Goal: Task Accomplishment & Management: Manage account settings

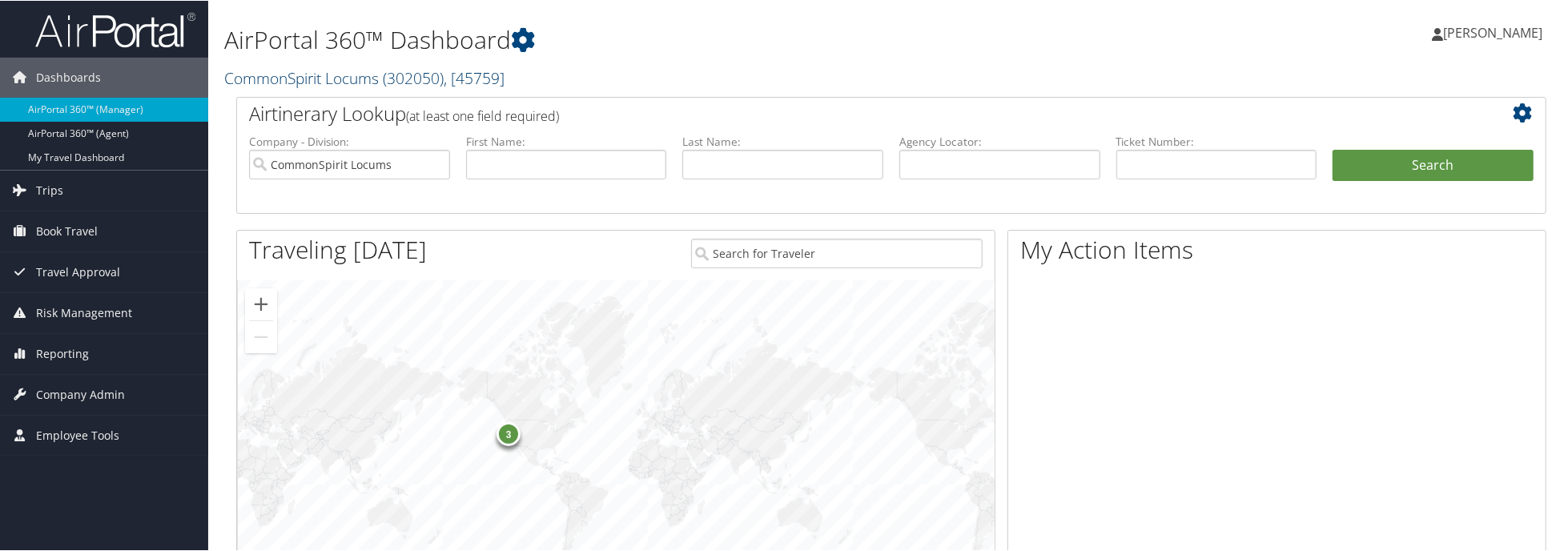
click at [363, 79] on link "CommonSpirit Locums ( 302050 ) , [ 45759 ]" at bounding box center [364, 77] width 280 height 22
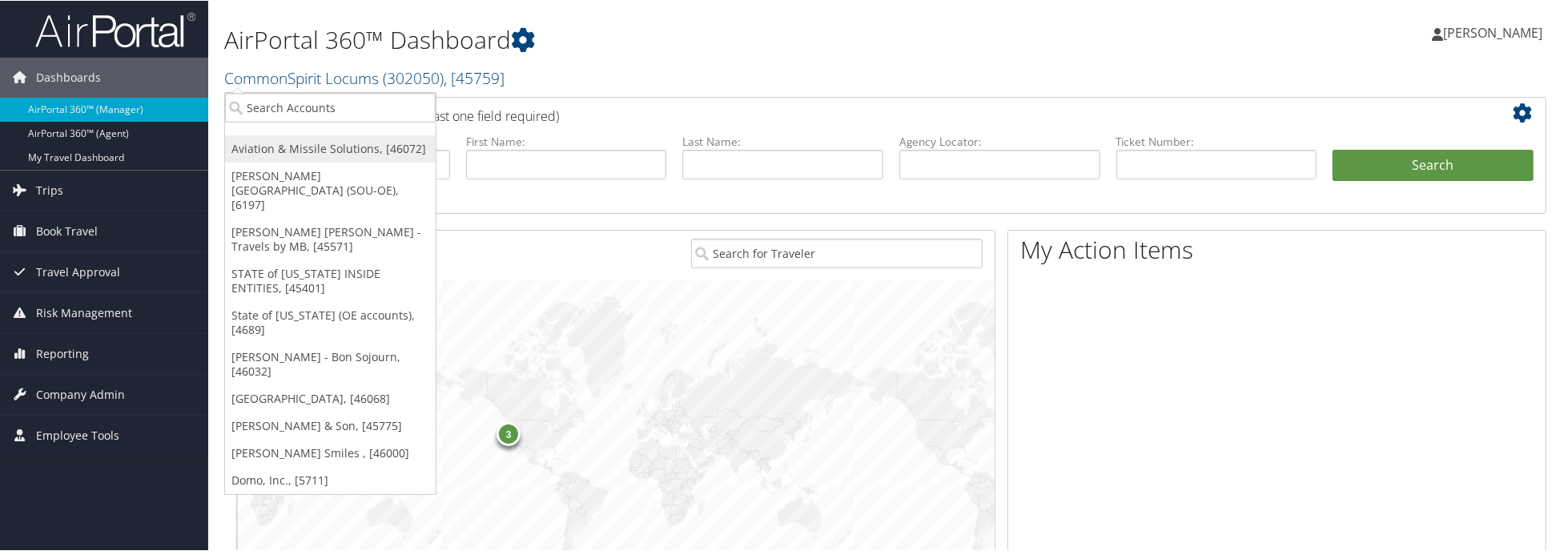
click at [346, 138] on link "Aviation & Missile Solutions, [46072]" at bounding box center [330, 148] width 211 height 27
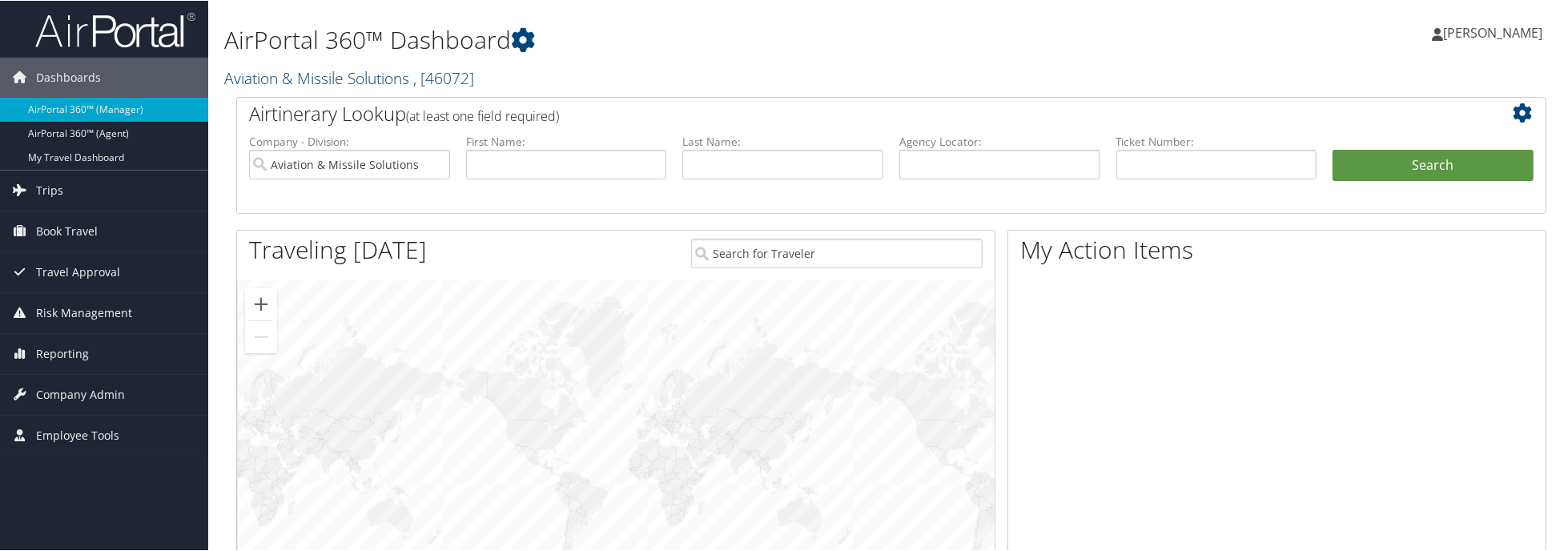
click at [374, 70] on link "Aviation & Missile Solutions , [ 46072 ]" at bounding box center [349, 77] width 250 height 22
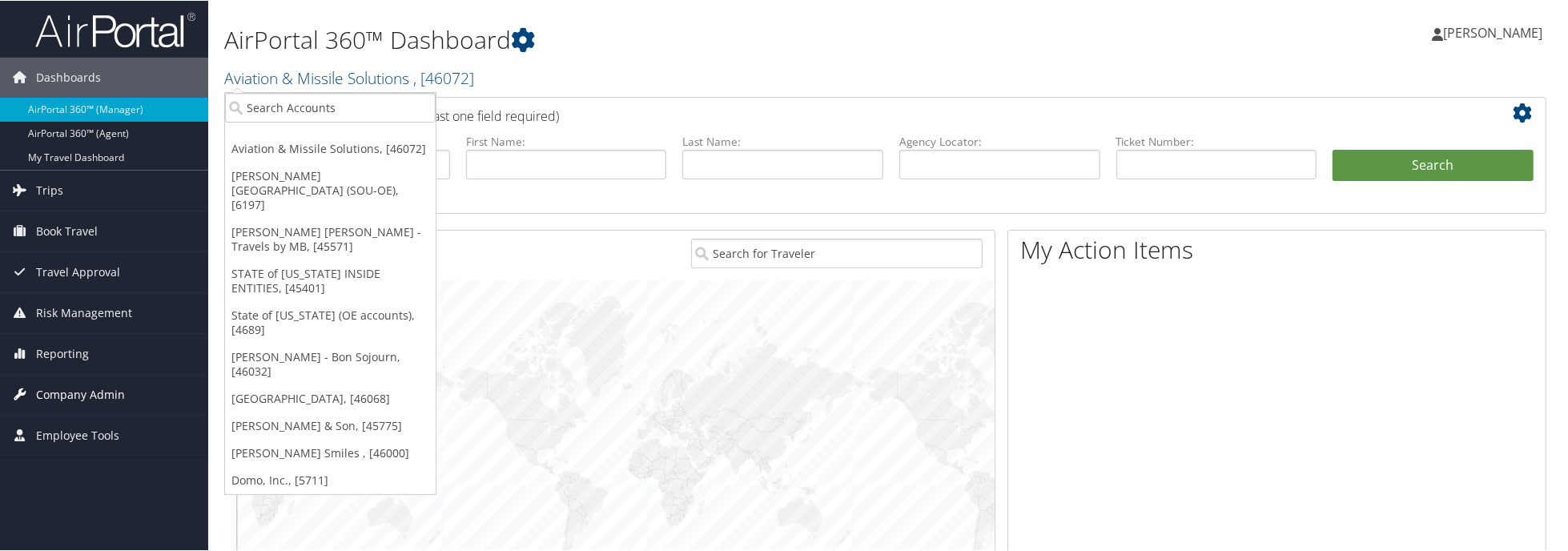
click at [101, 391] on span "Company Admin" at bounding box center [80, 394] width 89 height 40
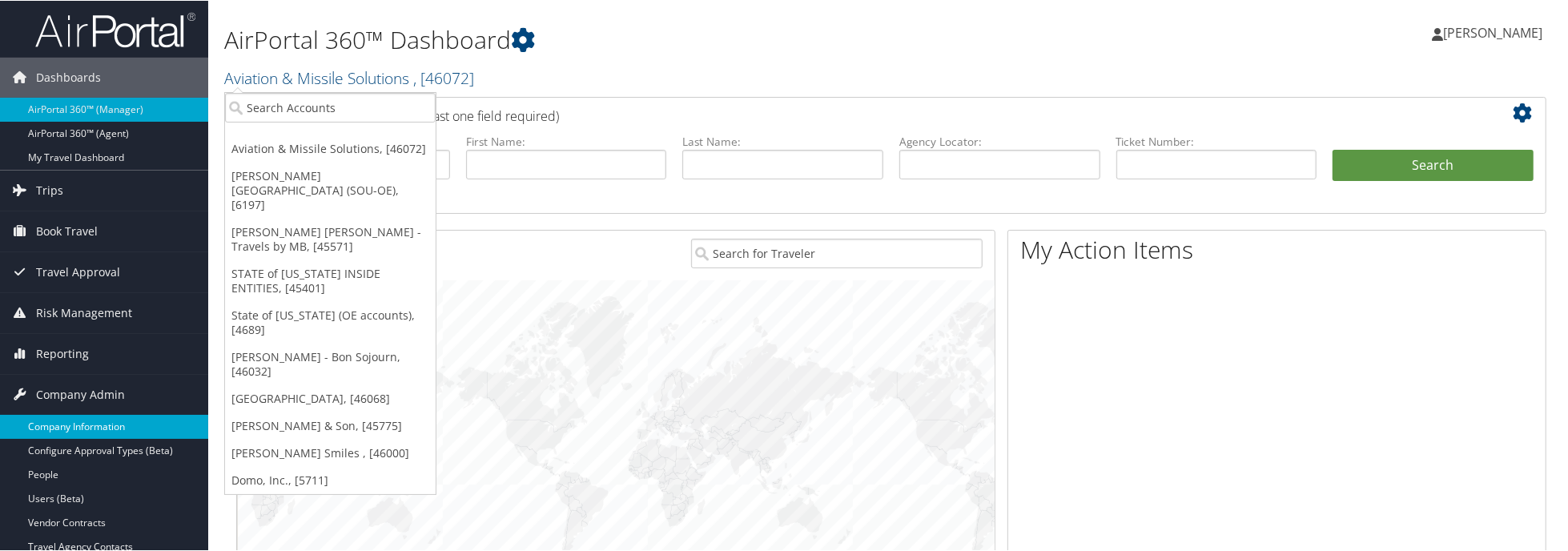
click at [96, 414] on link "Company Information" at bounding box center [104, 426] width 208 height 24
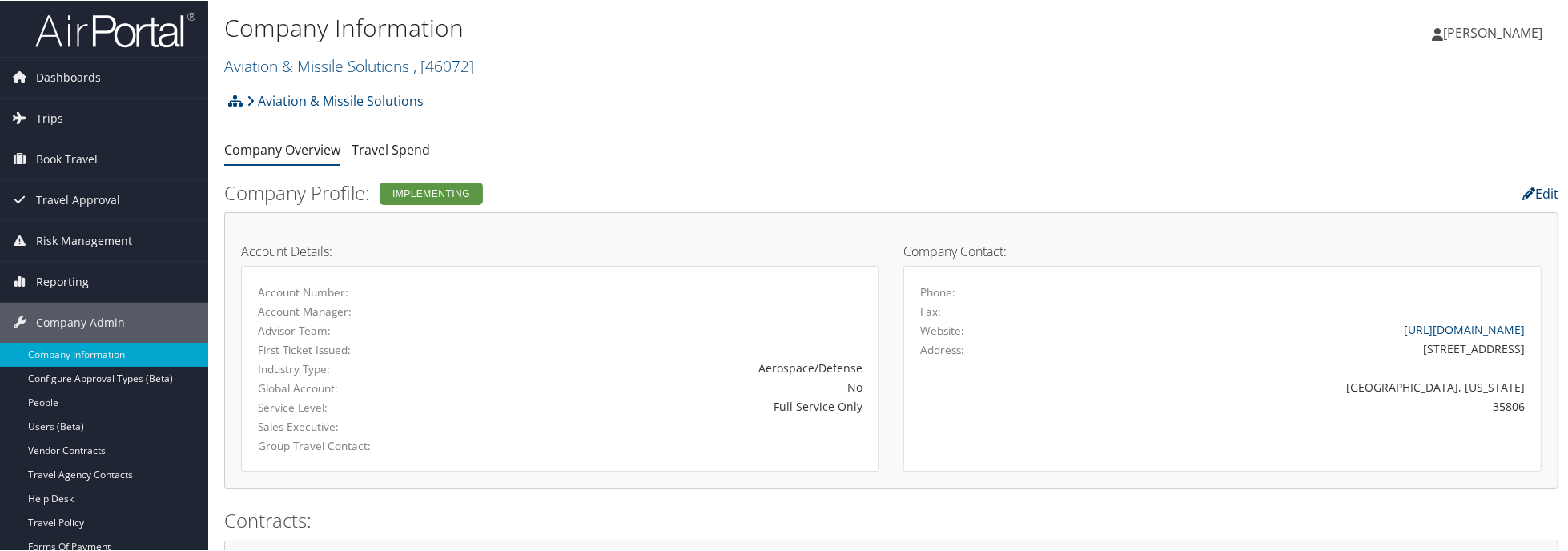
click at [1544, 197] on link "Edit" at bounding box center [1540, 193] width 36 height 18
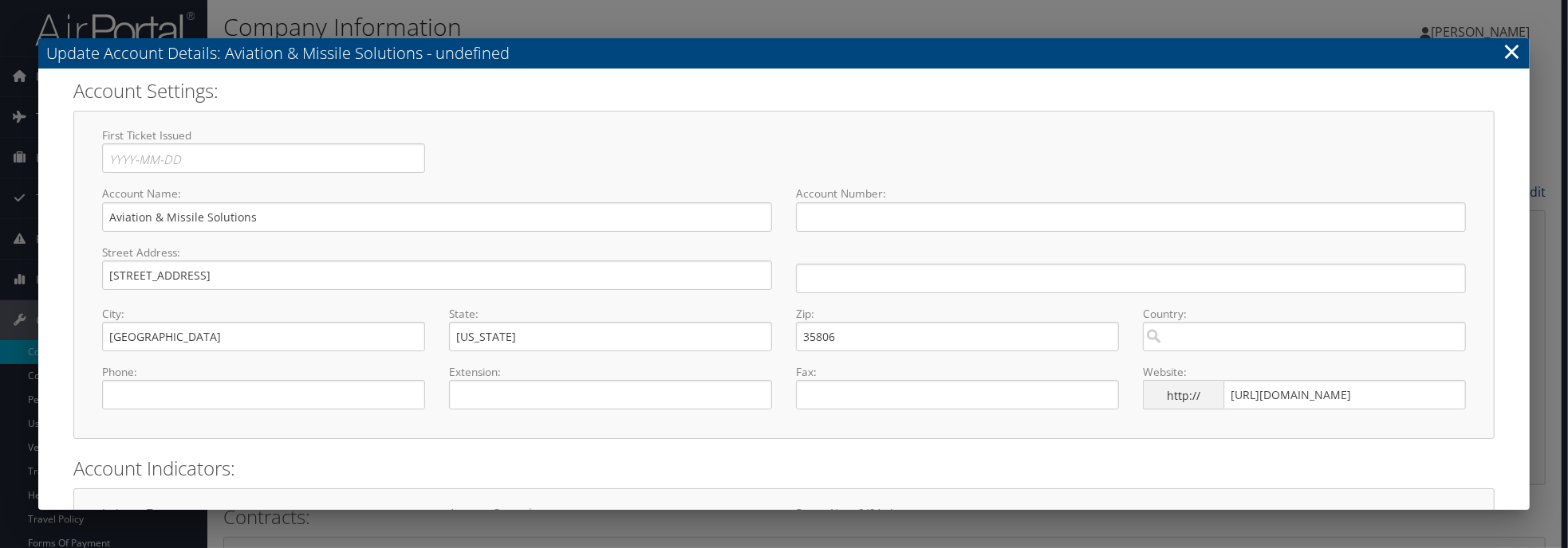
select select "1"
select select "7"
click at [872, 214] on input "text" at bounding box center [1130, 217] width 670 height 30
paste input "302099"
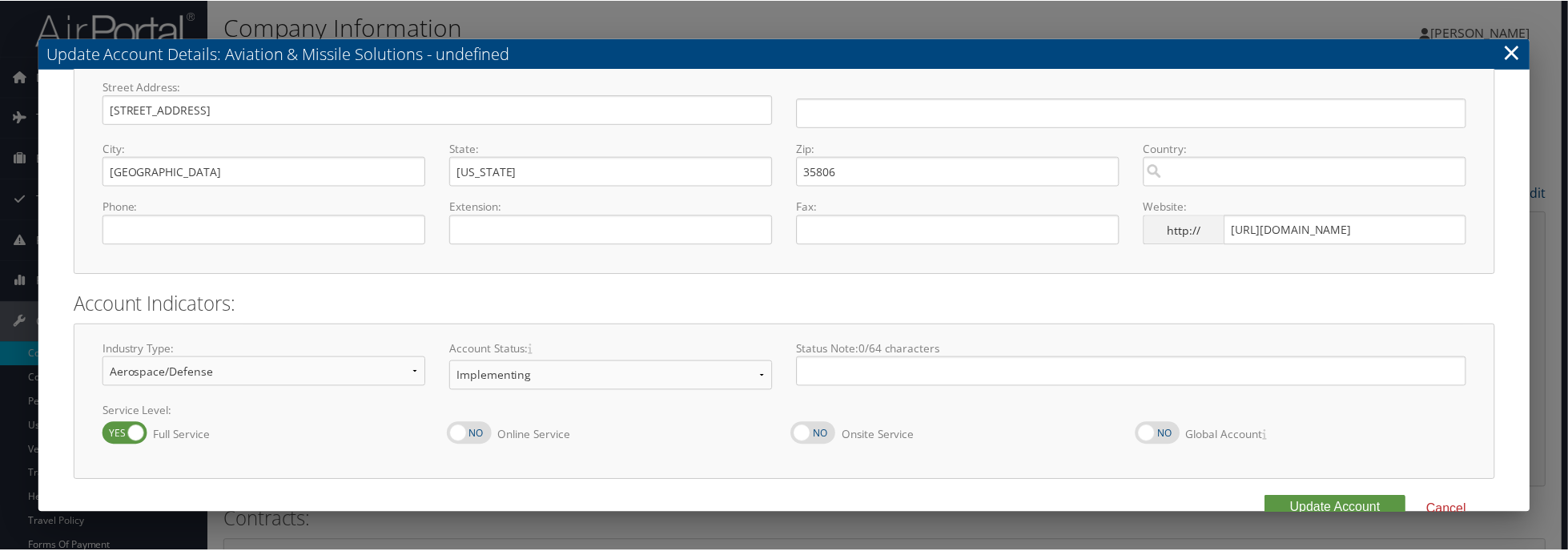
scroll to position [199, 0]
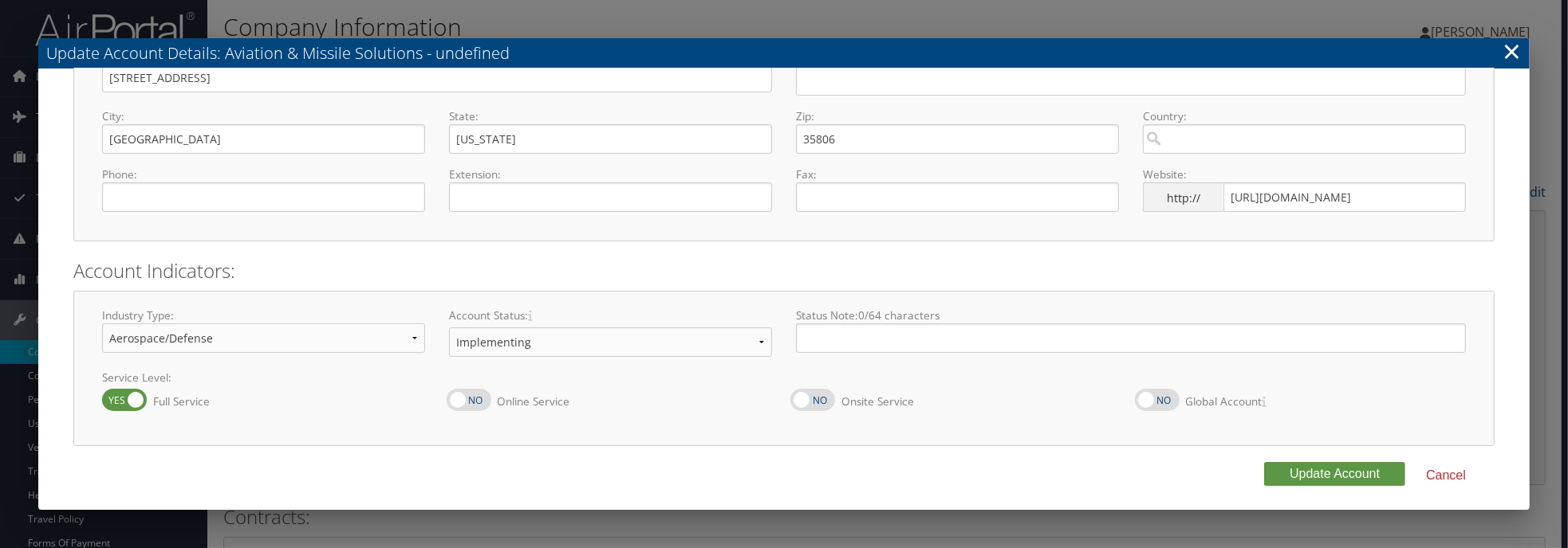
type input "302099"
click at [1305, 484] on button "Update Account" at bounding box center [1334, 474] width 141 height 24
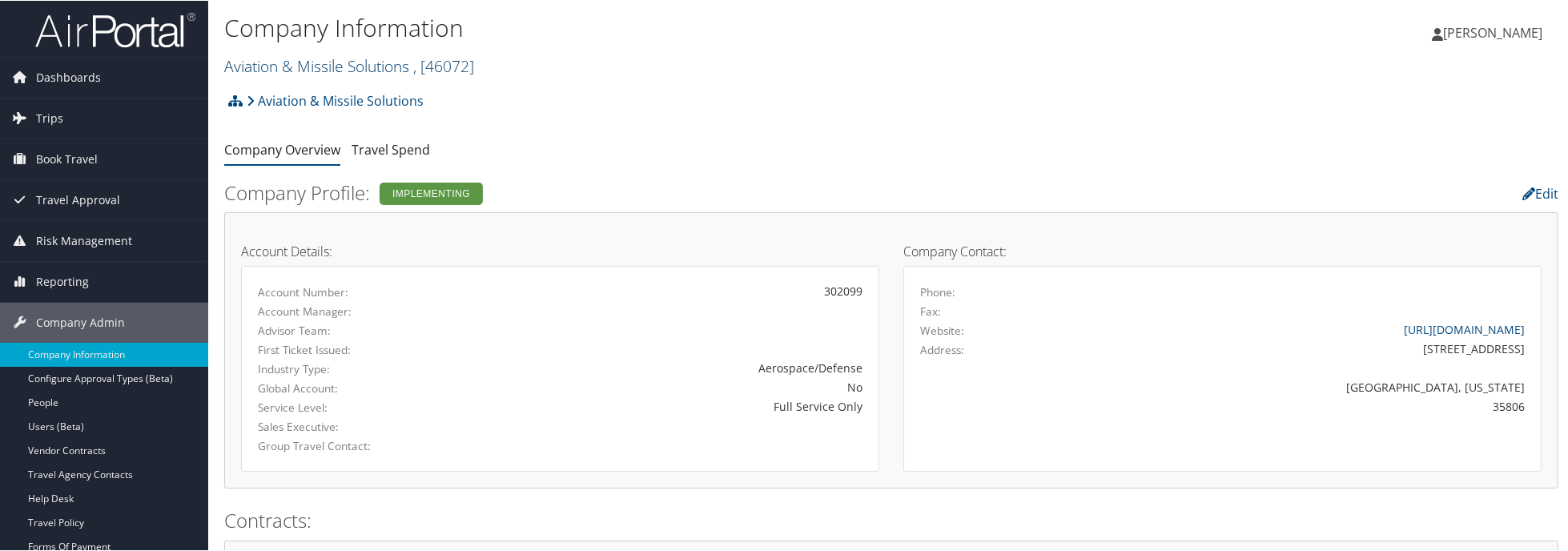
click at [321, 60] on link "Aviation & Missile Solutions , [ 46072 ]" at bounding box center [349, 65] width 250 height 22
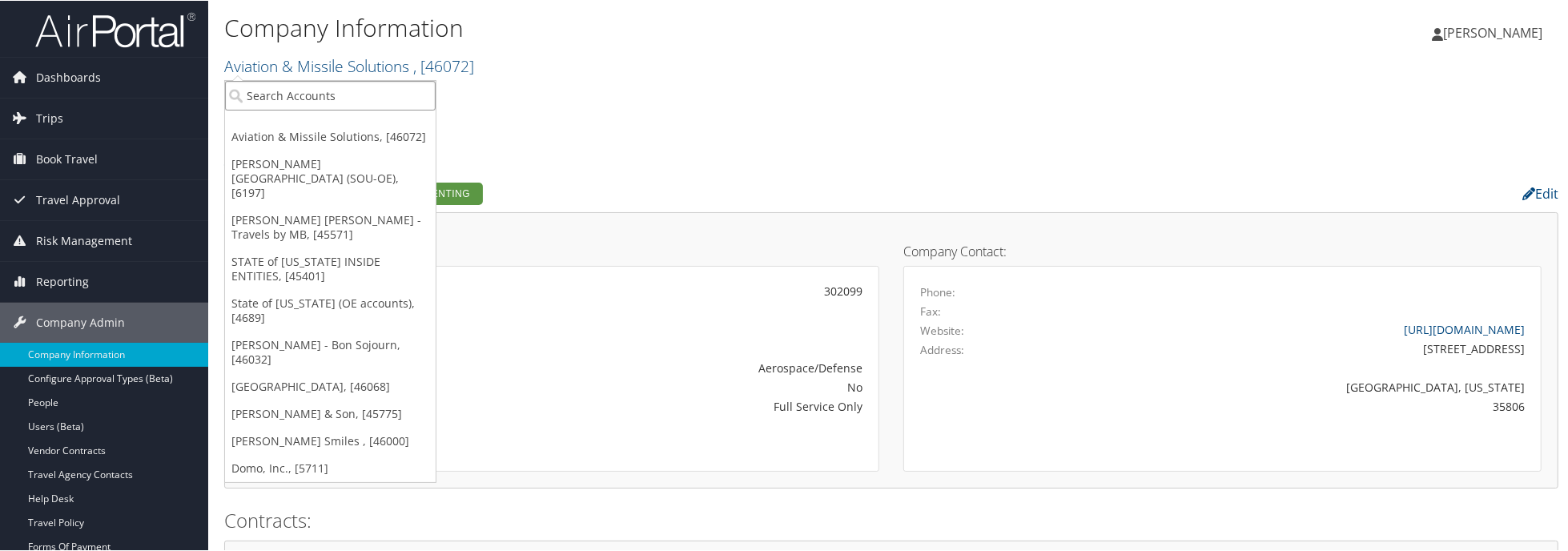
click at [302, 92] on input "search" at bounding box center [330, 95] width 211 height 30
type input "hartzell"
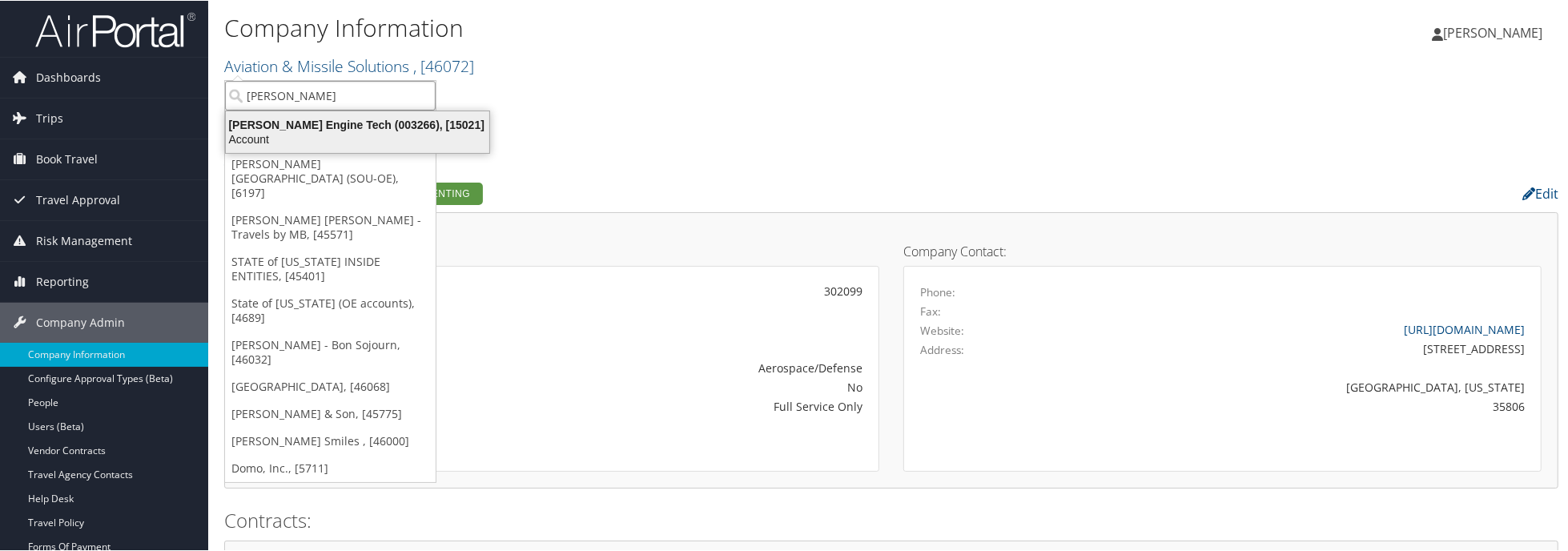
click at [334, 119] on div "Hartzell Engine Tech (003266), [15021]" at bounding box center [358, 124] width 283 height 14
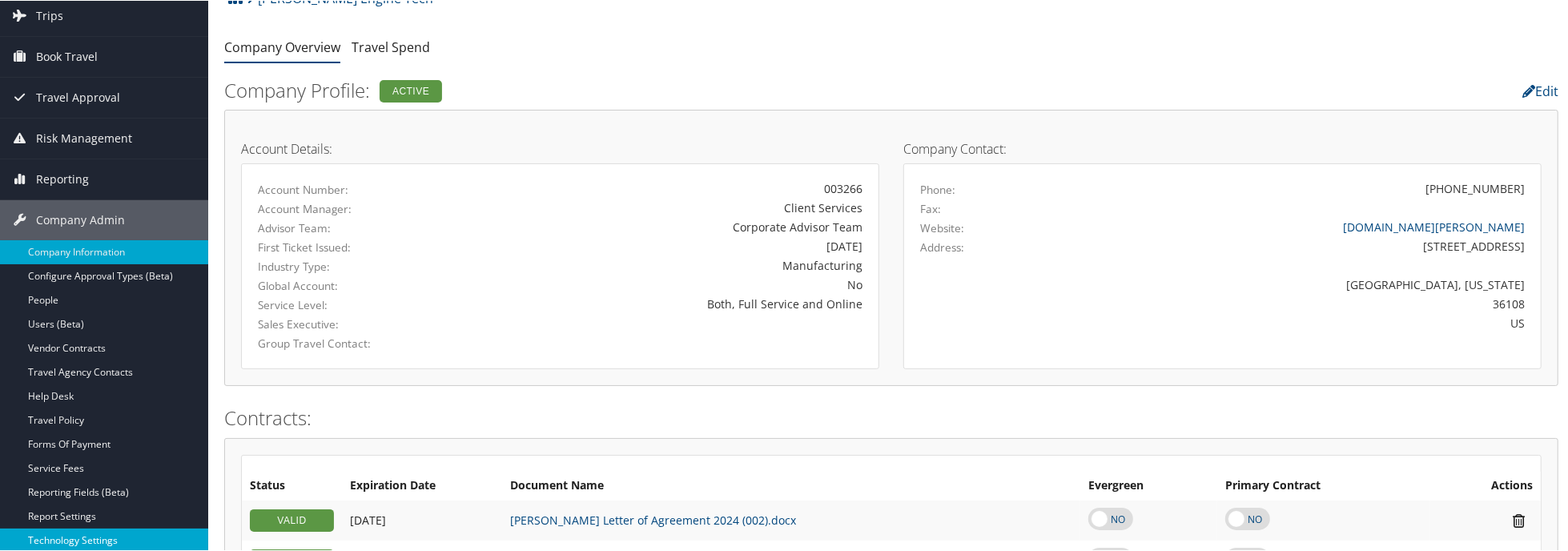
scroll to position [160, 0]
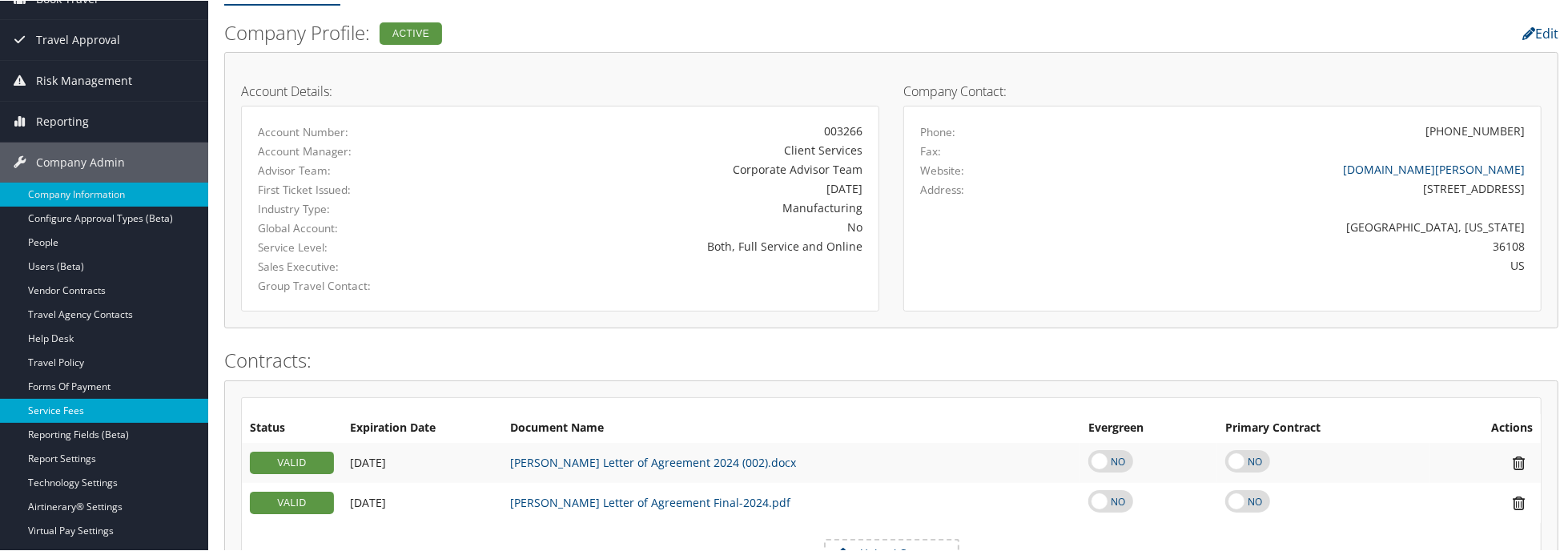
click at [104, 414] on link "Service Fees" at bounding box center [104, 410] width 208 height 24
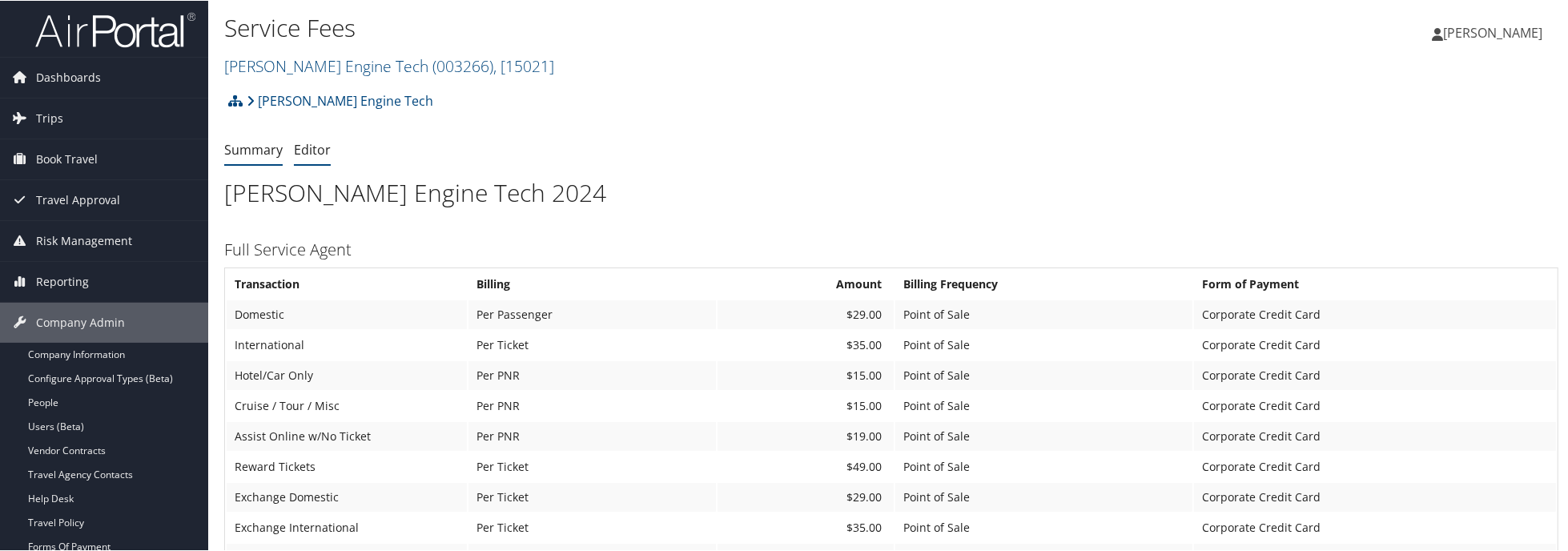
click at [315, 140] on link "Editor" at bounding box center [313, 149] width 37 height 18
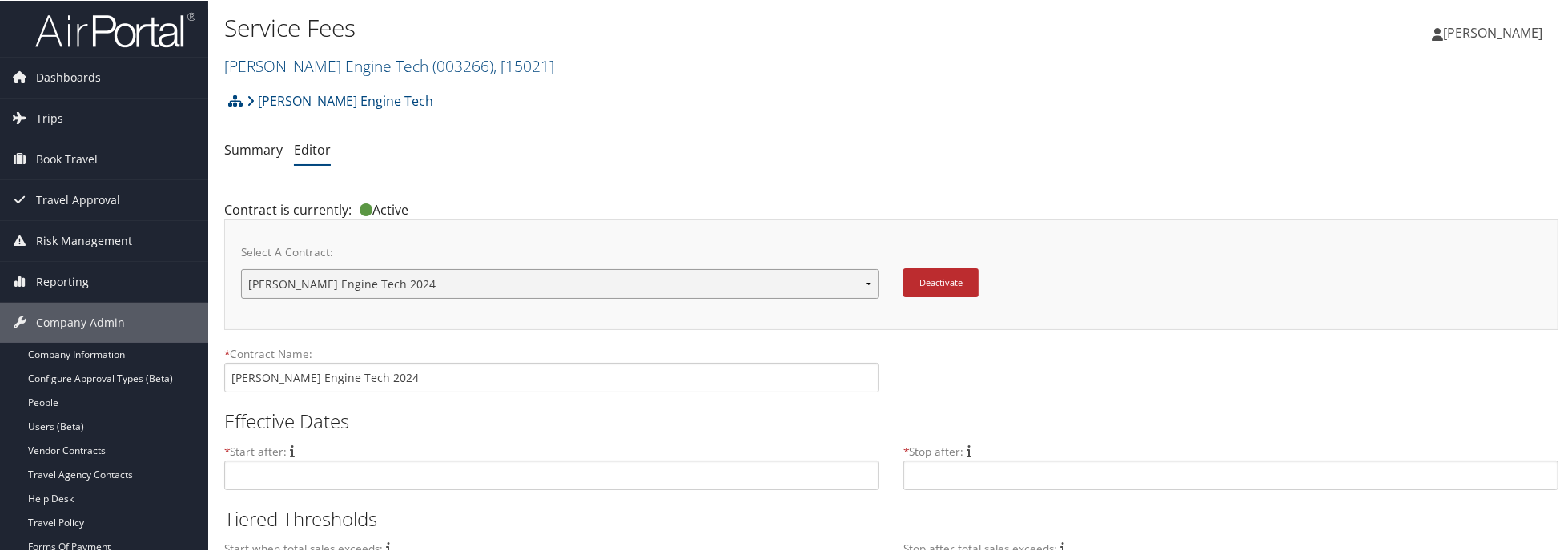
click at [853, 290] on select "Hartzell Engine Technology Pricing Agreement Hartzell Engine Tech 2024 New Cont…" at bounding box center [560, 283] width 638 height 30
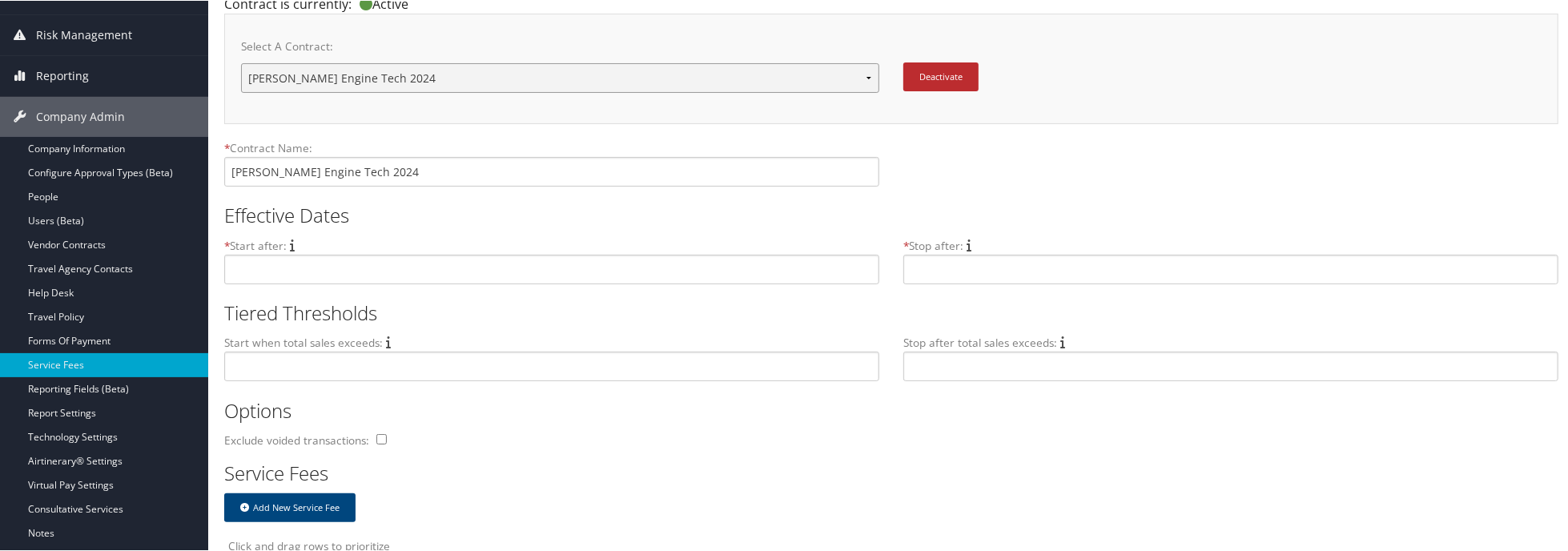
scroll to position [401, 0]
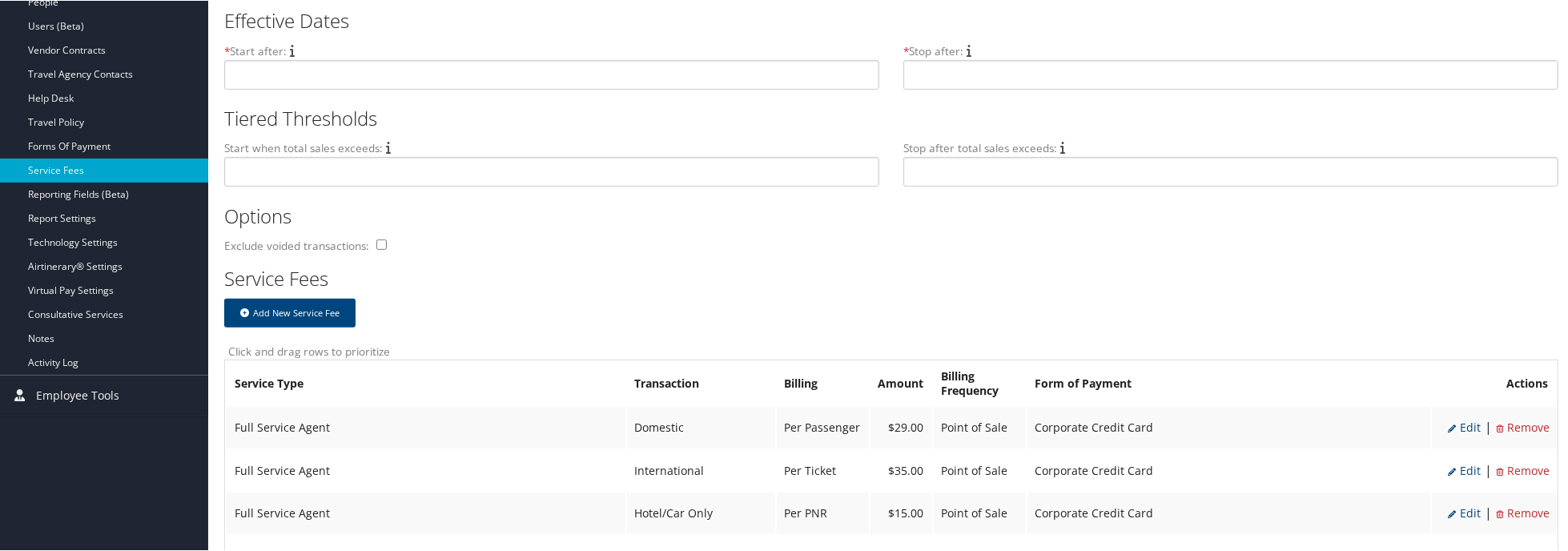
click at [1462, 426] on span "Edit" at bounding box center [1464, 426] width 33 height 15
select select "2"
type input "29.0"
select select "20"
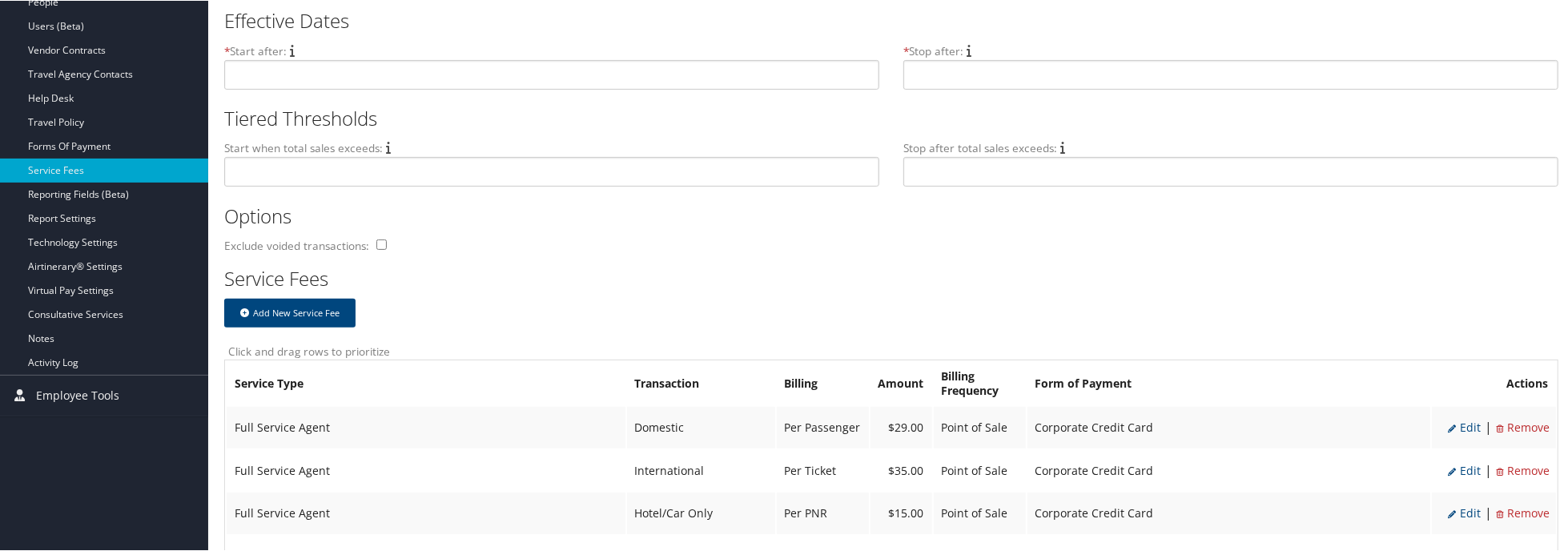
select select "2"
select select "20"
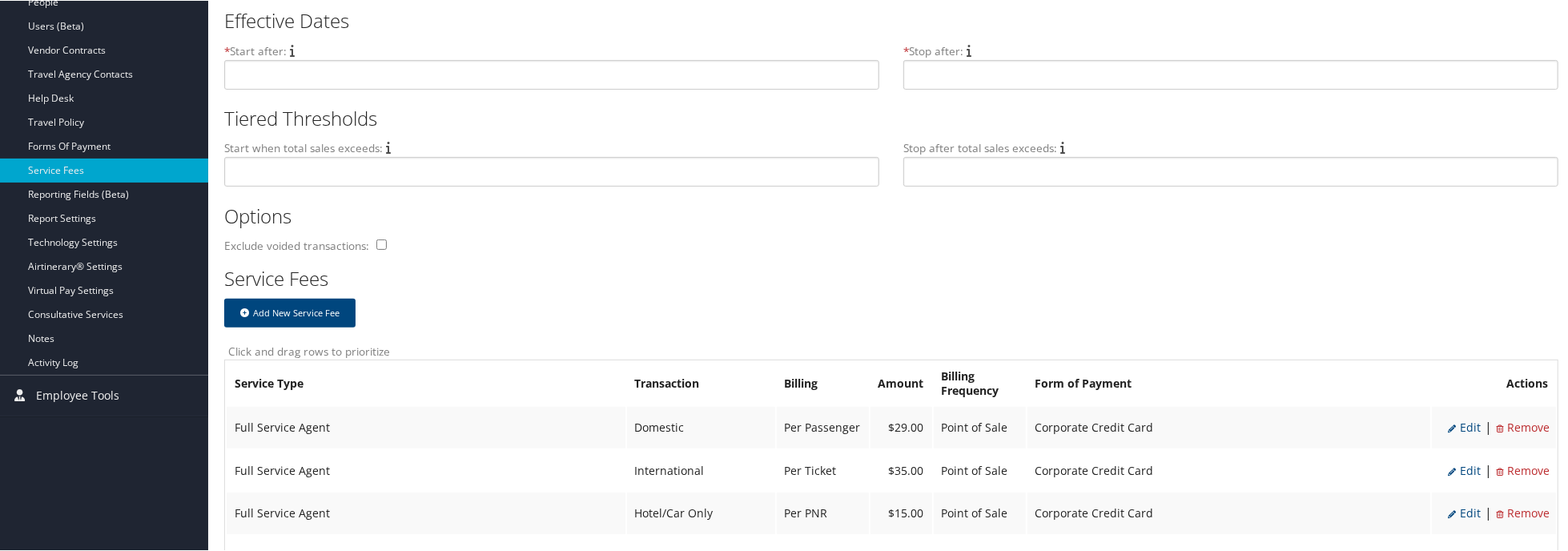
select select "2"
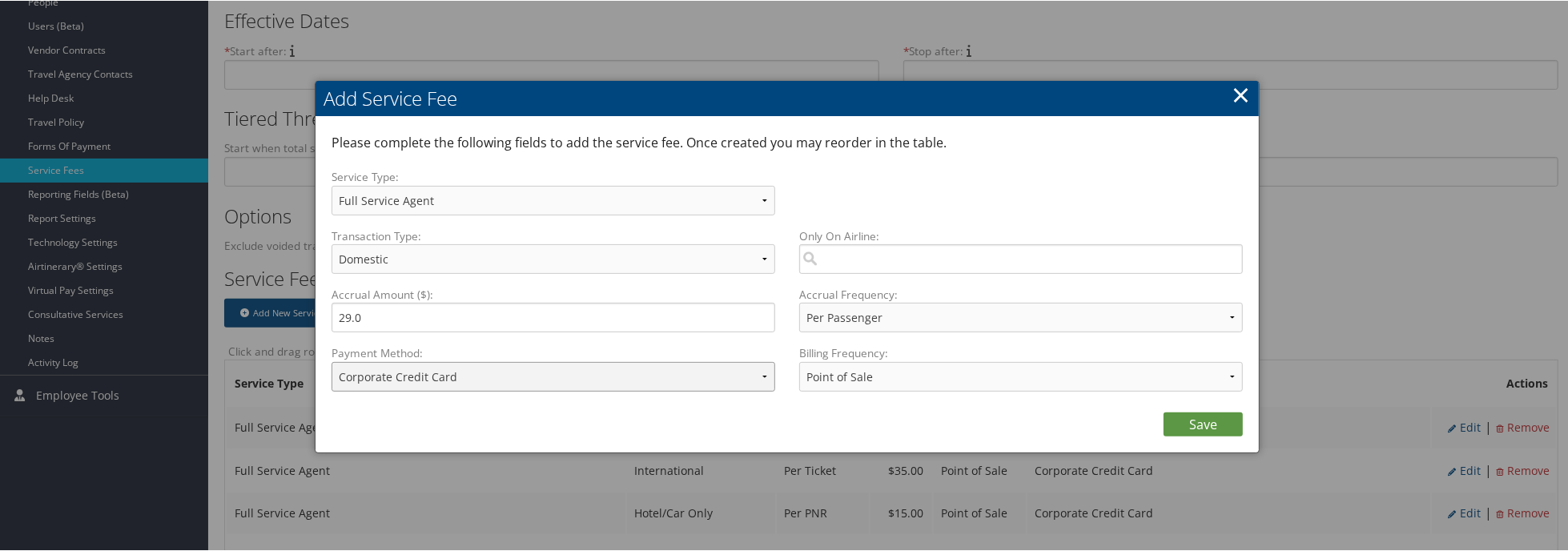
click at [529, 371] on select "ACH Transfer Cash / Check (AR) Corporate Credit Card Ghost Credit Card Hotel Gu…" at bounding box center [553, 376] width 444 height 30
select select "2_1495"
click at [331, 361] on select "ACH Transfer Cash / Check (AR) Corporate Credit Card Ghost Credit Card Hotel Gu…" at bounding box center [553, 376] width 444 height 30
click at [1195, 425] on link "Save" at bounding box center [1203, 424] width 80 height 24
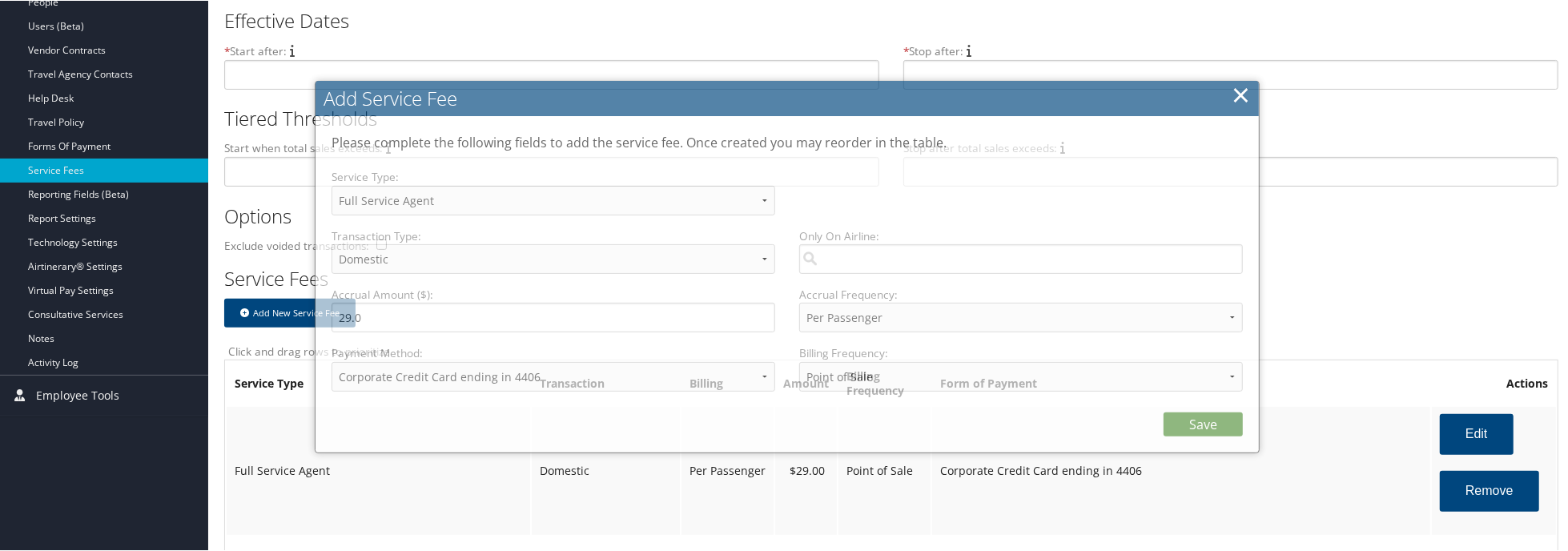
select select "2"
select select "20"
select select "2_1495"
select select "2"
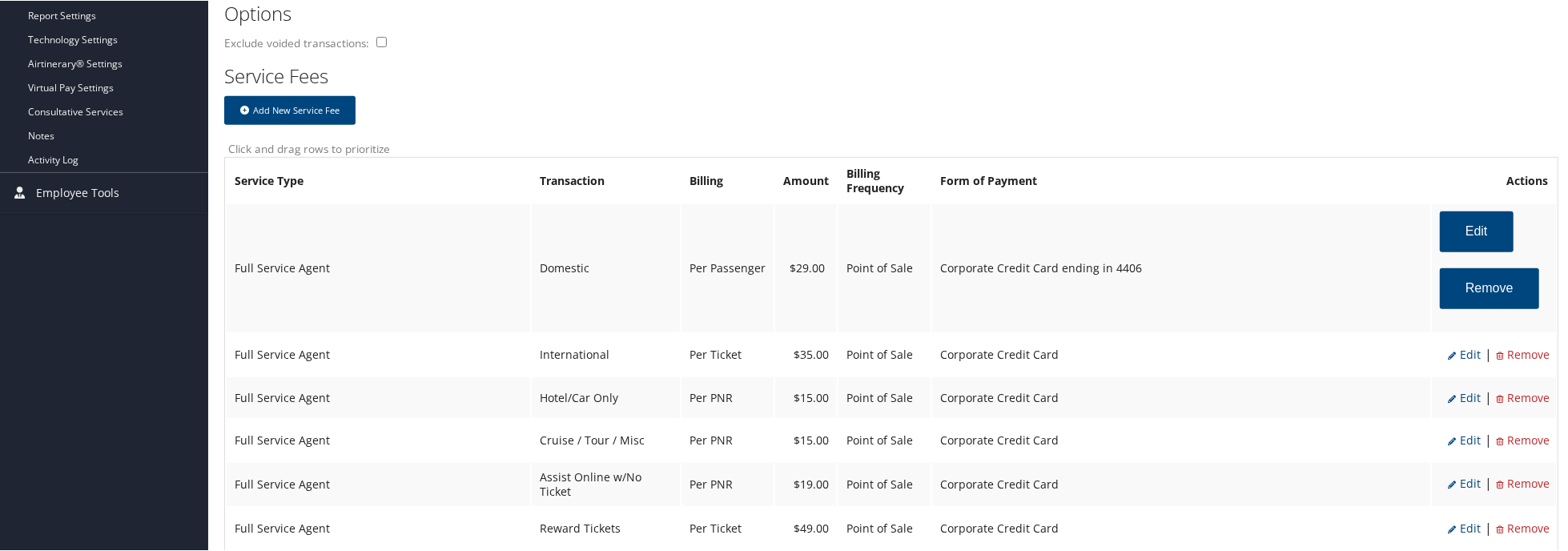
scroll to position [641, 0]
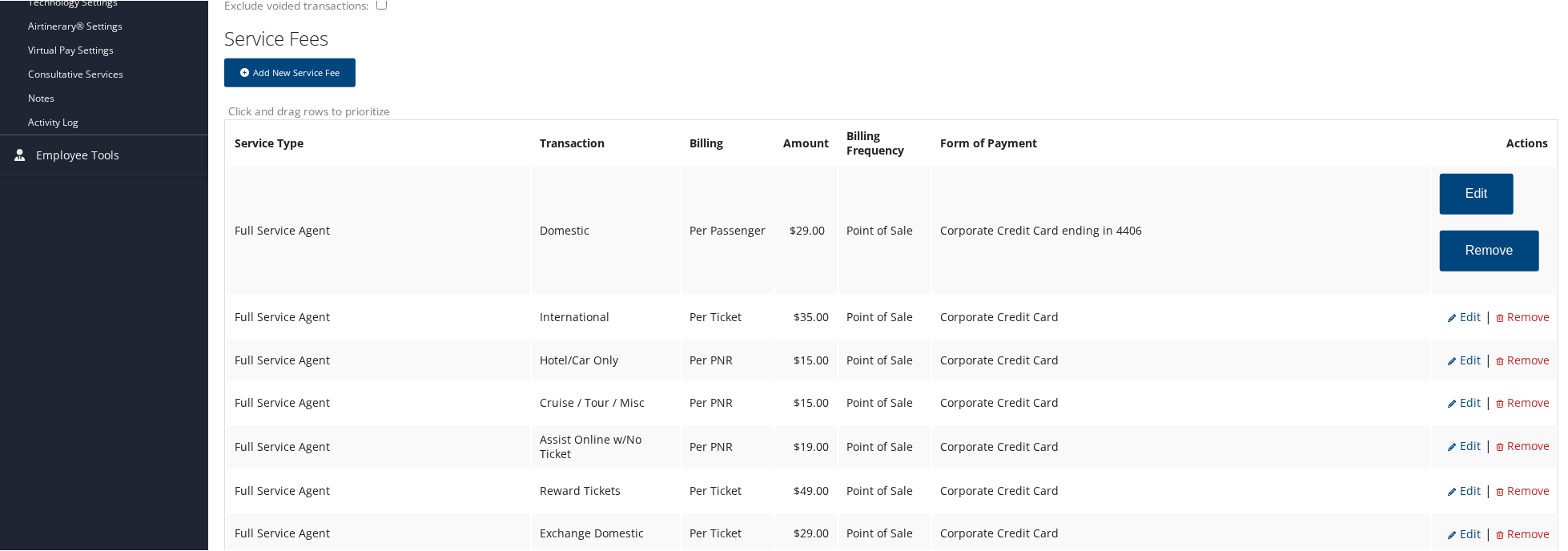
click at [1460, 313] on span "Edit" at bounding box center [1464, 316] width 33 height 15
select select "14"
type input "35.0"
select select "4"
select select "2"
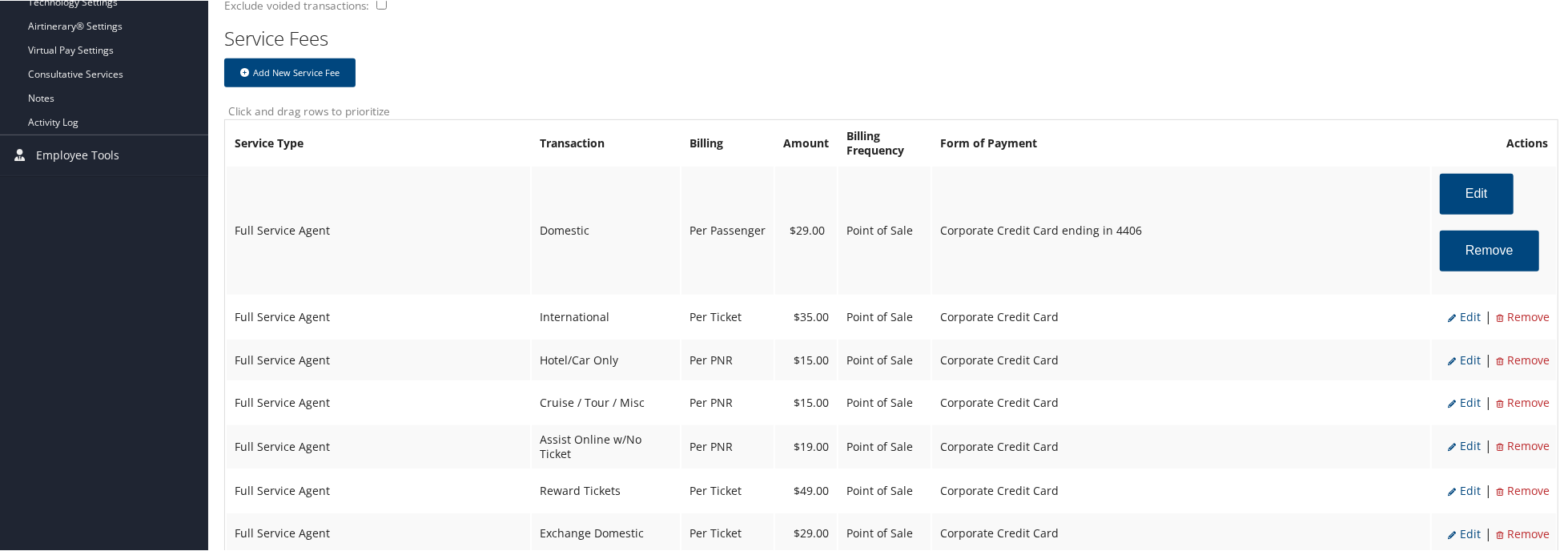
select select "2"
select select "14"
select select "4"
select select "2"
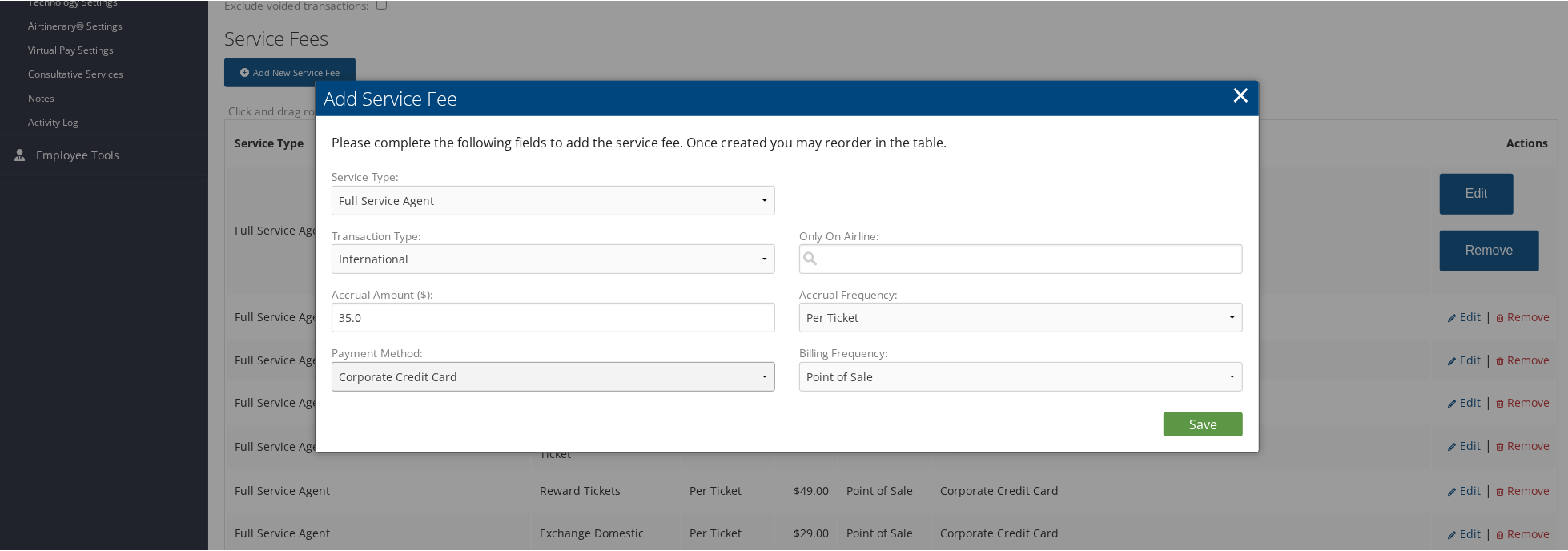
drag, startPoint x: 403, startPoint y: 377, endPoint x: 403, endPoint y: 389, distance: 12.0
click at [403, 380] on select "ACH Transfer Cash / Check (AR) Corporate Credit Card Ghost Credit Card Hotel Gu…" at bounding box center [553, 376] width 444 height 30
select select "2_1495"
click at [331, 361] on select "ACH Transfer Cash / Check (AR) Corporate Credit Card Ghost Credit Card Hotel Gu…" at bounding box center [553, 376] width 444 height 30
click at [1182, 425] on link "Save" at bounding box center [1203, 424] width 80 height 24
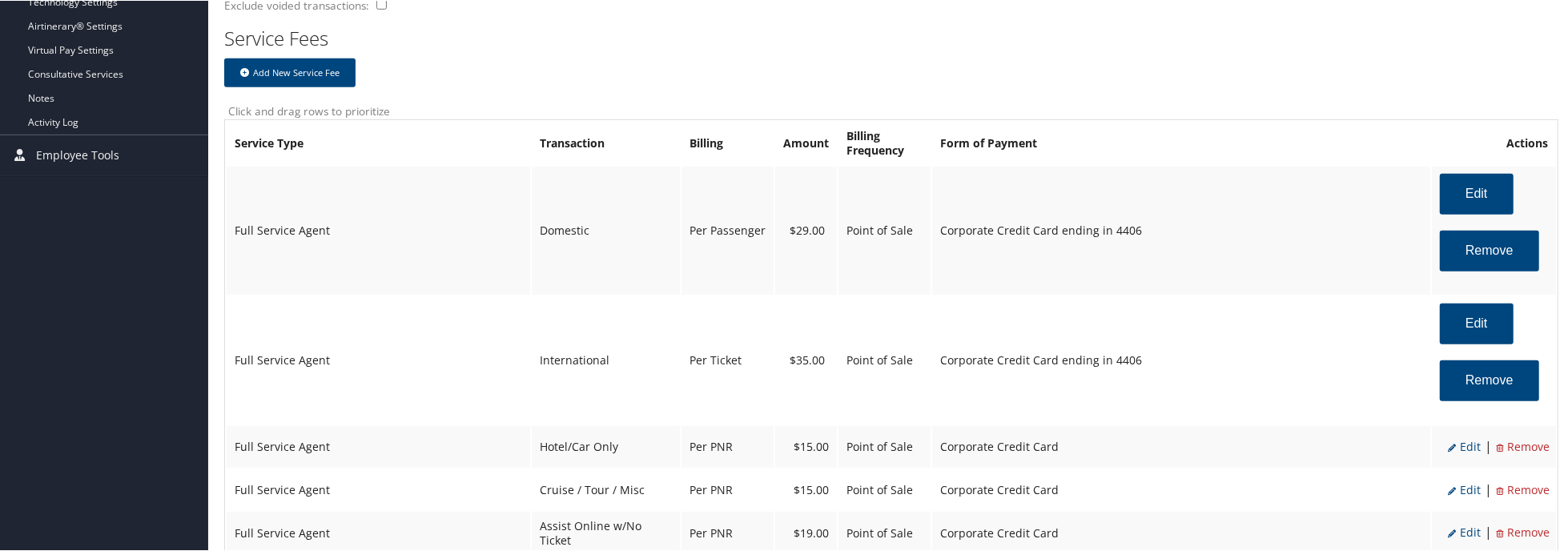
click at [1460, 444] on span "Edit" at bounding box center [1464, 446] width 33 height 15
select select "6"
type input "15.0"
select select "2"
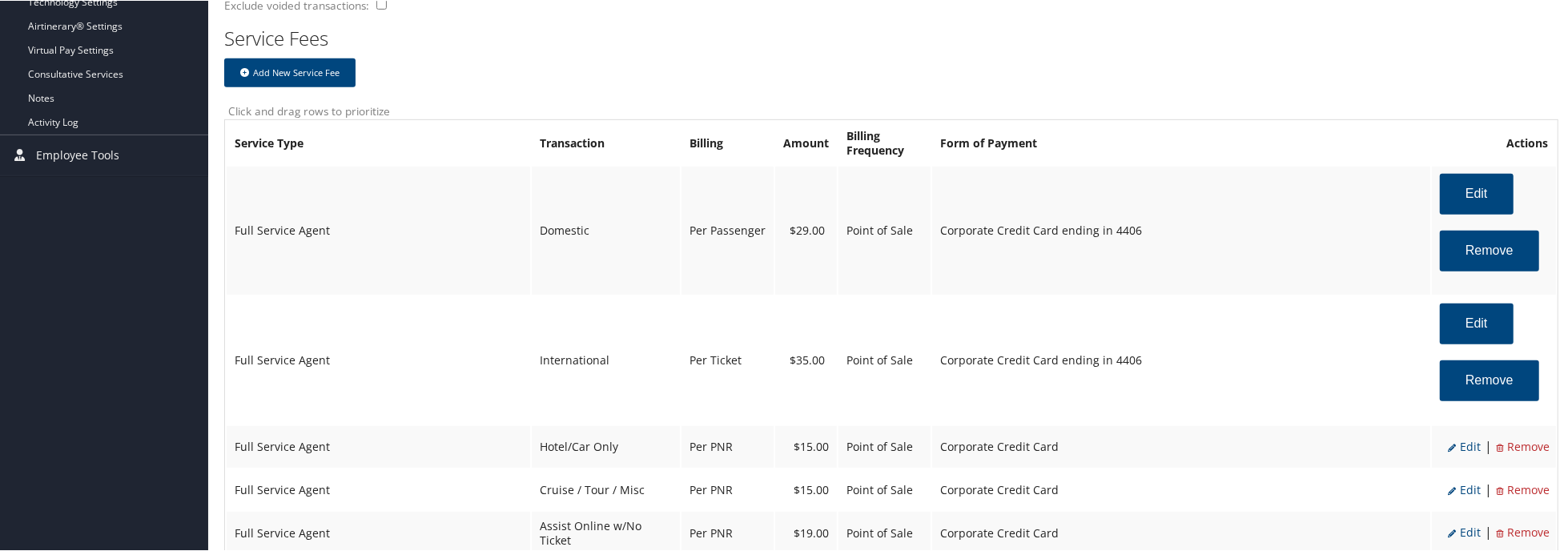
select select "2"
select select "6"
select select "2"
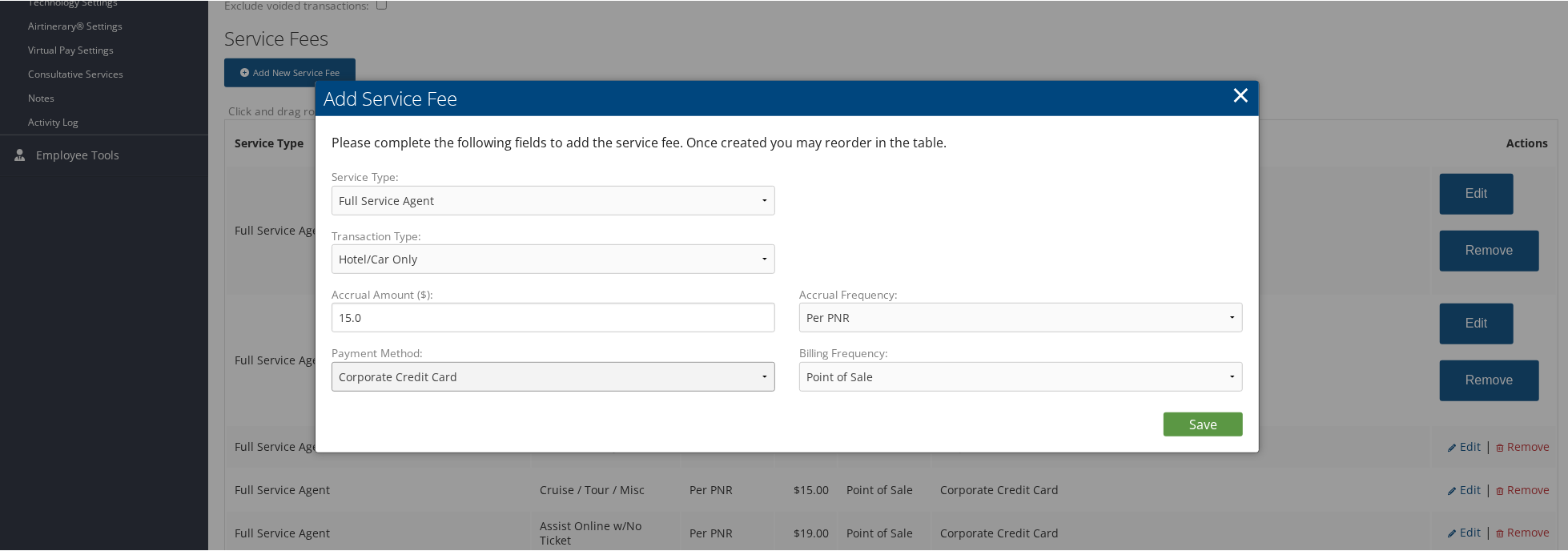
click at [637, 372] on select "ACH Transfer Cash / Check (AR) Corporate Credit Card Ghost Credit Card Hotel Gu…" at bounding box center [553, 376] width 444 height 30
select select "2_1495"
click at [331, 361] on select "ACH Transfer Cash / Check (AR) Corporate Credit Card Ghost Credit Card Hotel Gu…" at bounding box center [553, 376] width 444 height 30
click at [1214, 426] on link "Save" at bounding box center [1203, 424] width 80 height 24
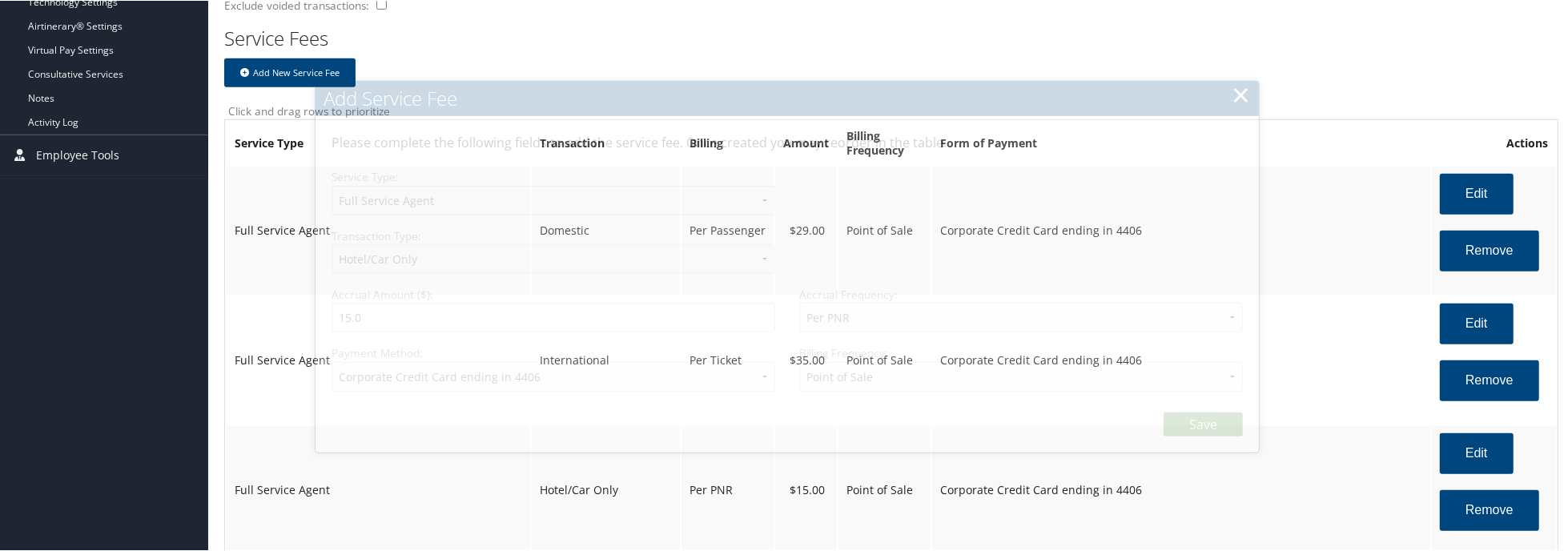
select select "2"
select select "6"
select select "2"
select select "2_1495"
select select "2"
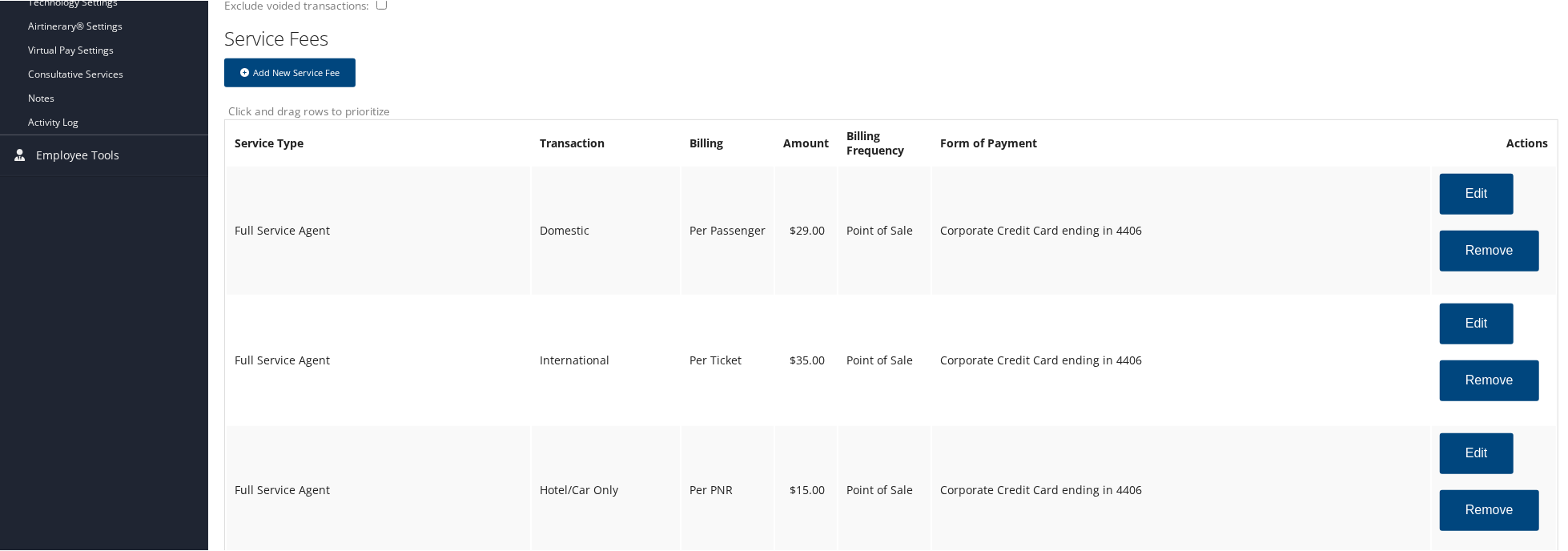
scroll to position [962, 0]
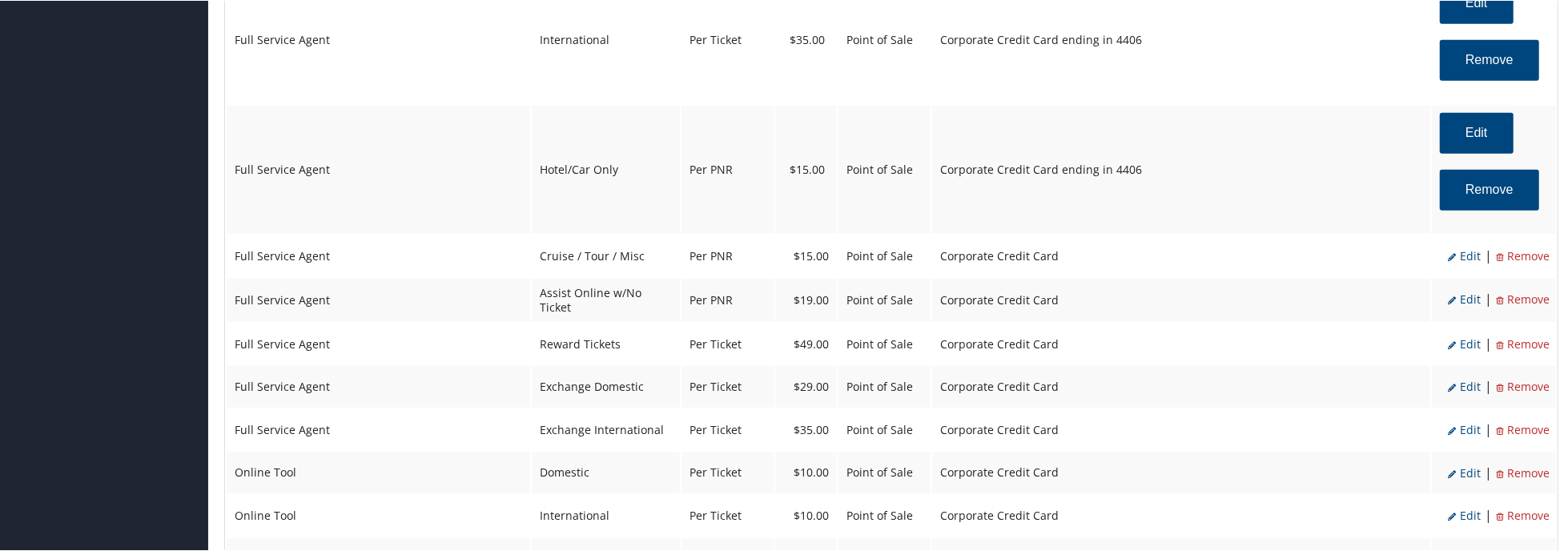
click at [1463, 252] on span "Edit" at bounding box center [1464, 255] width 33 height 15
select select "12"
select select "2"
select select "12"
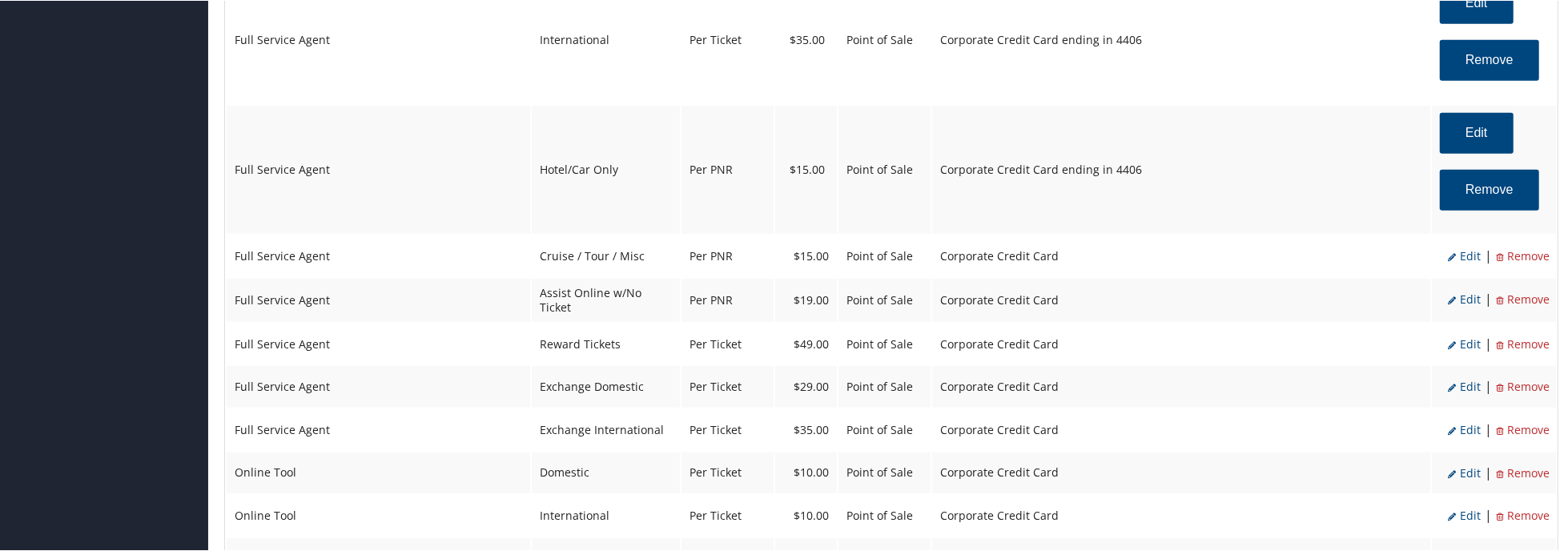
select select "2"
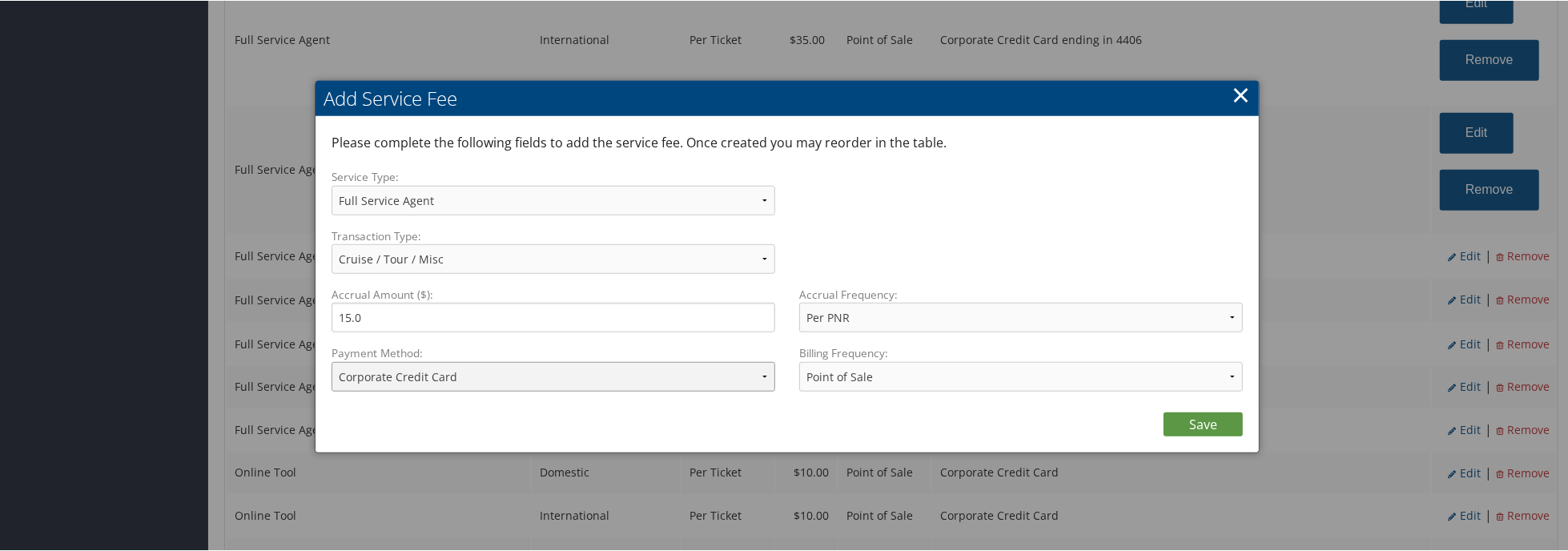
click at [611, 370] on select "ACH Transfer Cash / Check (AR) Corporate Credit Card Ghost Credit Card Hotel Gu…" at bounding box center [553, 376] width 444 height 30
select select "2_1495"
click at [331, 361] on select "ACH Transfer Cash / Check (AR) Corporate Credit Card Ghost Credit Card Hotel Gu…" at bounding box center [553, 376] width 444 height 30
click at [1202, 429] on link "Save" at bounding box center [1203, 424] width 80 height 24
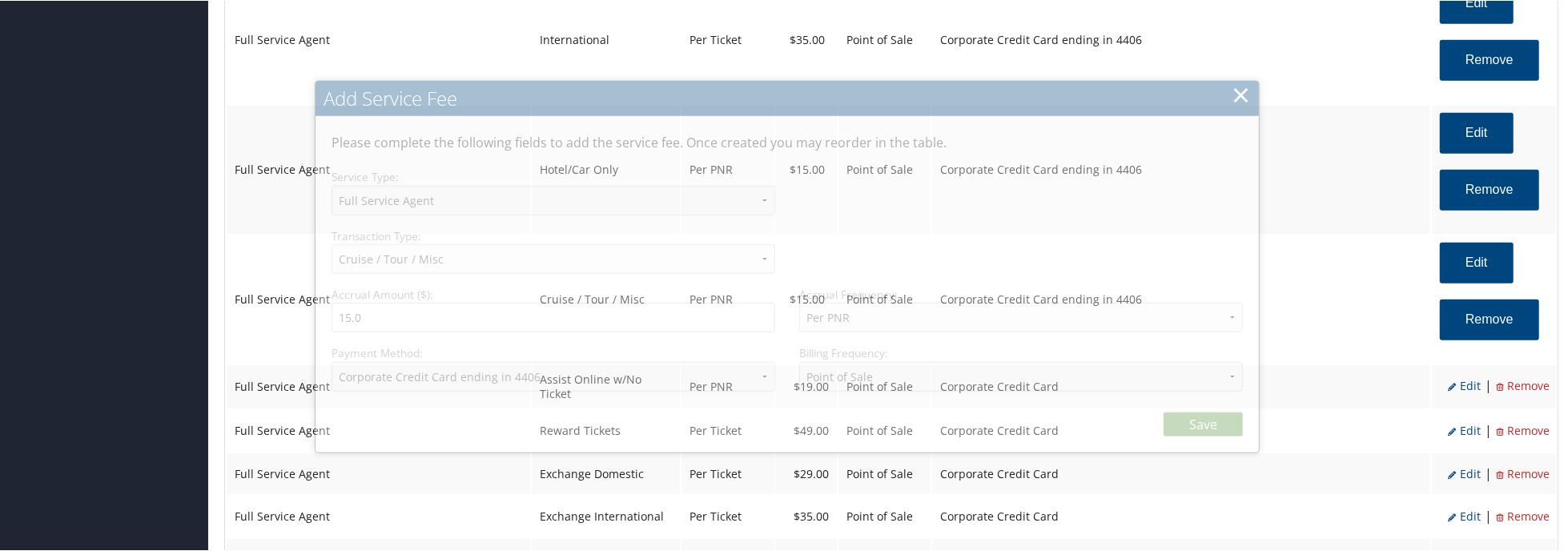
select select "2"
select select "12"
select select "2"
select select "2_1495"
select select "2"
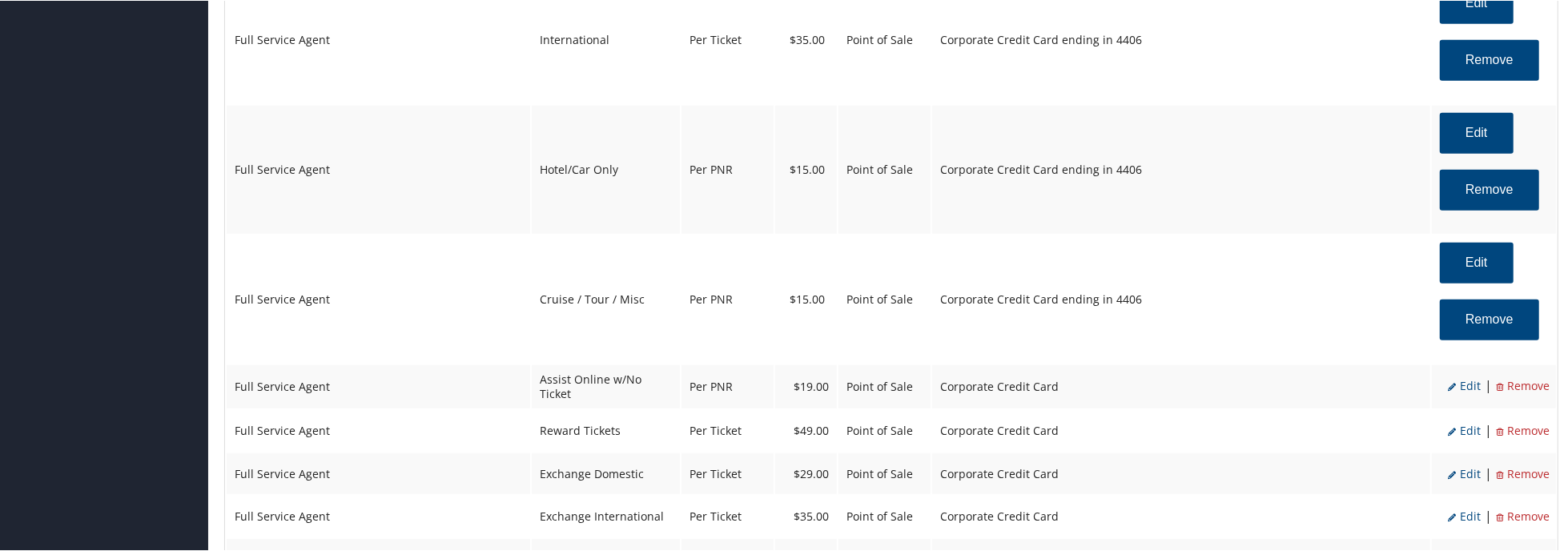
click at [1461, 383] on span "Edit" at bounding box center [1464, 384] width 33 height 15
select select "22"
type input "19.0"
select select "2"
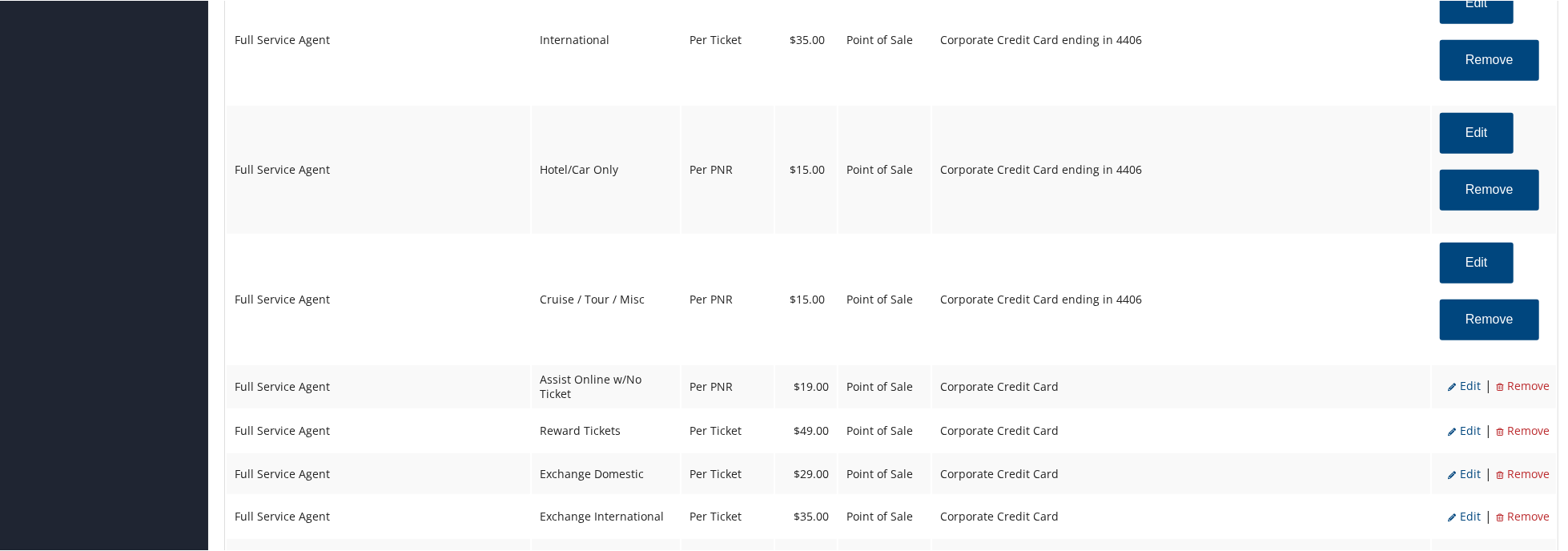
select select "2"
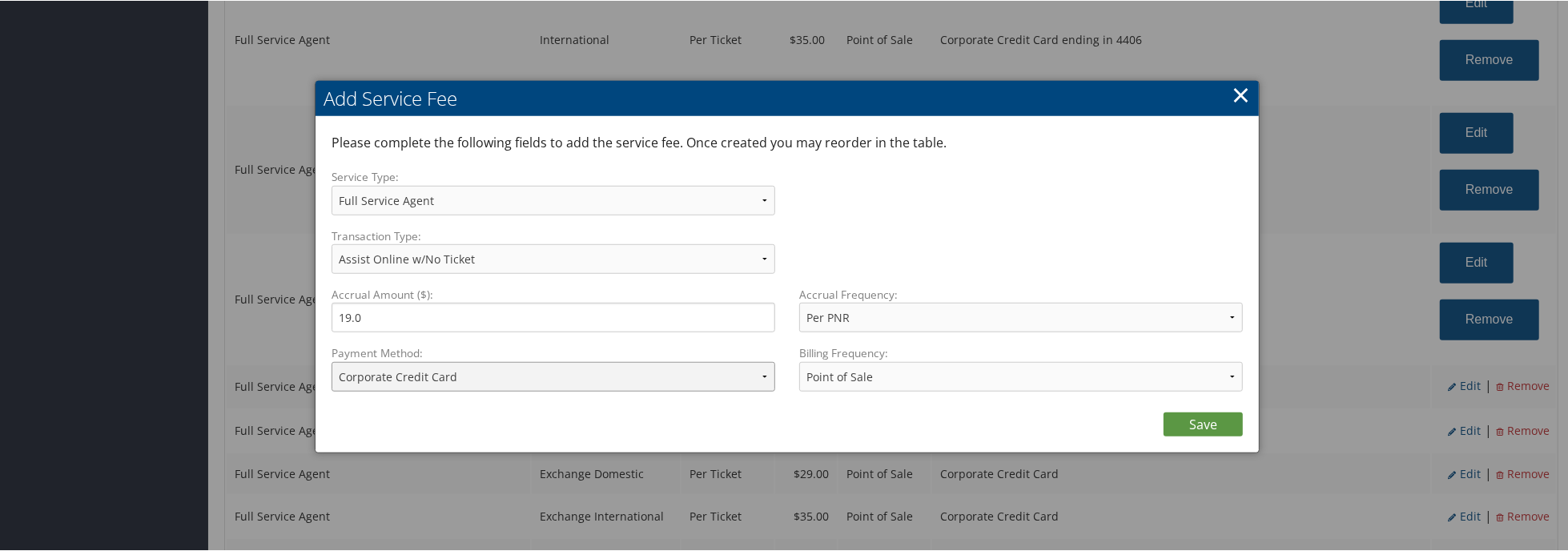
click at [594, 371] on select "ACH Transfer Cash / Check (AR) Corporate Credit Card Ghost Credit Card Hotel Gu…" at bounding box center [553, 376] width 444 height 30
select select "2_1495"
click at [331, 361] on select "ACH Transfer Cash / Check (AR) Corporate Credit Card Ghost Credit Card Hotel Gu…" at bounding box center [553, 376] width 444 height 30
click at [1176, 429] on link "Save" at bounding box center [1203, 424] width 80 height 24
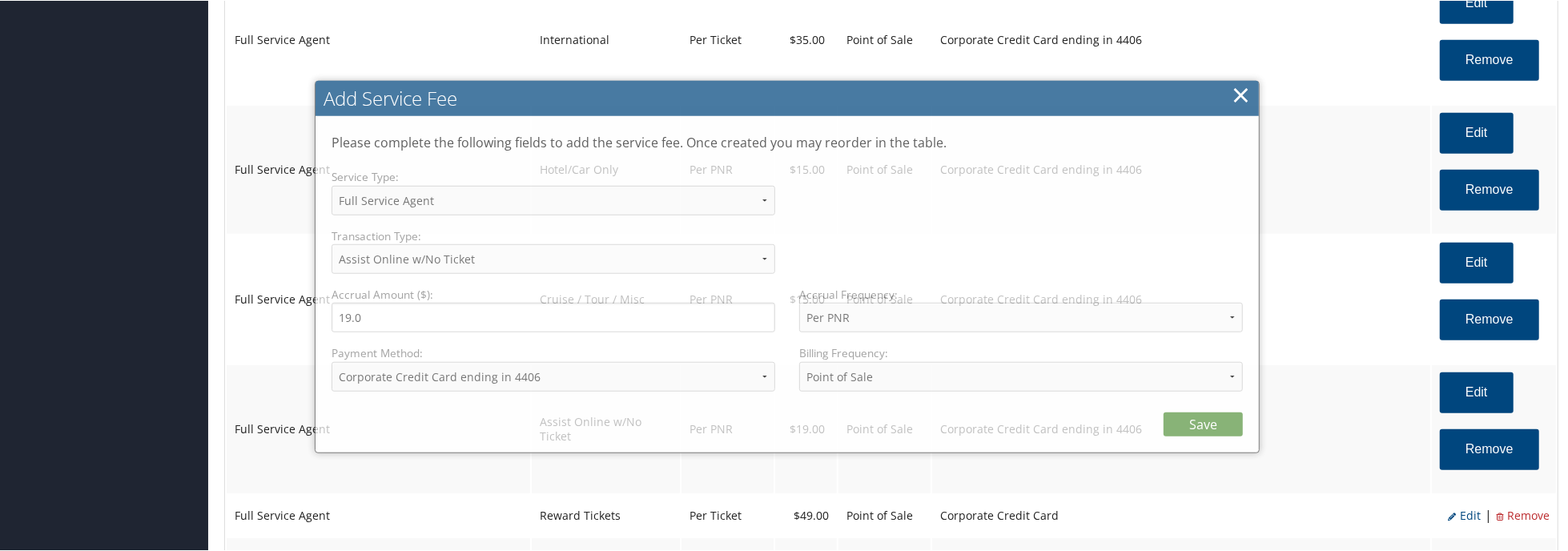
select select "2"
select select "2_1495"
select select "2"
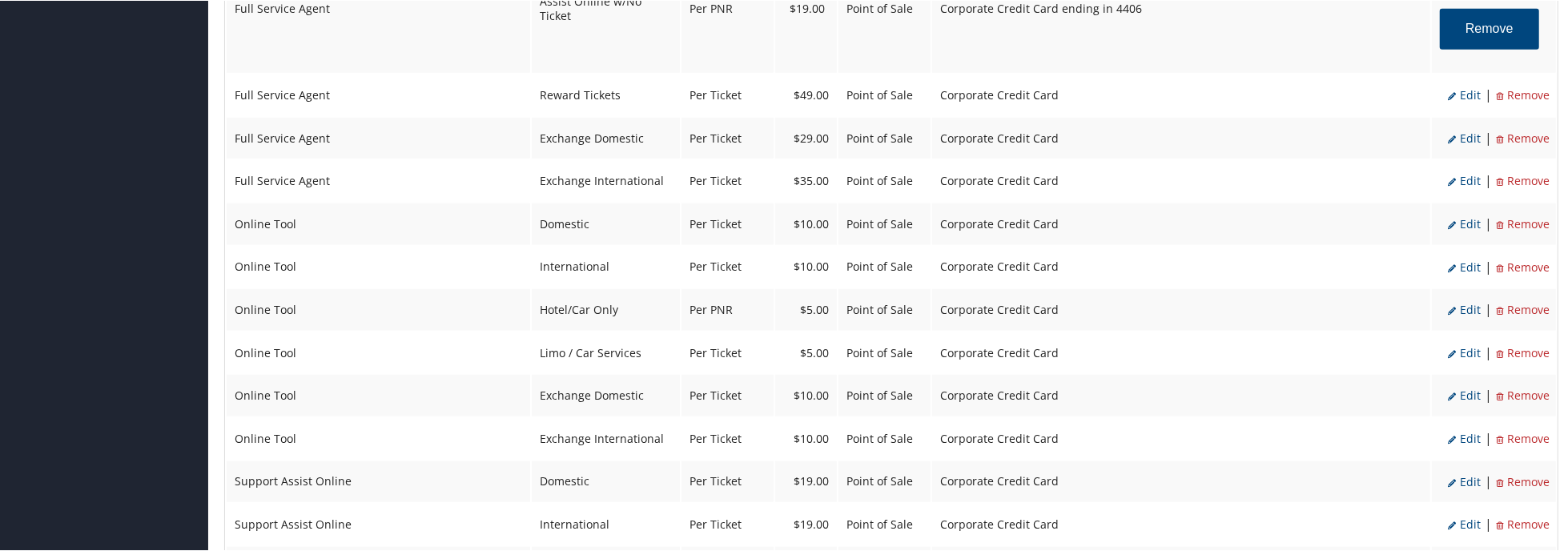
scroll to position [1363, 0]
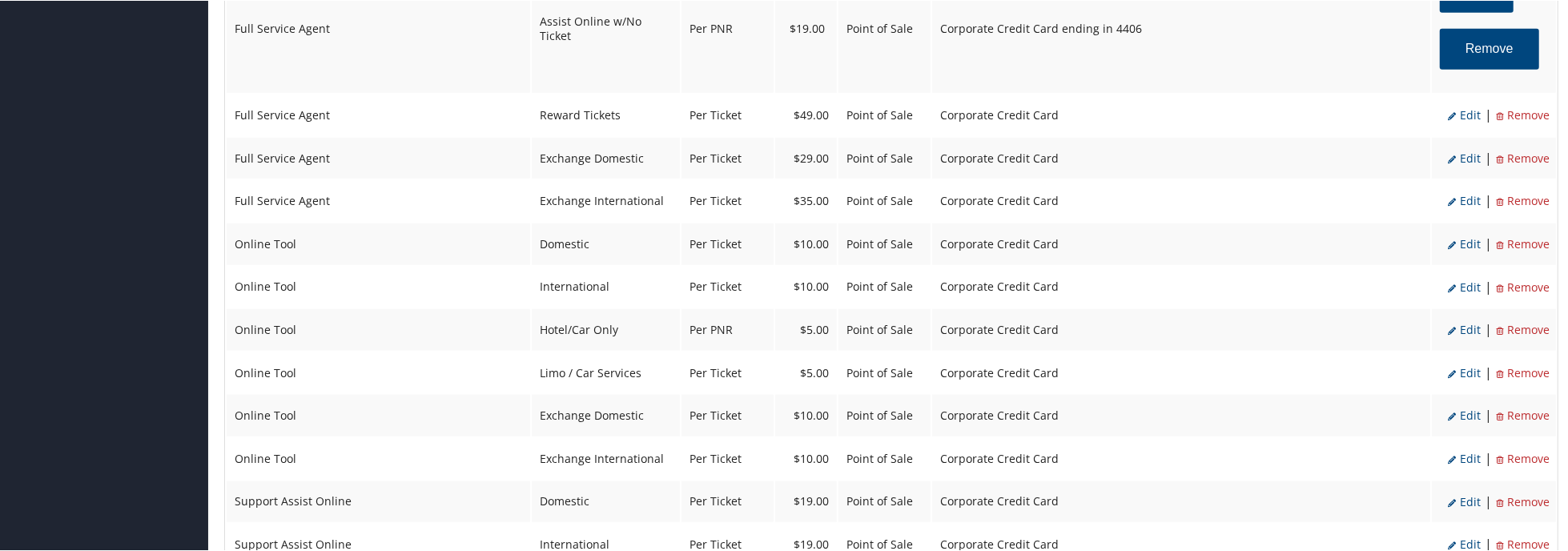
click at [1455, 114] on span "Edit" at bounding box center [1464, 114] width 33 height 15
select select "16"
type input "49.0"
select select "4"
select select "2"
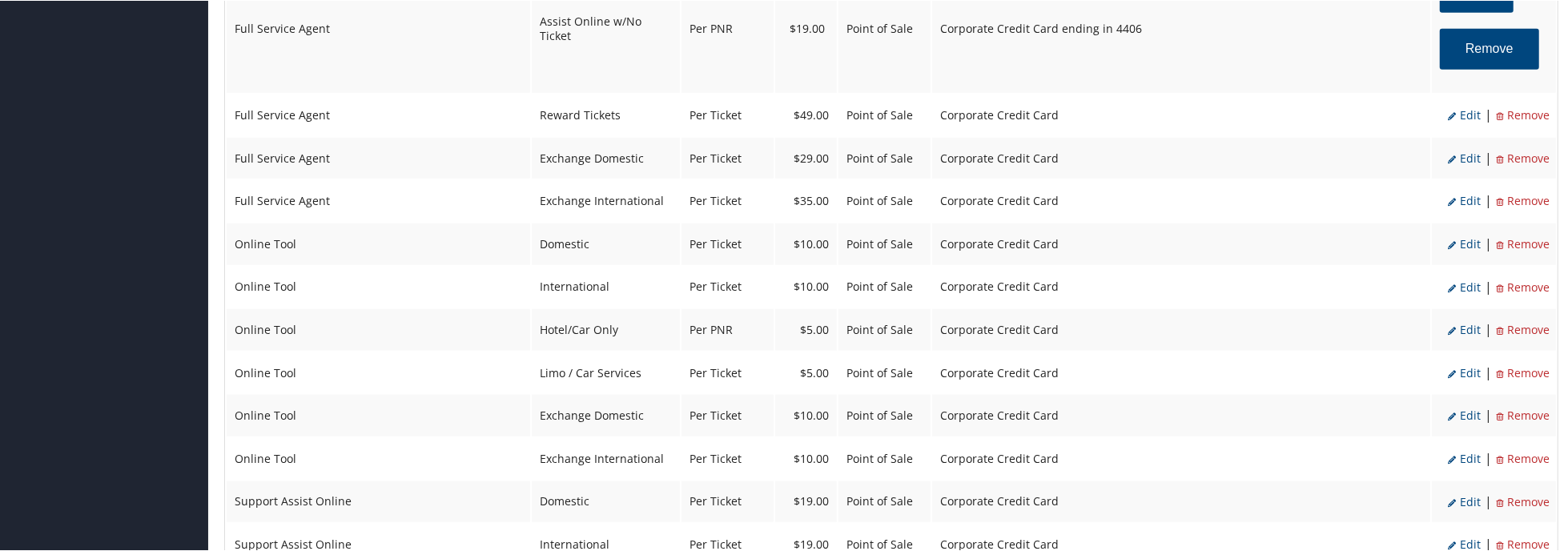
select select "2"
select select "16"
select select "4"
select select "2"
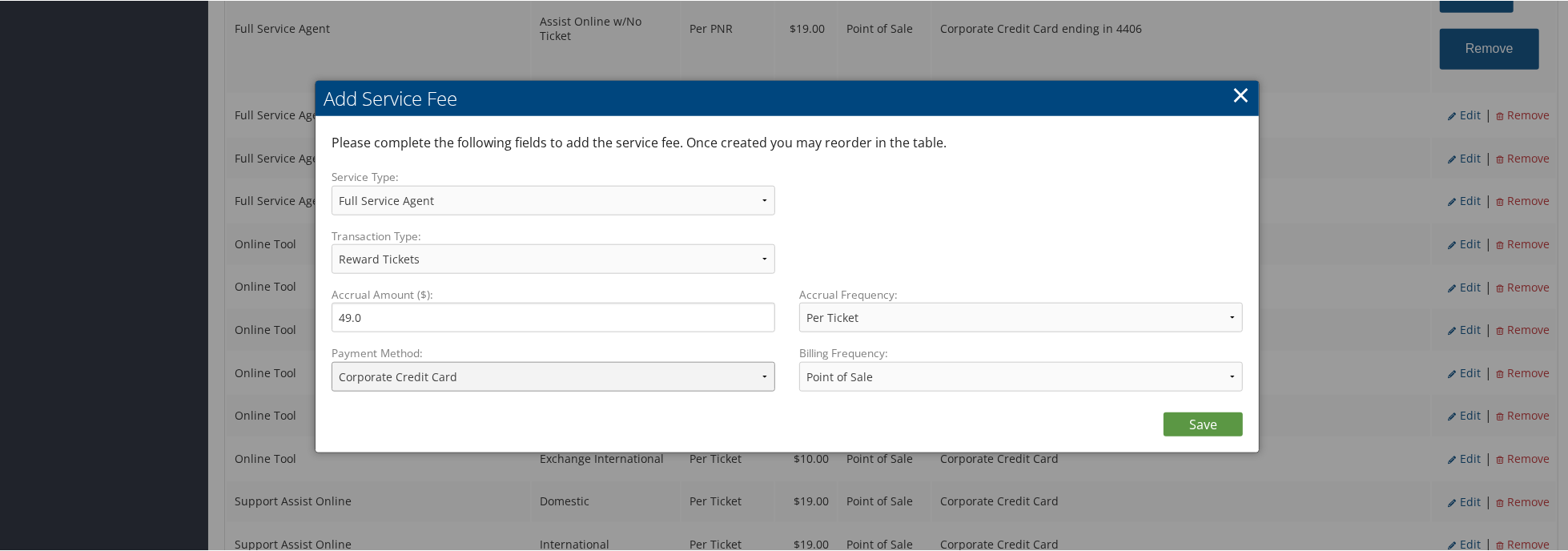
click at [653, 387] on select "ACH Transfer Cash / Check (AR) Corporate Credit Card Ghost Credit Card Hotel Gu…" at bounding box center [553, 376] width 444 height 30
select select "2_1495"
click at [331, 361] on select "ACH Transfer Cash / Check (AR) Corporate Credit Card Ghost Credit Card Hotel Gu…" at bounding box center [553, 376] width 444 height 30
click at [1173, 421] on link "Save" at bounding box center [1203, 424] width 80 height 24
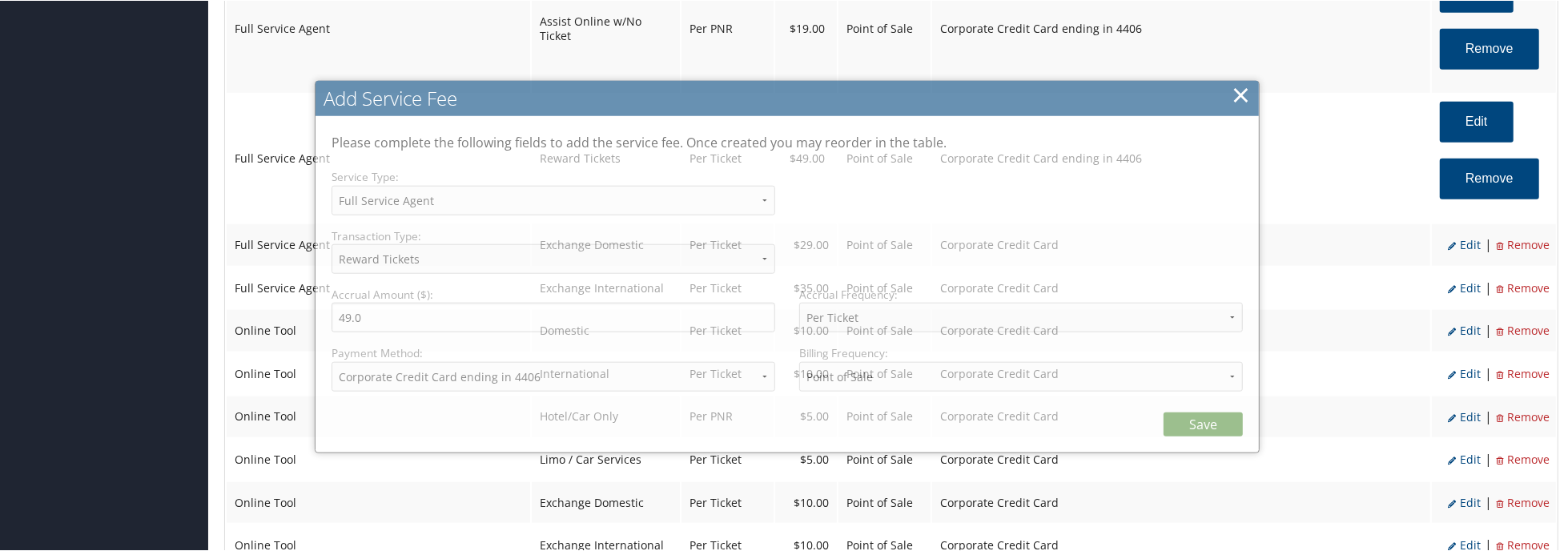
select select "2"
select select "16"
select select "4"
select select "2_1495"
select select "2"
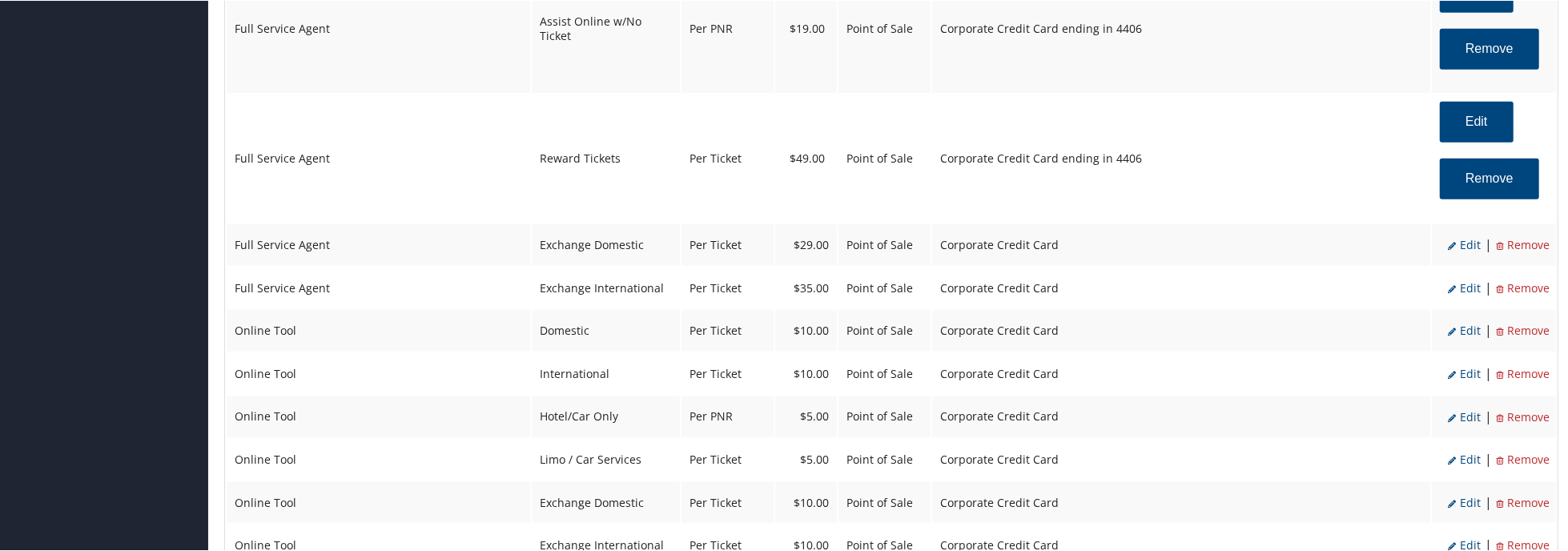
click at [1468, 241] on span "Edit" at bounding box center [1464, 244] width 33 height 15
select select "24"
type input "29.0"
select select "2"
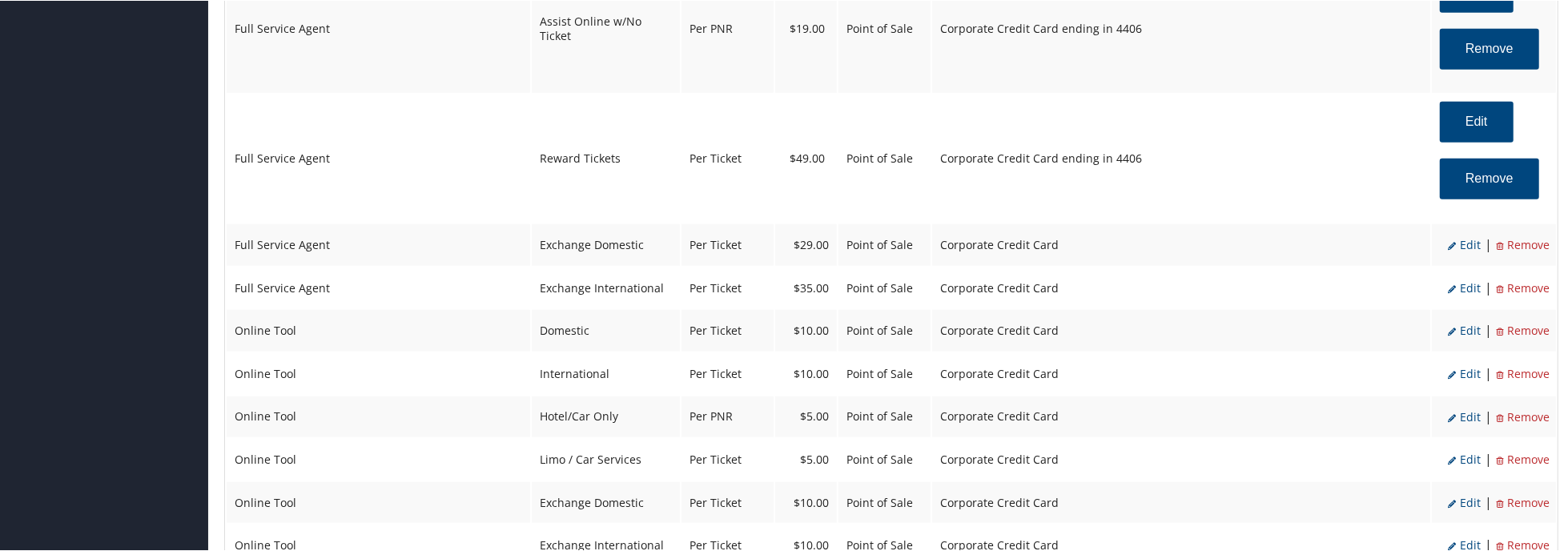
select select "24"
select select "4"
select select "2"
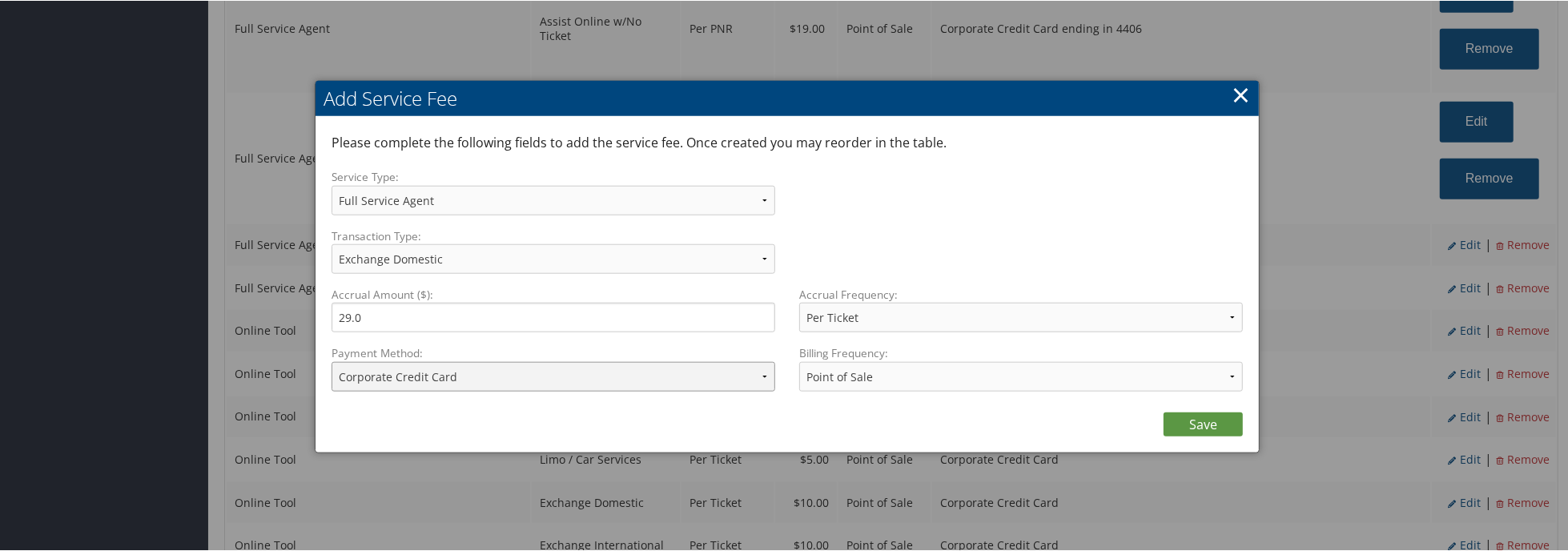
click at [690, 382] on select "ACH Transfer Cash / Check (AR) Corporate Credit Card Ghost Credit Card Hotel Gu…" at bounding box center [553, 376] width 444 height 30
select select "2_1495"
click at [331, 361] on select "ACH Transfer Cash / Check (AR) Corporate Credit Card Ghost Credit Card Hotel Gu…" at bounding box center [553, 376] width 444 height 30
click at [1179, 426] on link "Save" at bounding box center [1203, 424] width 80 height 24
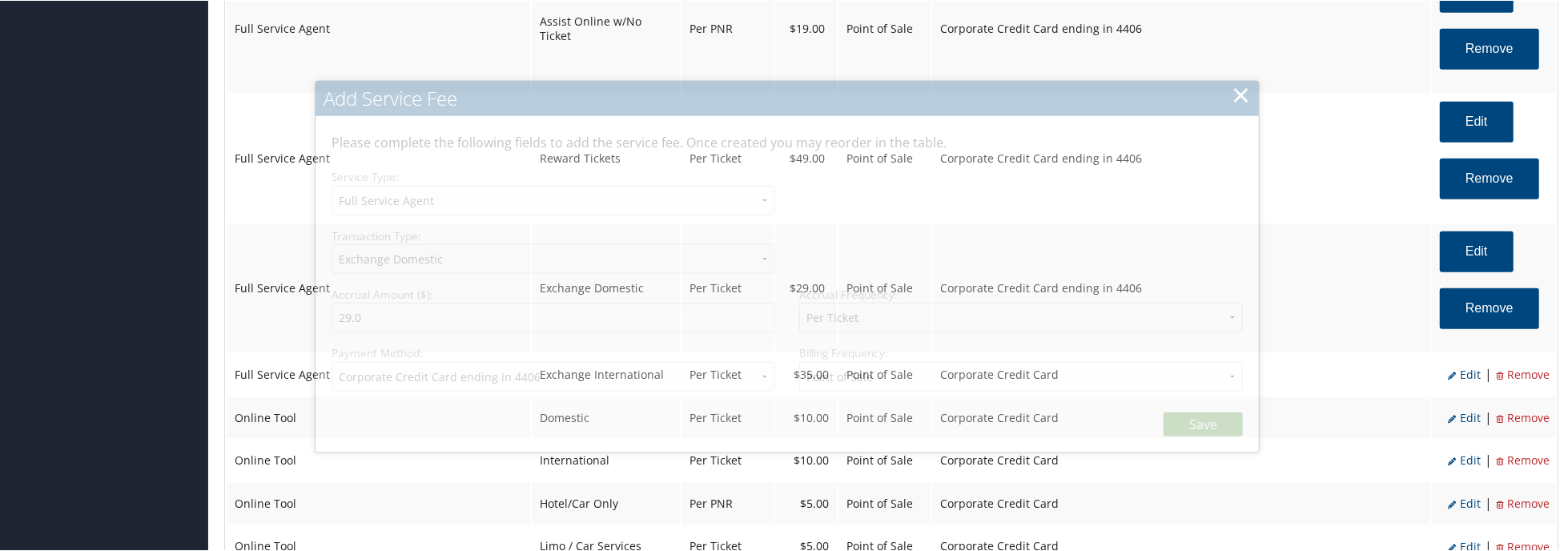
select select "2"
select select "24"
select select "4"
select select "2_1495"
select select "2"
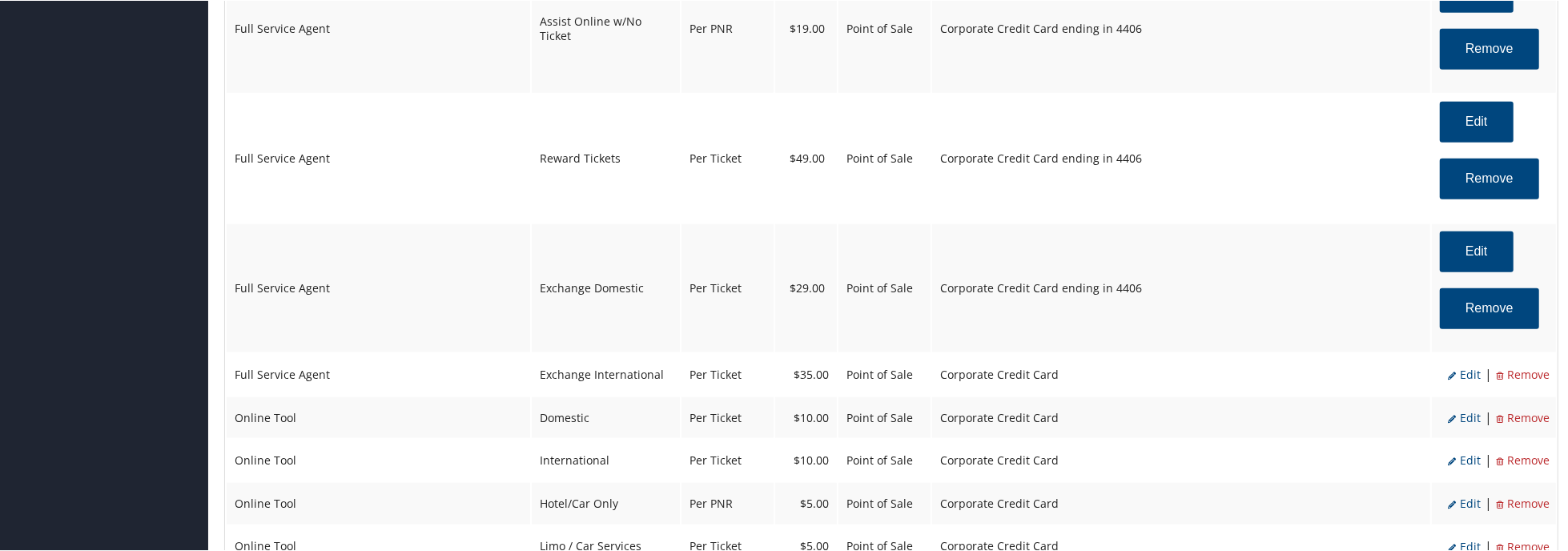
click at [1464, 378] on span "Edit" at bounding box center [1464, 373] width 33 height 15
select select "25"
type input "35.0"
select select "2"
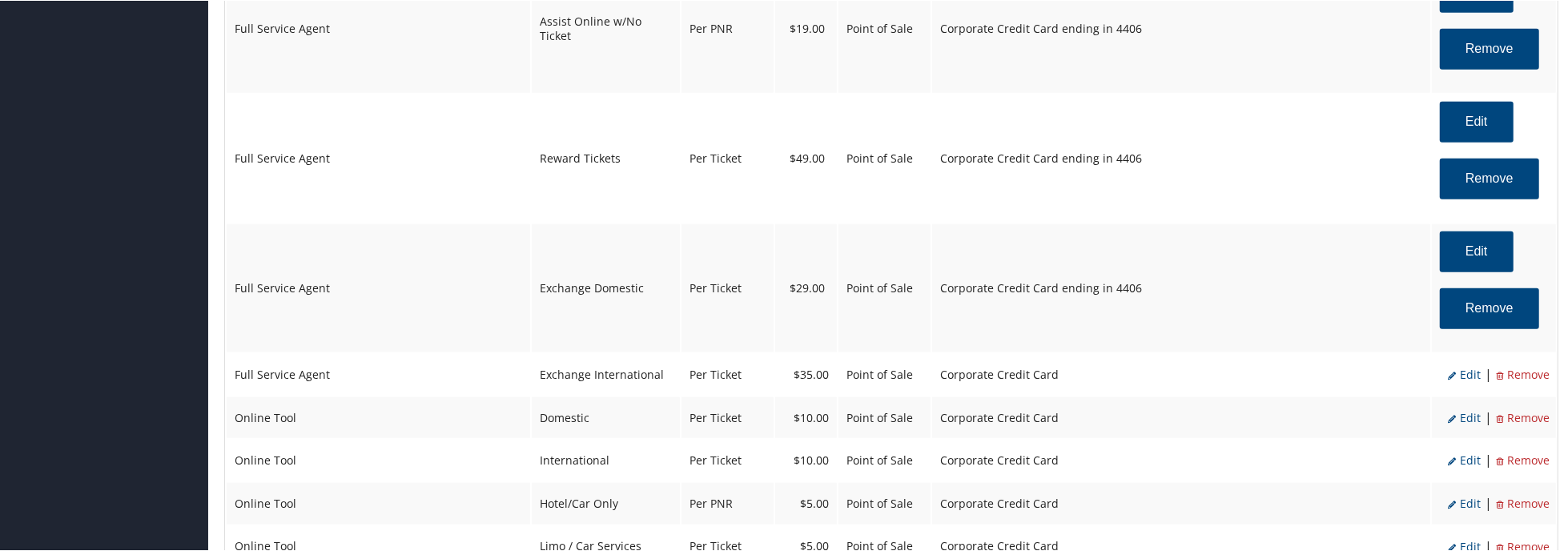
select select "25"
select select "4"
select select "2"
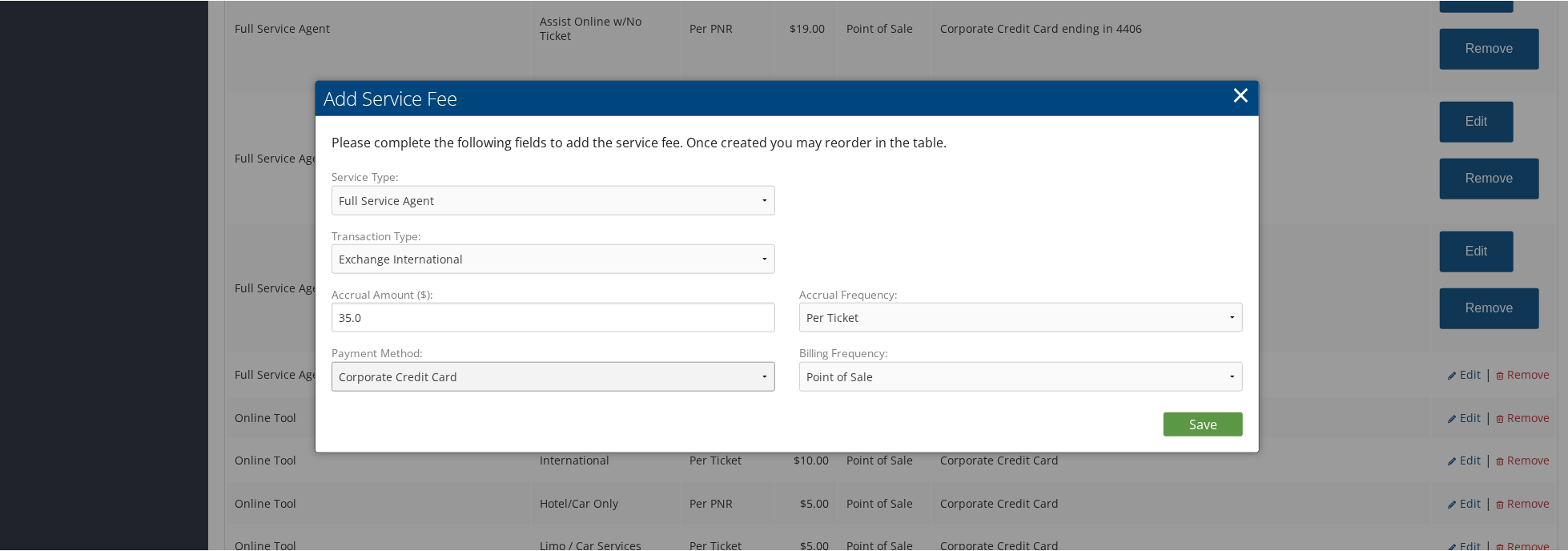
click at [579, 368] on select "ACH Transfer Cash / Check (AR) Corporate Credit Card Ghost Credit Card Hotel Gu…" at bounding box center [553, 376] width 444 height 30
select select "2_1495"
click at [331, 361] on select "ACH Transfer Cash / Check (AR) Corporate Credit Card Ghost Credit Card Hotel Gu…" at bounding box center [553, 376] width 444 height 30
click at [1182, 413] on link "Save" at bounding box center [1203, 424] width 80 height 24
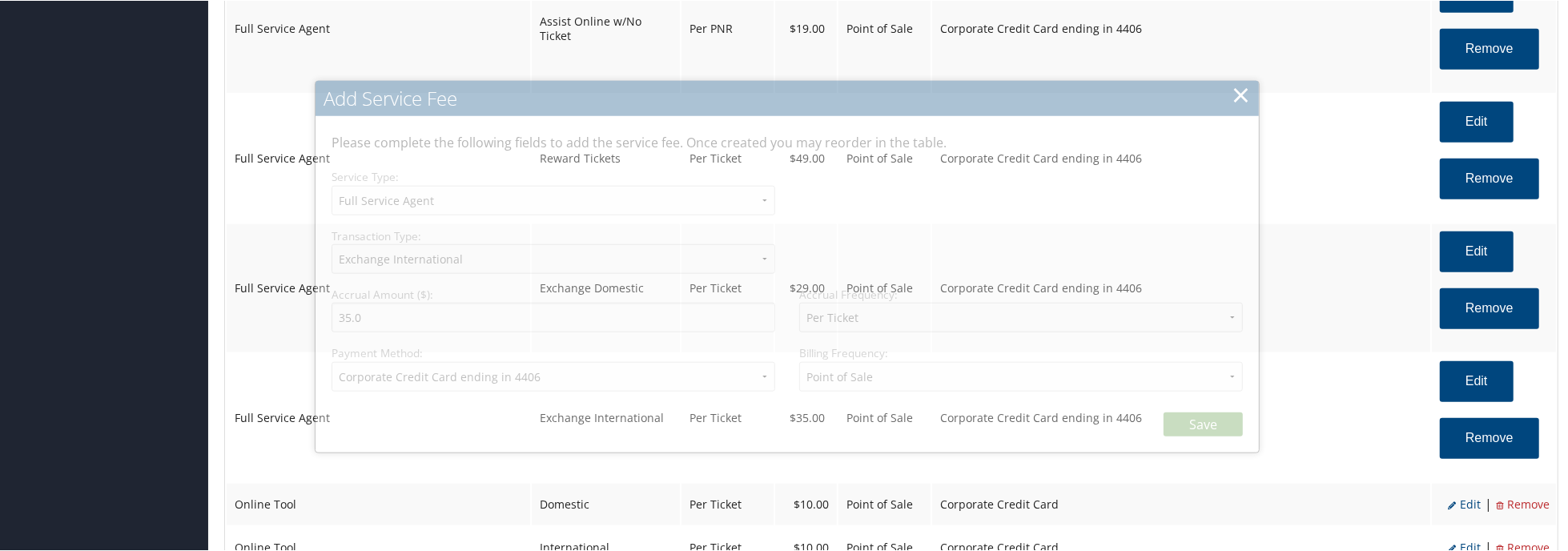
select select "2"
select select "25"
select select "4"
select select "2_1495"
select select "2"
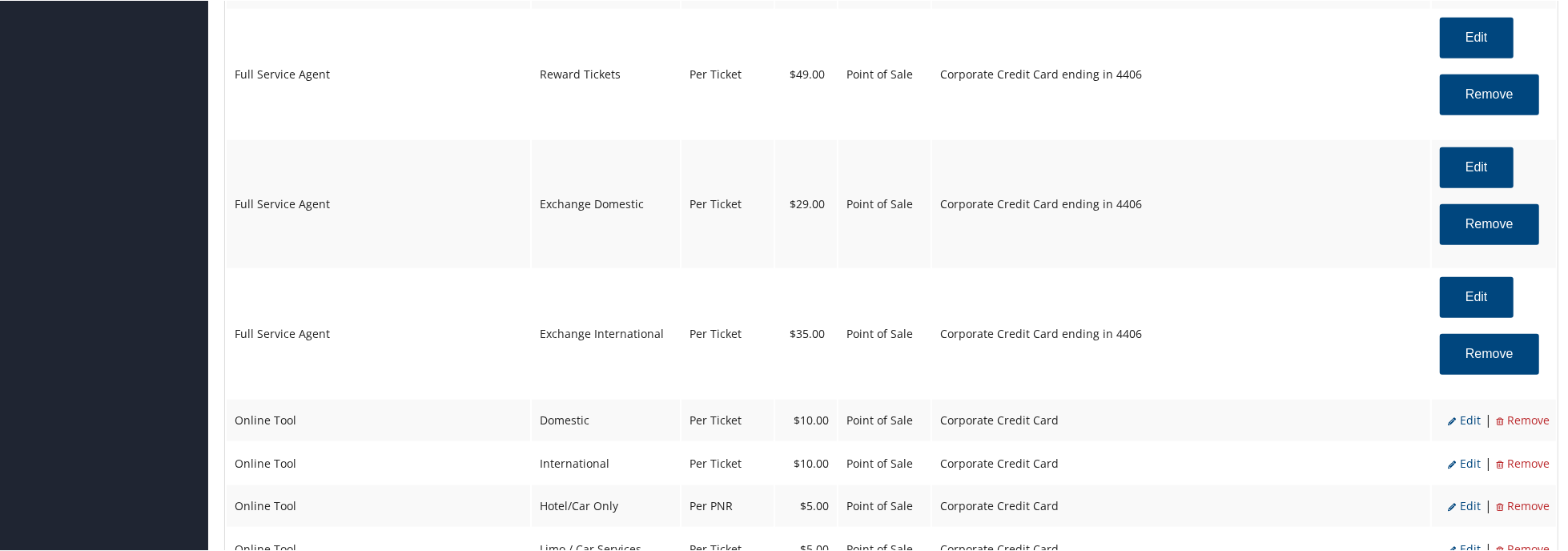
scroll to position [1603, 0]
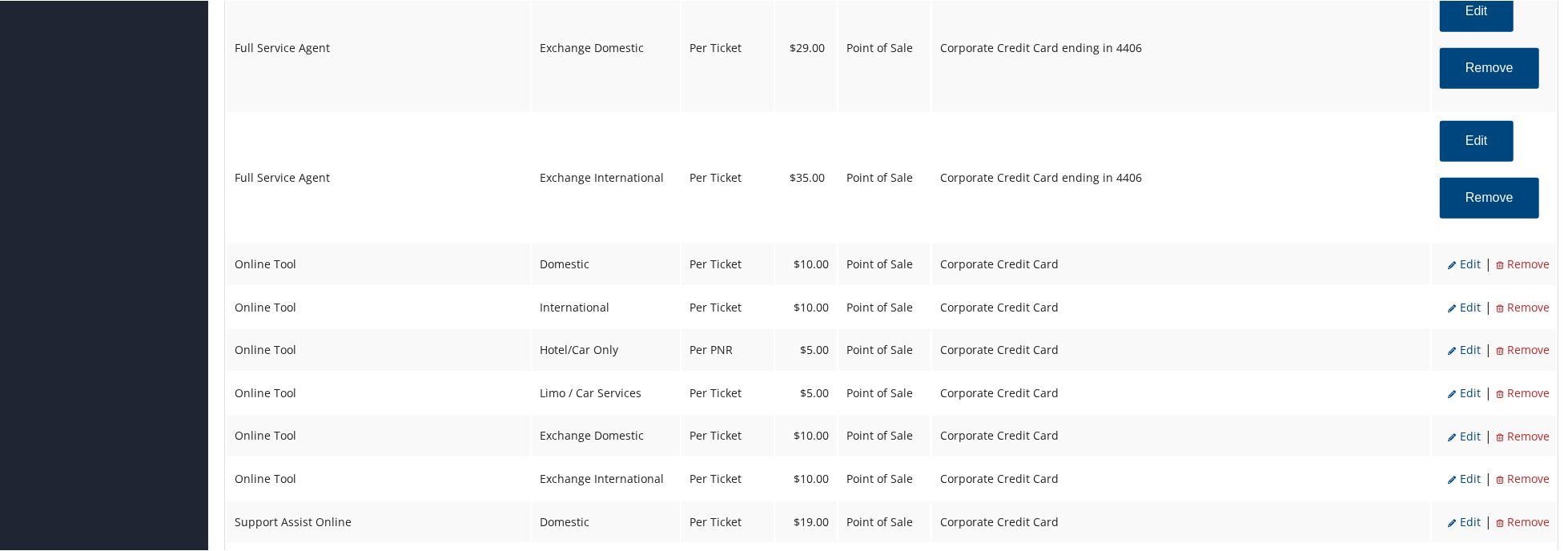
click at [1460, 265] on span "Edit" at bounding box center [1464, 263] width 33 height 15
select select "6"
select select "2"
type input "10.0"
select select "2"
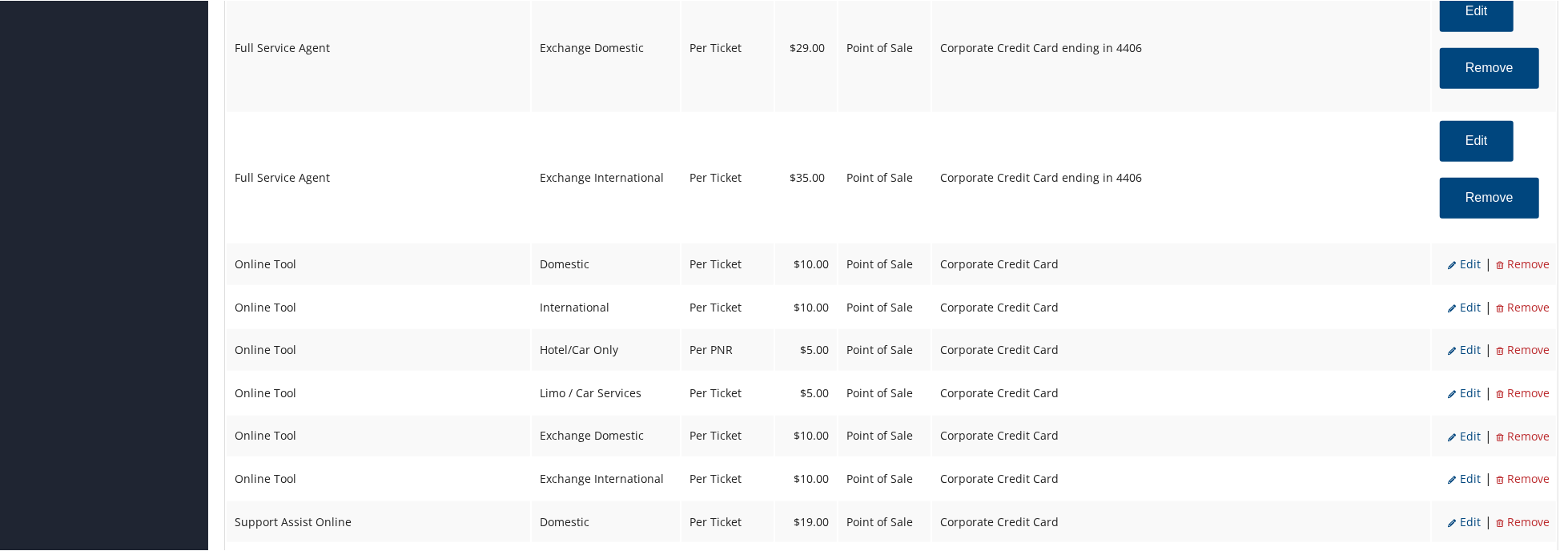
select select "6"
select select "2"
select select "4"
select select "2"
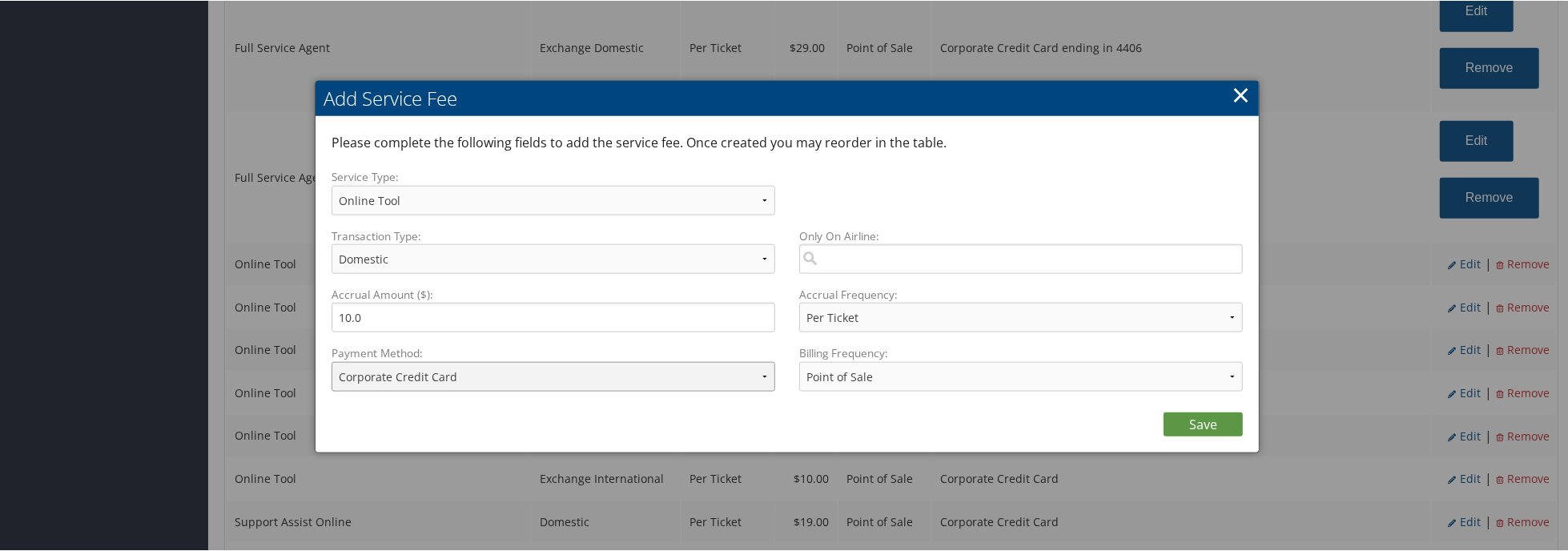
click at [466, 373] on select "ACH Transfer Cash / Check (AR) Corporate Credit Card Ghost Credit Card Hotel Gu…" at bounding box center [553, 376] width 444 height 30
select select "2_1495"
click at [331, 361] on select "ACH Transfer Cash / Check (AR) Corporate Credit Card Ghost Credit Card Hotel Gu…" at bounding box center [553, 376] width 444 height 30
click at [1187, 425] on link "Save" at bounding box center [1203, 424] width 80 height 24
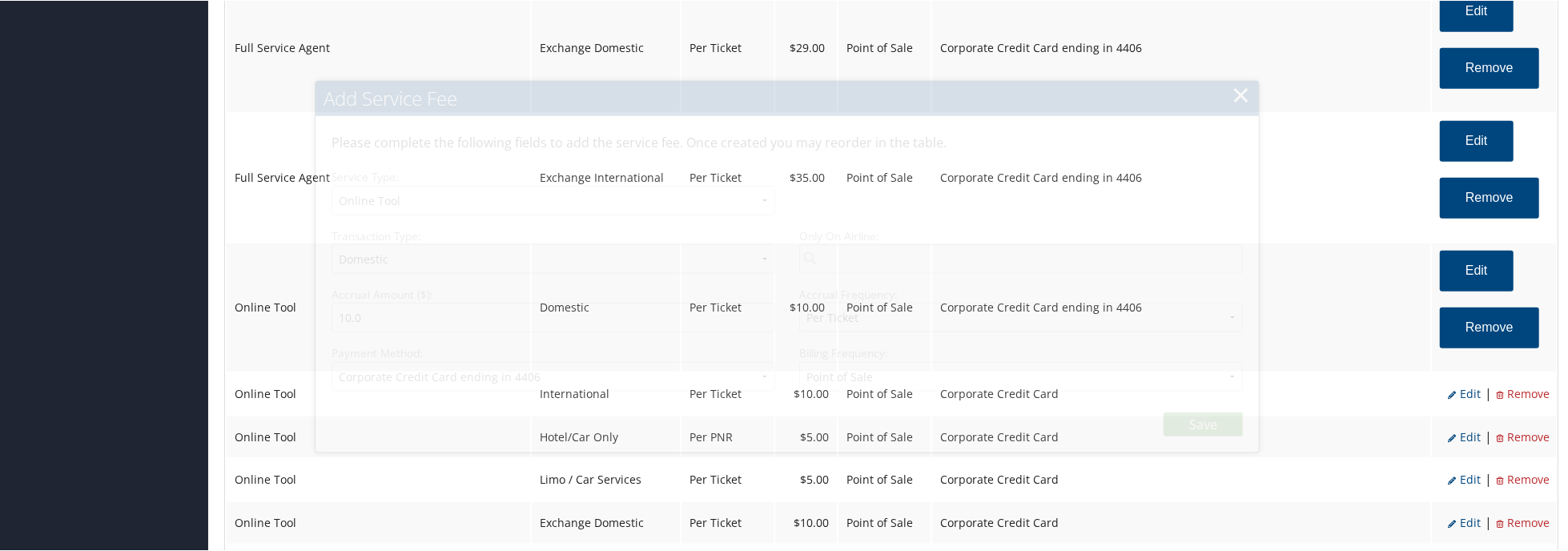
select select "6"
select select "2"
select select "4"
select select "2_1495"
select select "2"
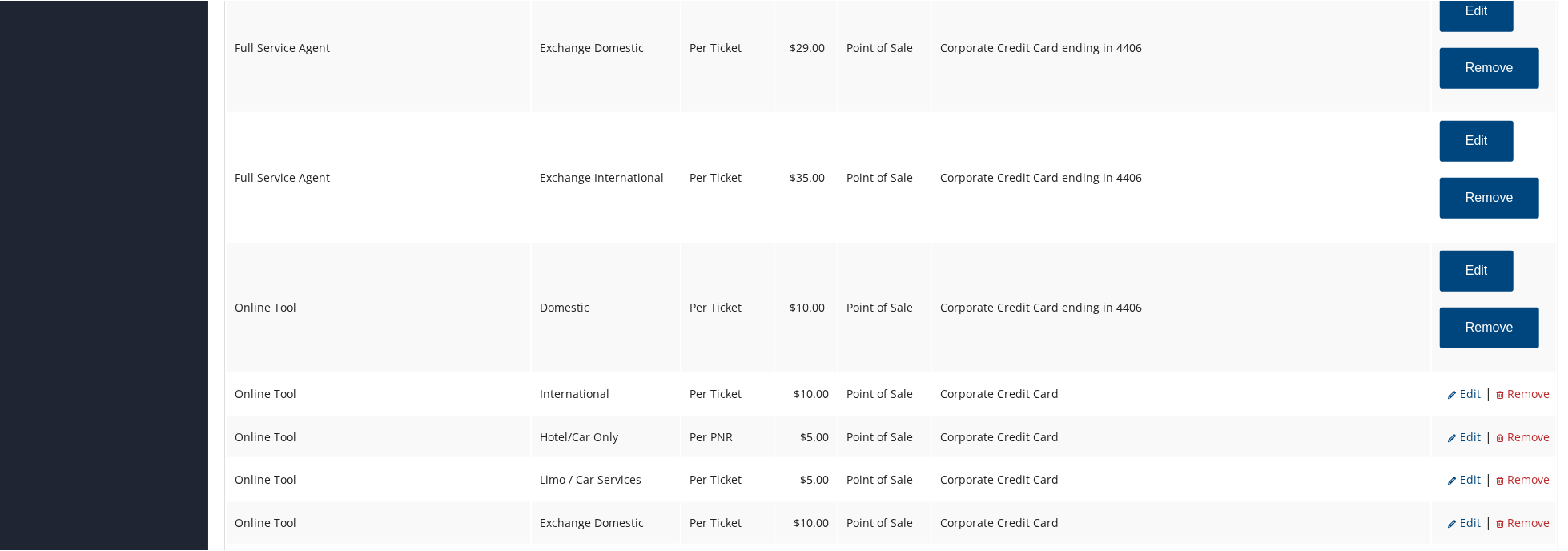
click at [1464, 392] on span "Edit" at bounding box center [1464, 393] width 33 height 15
select select "14"
select select "2"
select select "6"
select select "14"
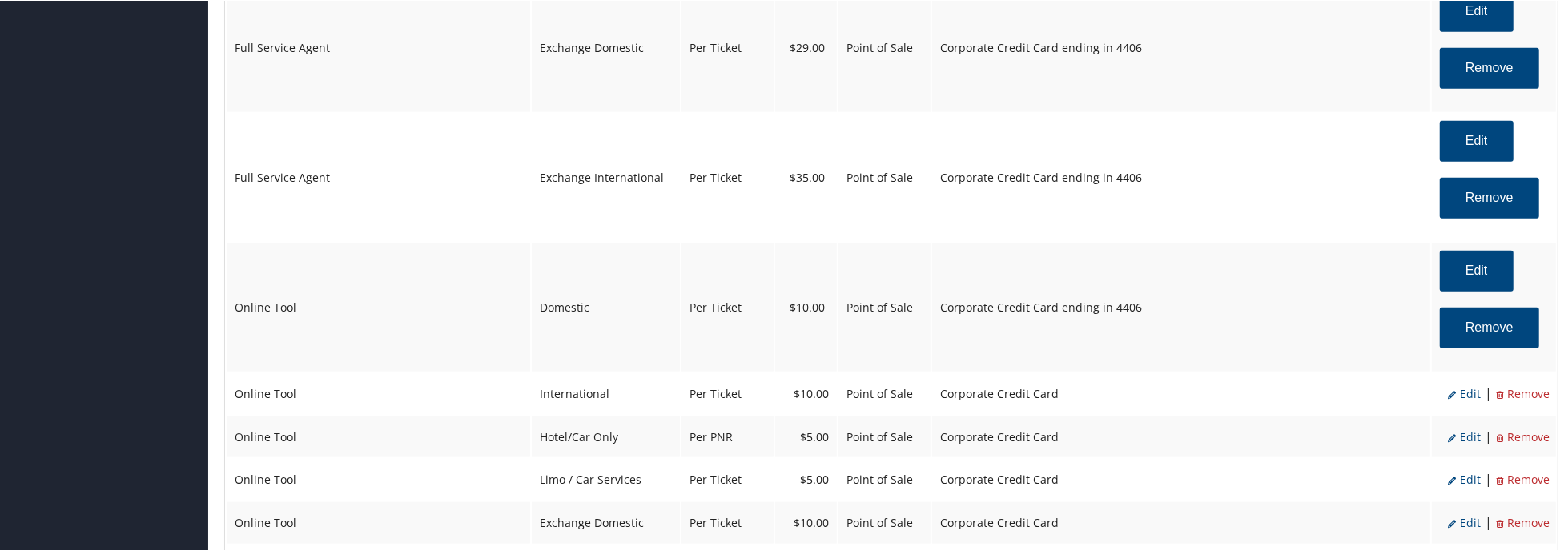
select select "4"
select select "2"
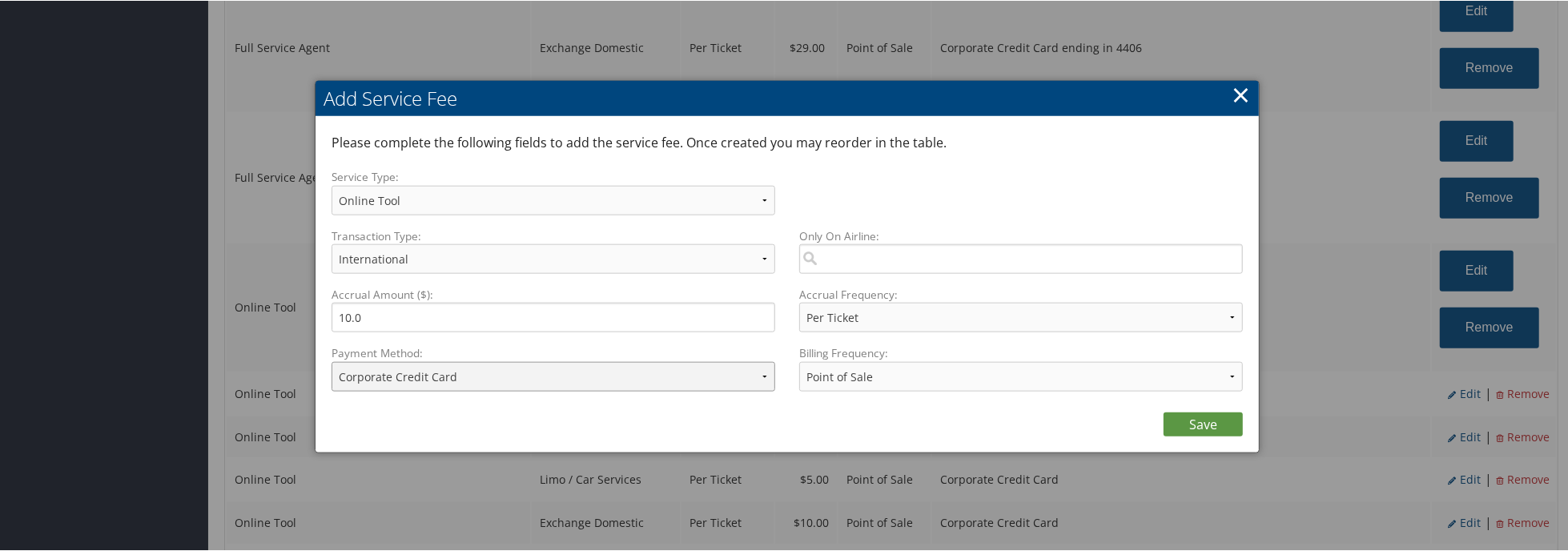
click at [505, 376] on select "ACH Transfer Cash / Check (AR) Corporate Credit Card Ghost Credit Card Hotel Gu…" at bounding box center [553, 376] width 444 height 30
select select "2_1495"
click at [331, 361] on select "ACH Transfer Cash / Check (AR) Corporate Credit Card Ghost Credit Card Hotel Gu…" at bounding box center [553, 376] width 444 height 30
click at [1174, 416] on link "Save" at bounding box center [1203, 424] width 80 height 24
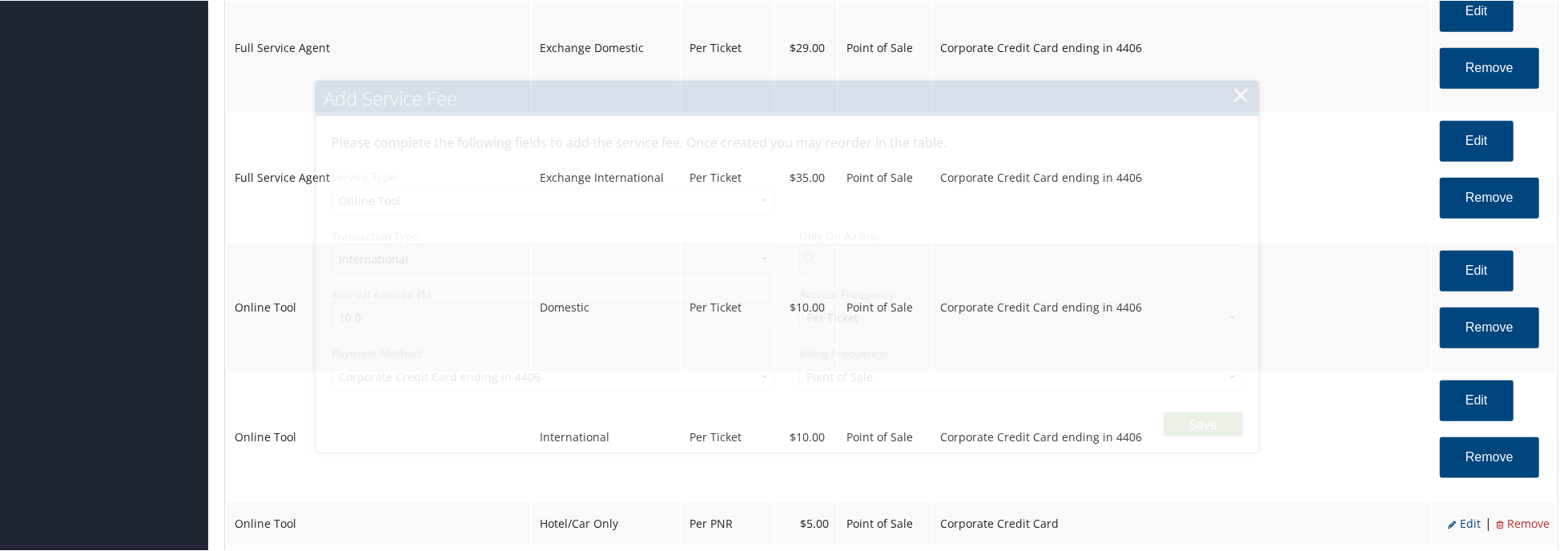
select select "6"
select select "14"
select select "4"
select select "2_1495"
select select "2"
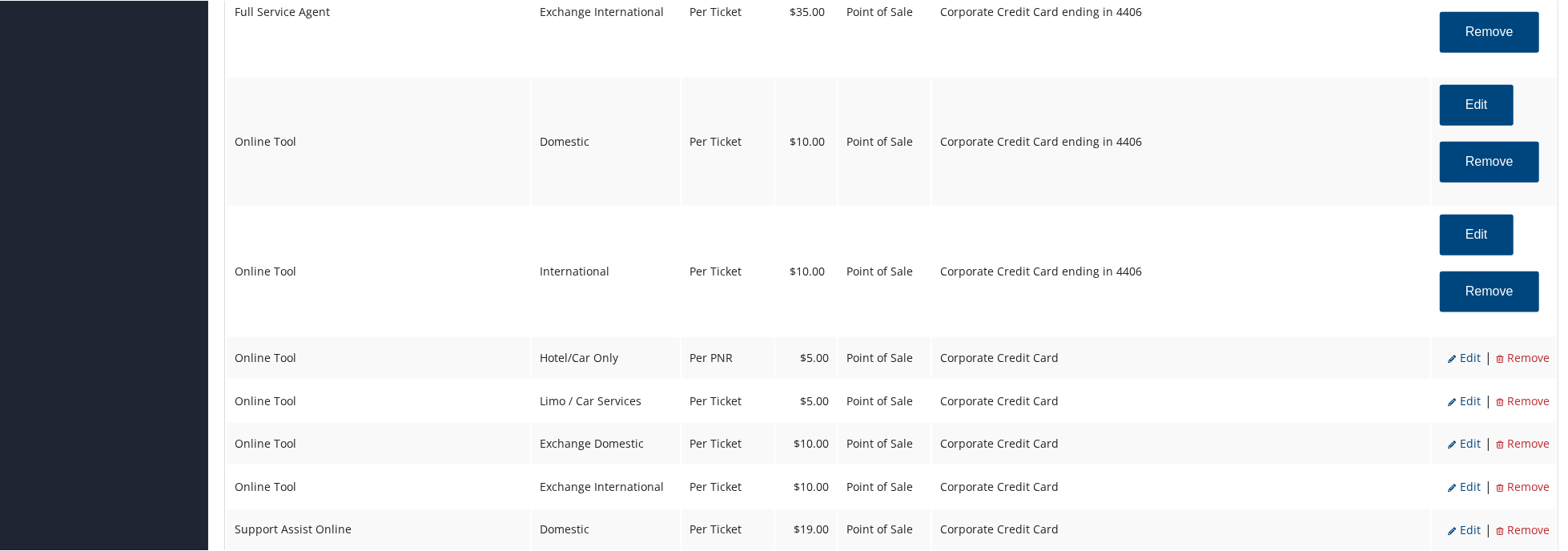
scroll to position [1844, 0]
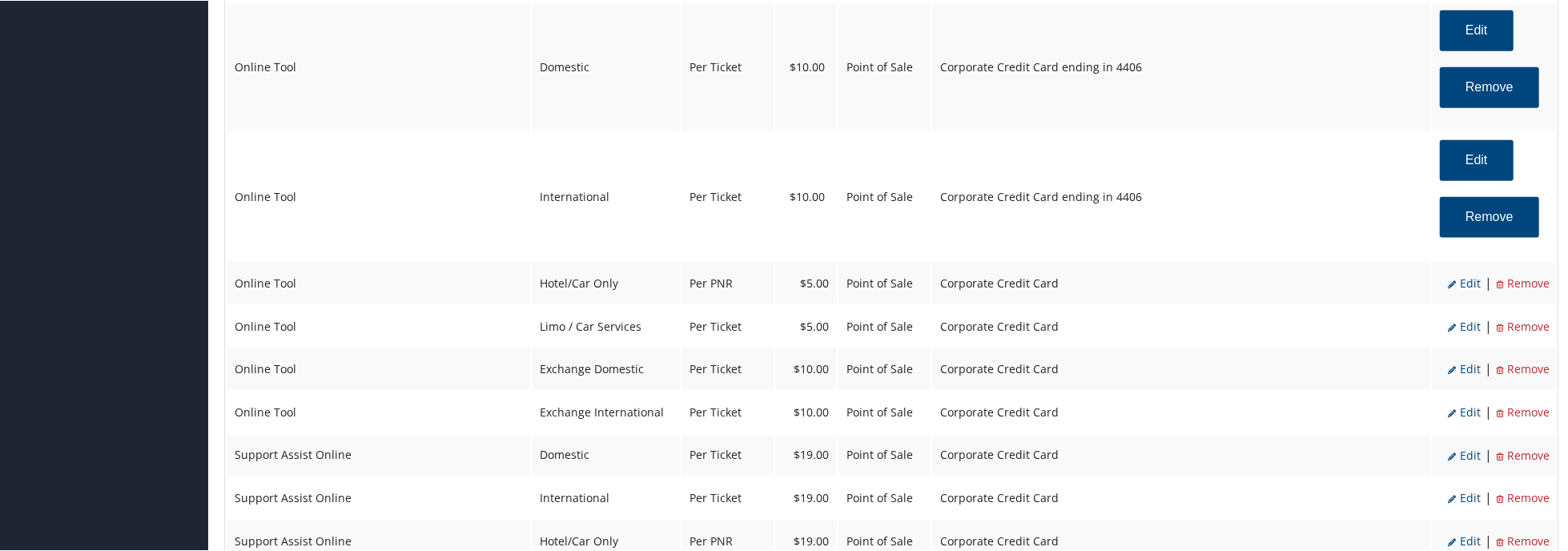
click at [1464, 282] on span "Edit" at bounding box center [1464, 282] width 33 height 15
select select "6"
type input "5.0"
select select "2"
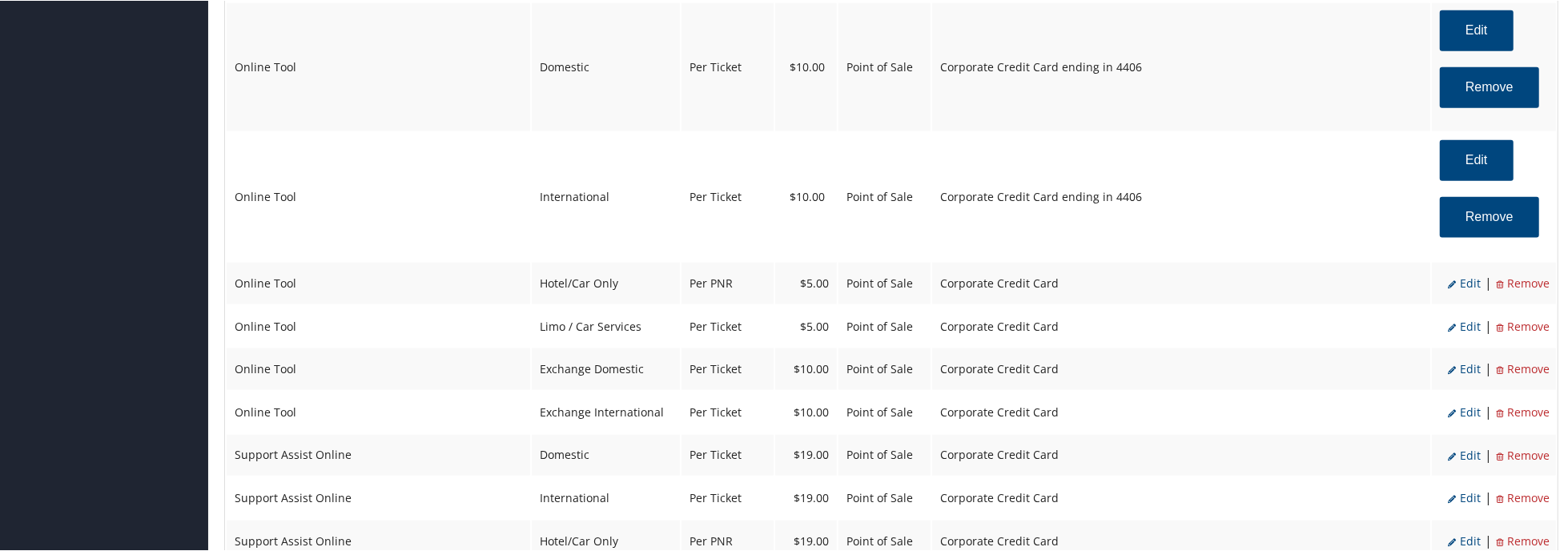
select select "6"
select select "2"
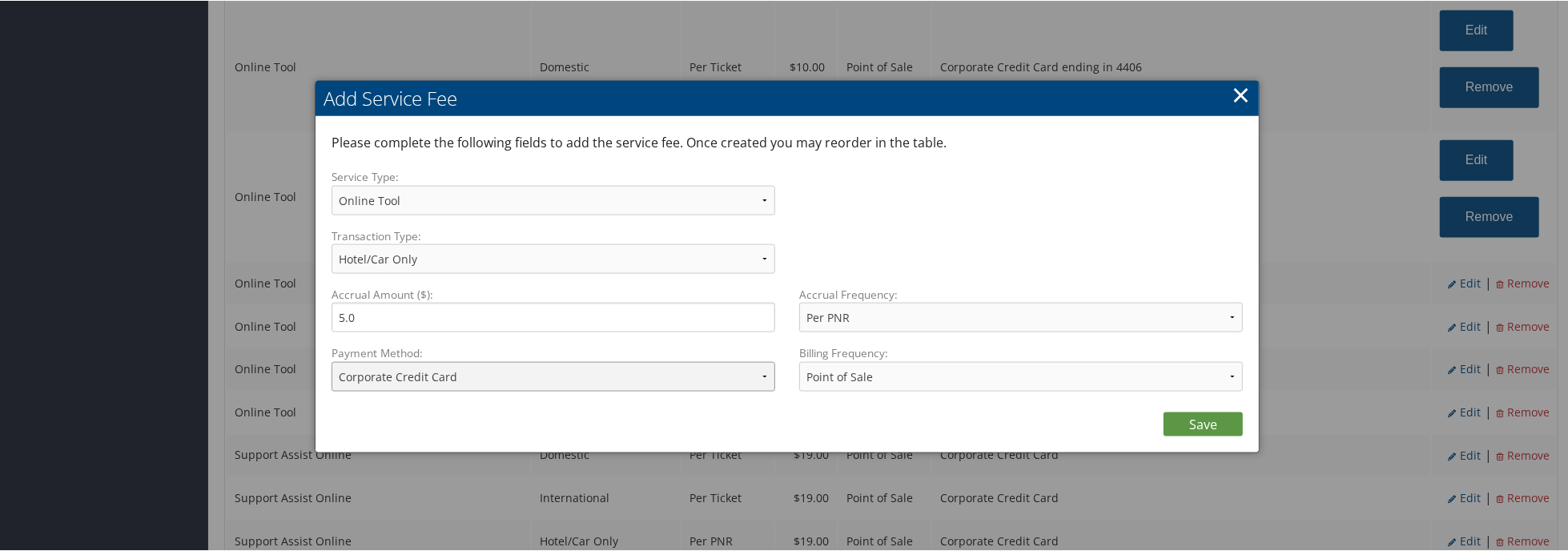
click at [522, 385] on select "ACH Transfer Cash / Check (AR) Corporate Credit Card Ghost Credit Card Hotel Gu…" at bounding box center [553, 376] width 444 height 30
select select "2_1495"
click at [331, 361] on select "ACH Transfer Cash / Check (AR) Corporate Credit Card Ghost Credit Card Hotel Gu…" at bounding box center [553, 376] width 444 height 30
click at [1187, 426] on link "Save" at bounding box center [1203, 424] width 80 height 24
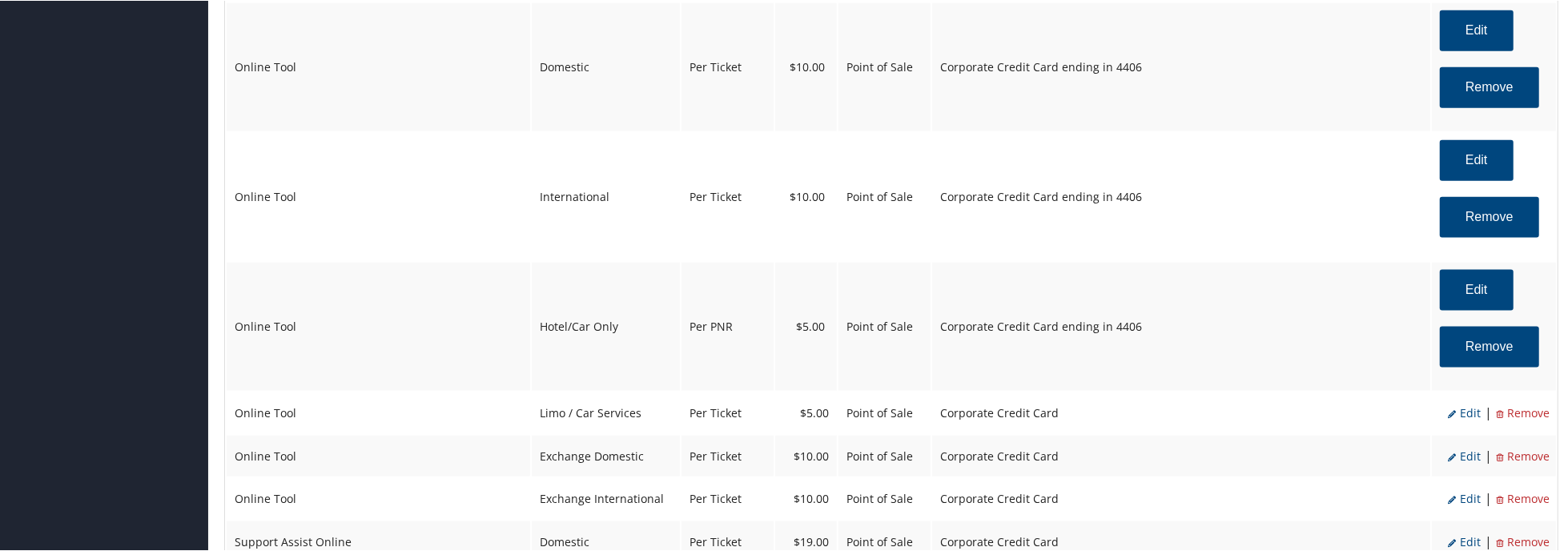
click at [1468, 412] on span "Edit" at bounding box center [1464, 412] width 33 height 15
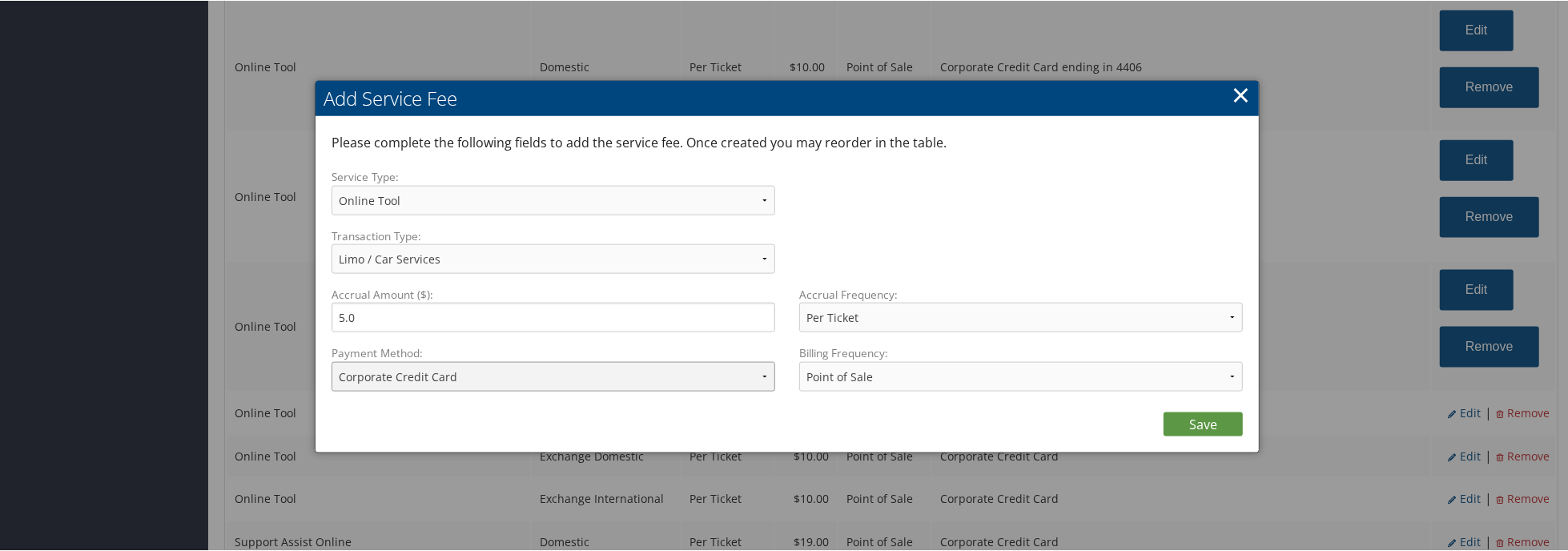
click at [557, 376] on select "ACH Transfer Cash / Check (AR) Corporate Credit Card Ghost Credit Card Hotel Gu…" at bounding box center [553, 376] width 444 height 30
select select "2_1495"
click at [331, 361] on select "ACH Transfer Cash / Check (AR) Corporate Credit Card Ghost Credit Card Hotel Gu…" at bounding box center [553, 376] width 444 height 30
click at [1197, 417] on link "Save" at bounding box center [1203, 424] width 80 height 24
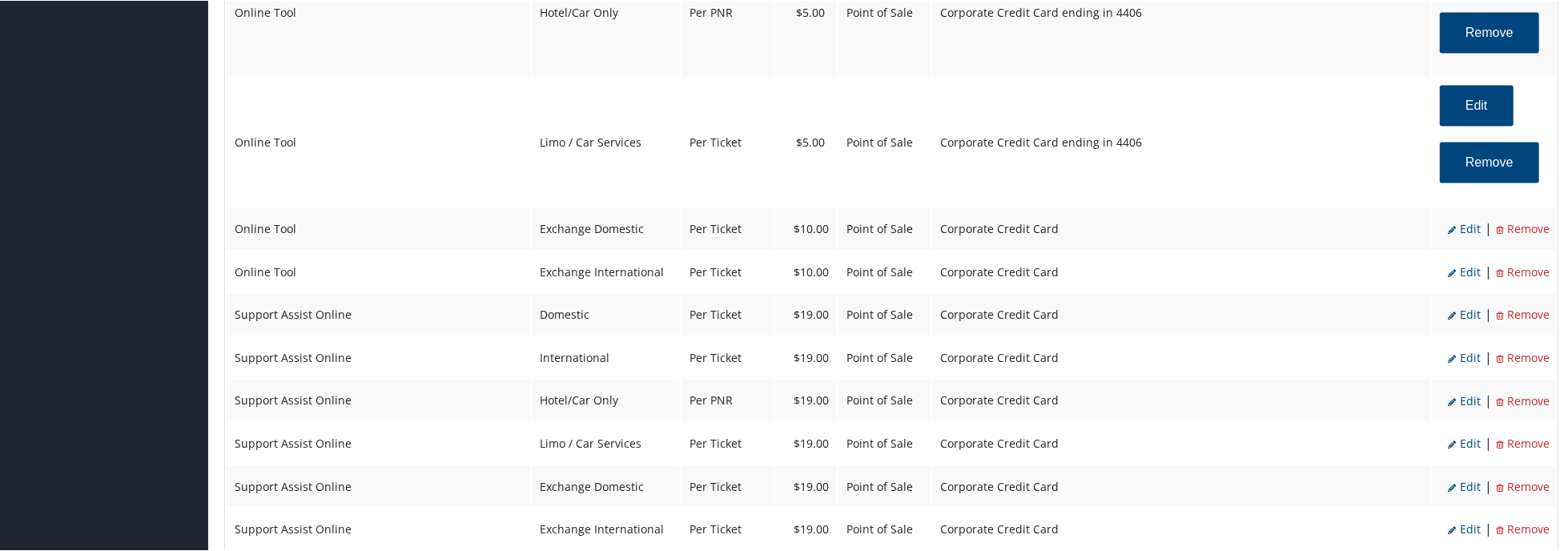
scroll to position [2164, 0]
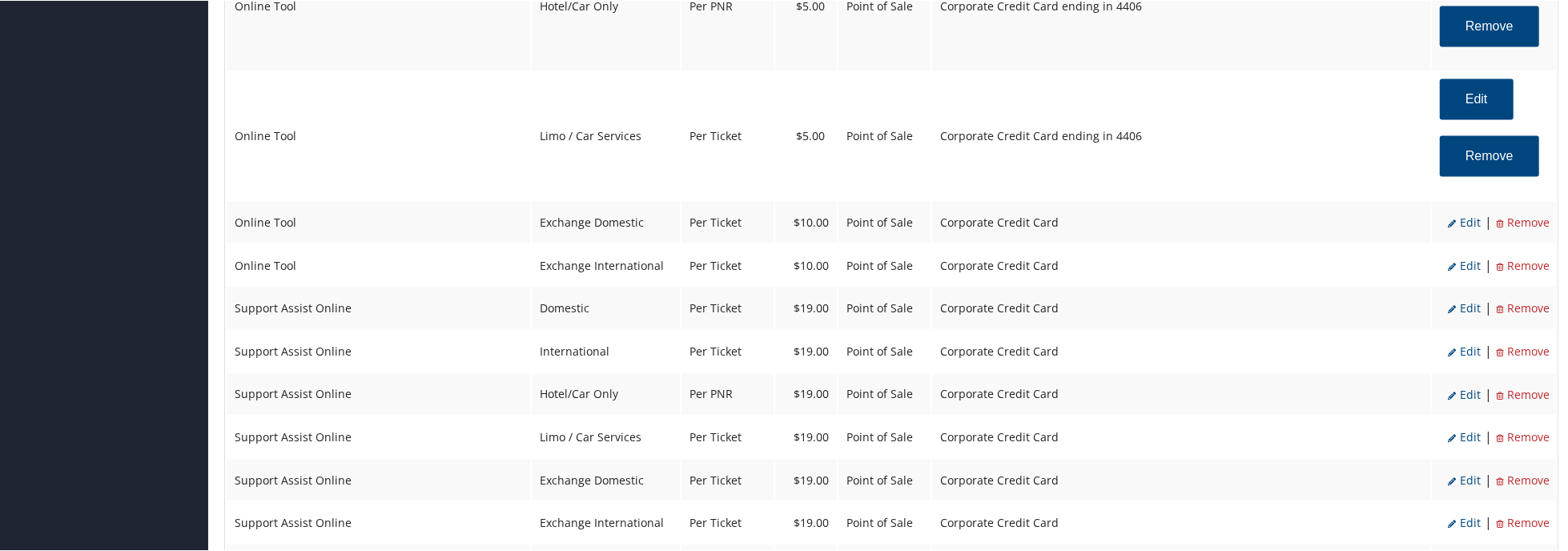
click at [1458, 224] on span "Edit" at bounding box center [1464, 221] width 33 height 15
select select "24"
type input "10.0"
select select "2"
select select "6"
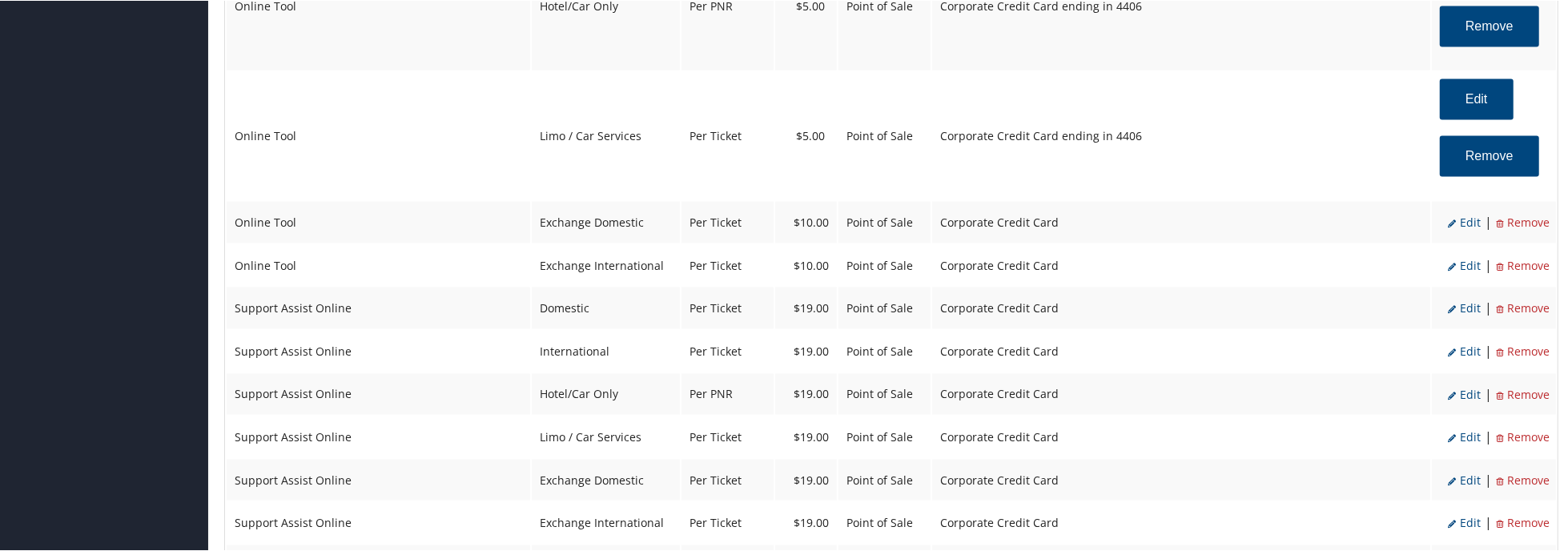
select select "24"
select select "4"
select select "2"
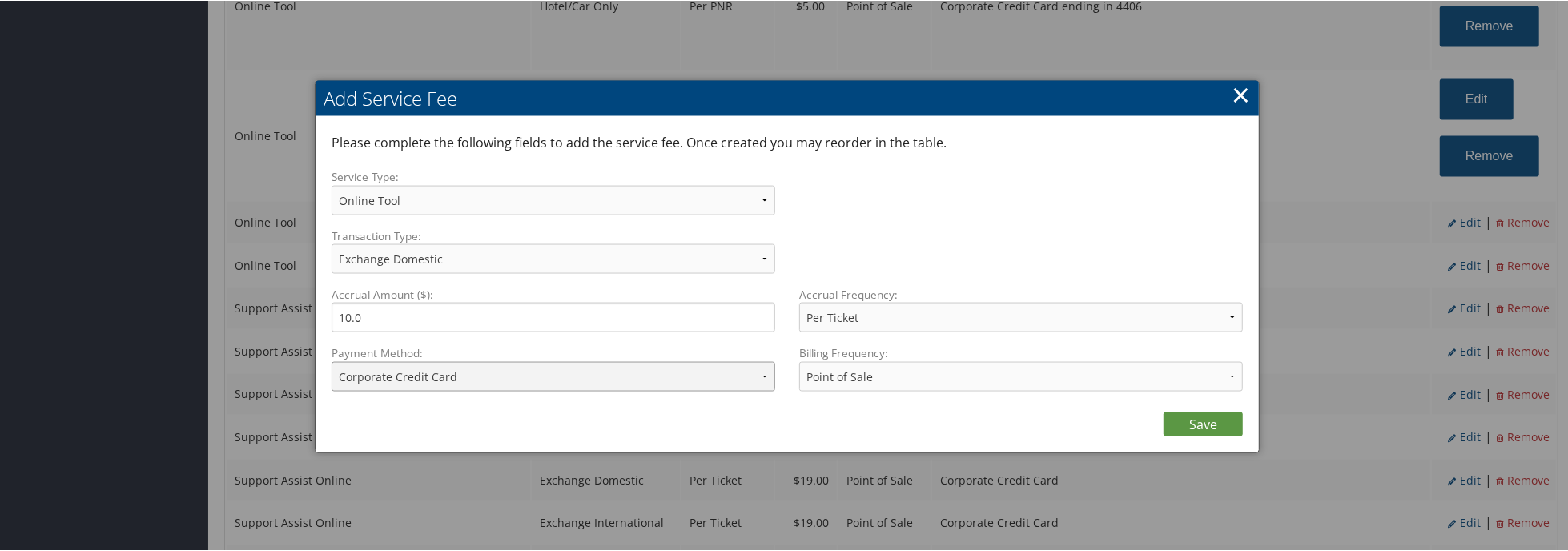
click at [491, 377] on select "ACH Transfer Cash / Check (AR) Corporate Credit Card Ghost Credit Card Hotel Gu…" at bounding box center [553, 376] width 444 height 30
select select "2_1495"
click at [331, 361] on select "ACH Transfer Cash / Check (AR) Corporate Credit Card Ghost Credit Card Hotel Gu…" at bounding box center [553, 376] width 444 height 30
click at [1177, 416] on link "Save" at bounding box center [1203, 424] width 80 height 24
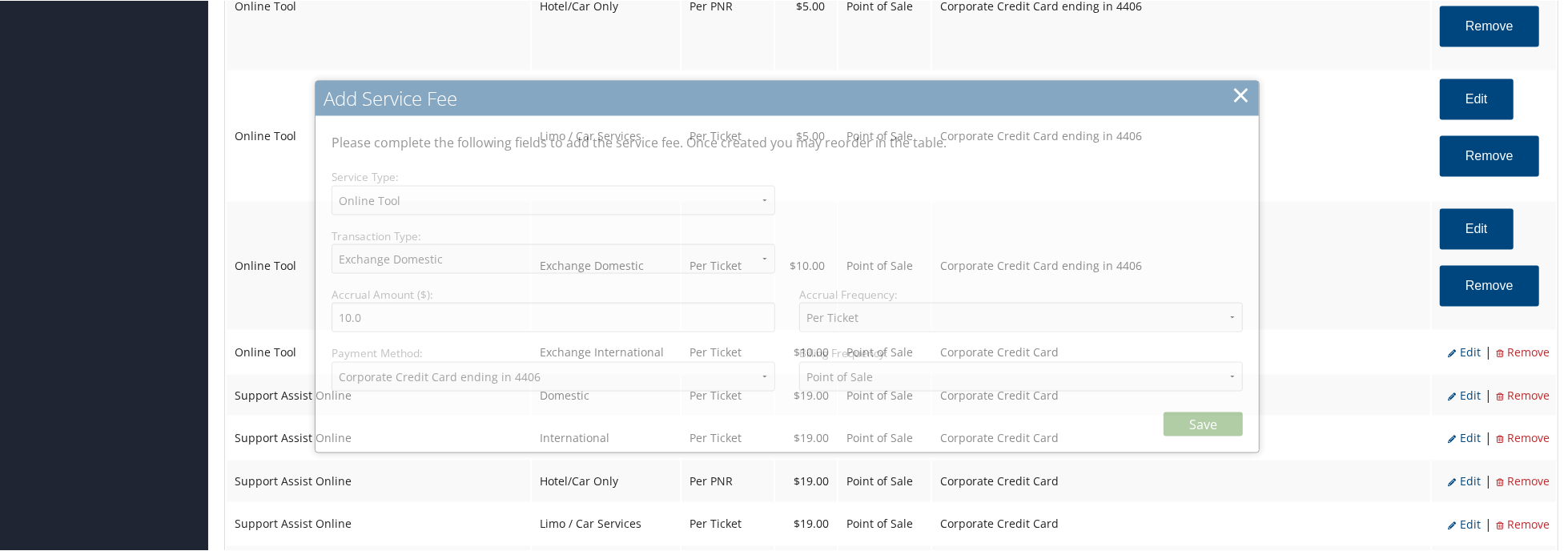
select select "6"
select select "24"
select select "4"
select select "2_1495"
select select "2"
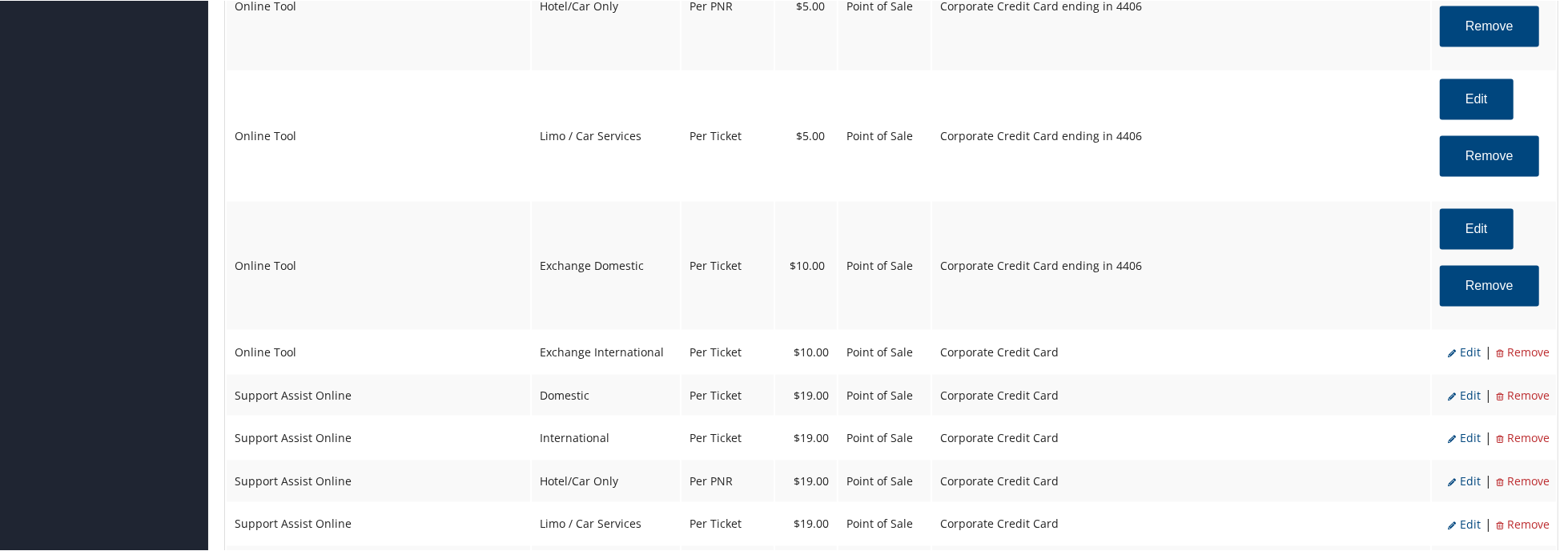
click at [1462, 357] on span "Edit" at bounding box center [1464, 351] width 33 height 15
select select "25"
select select "2"
select select "6"
select select "25"
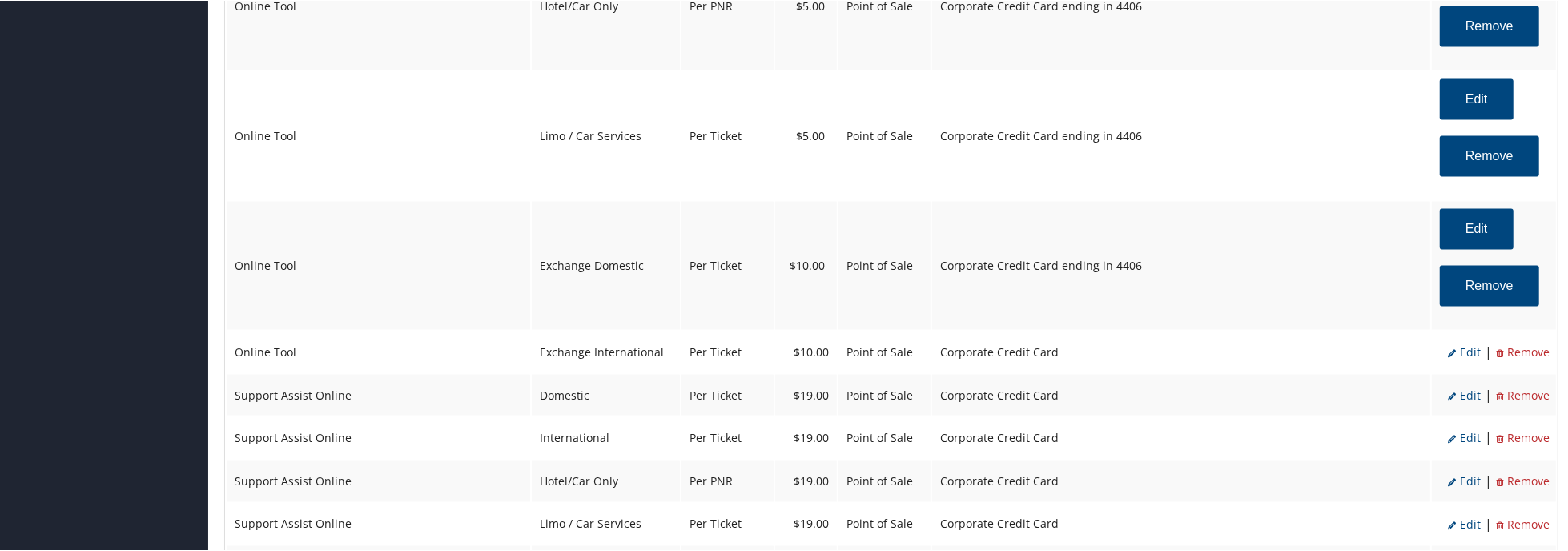
select select "4"
select select "2"
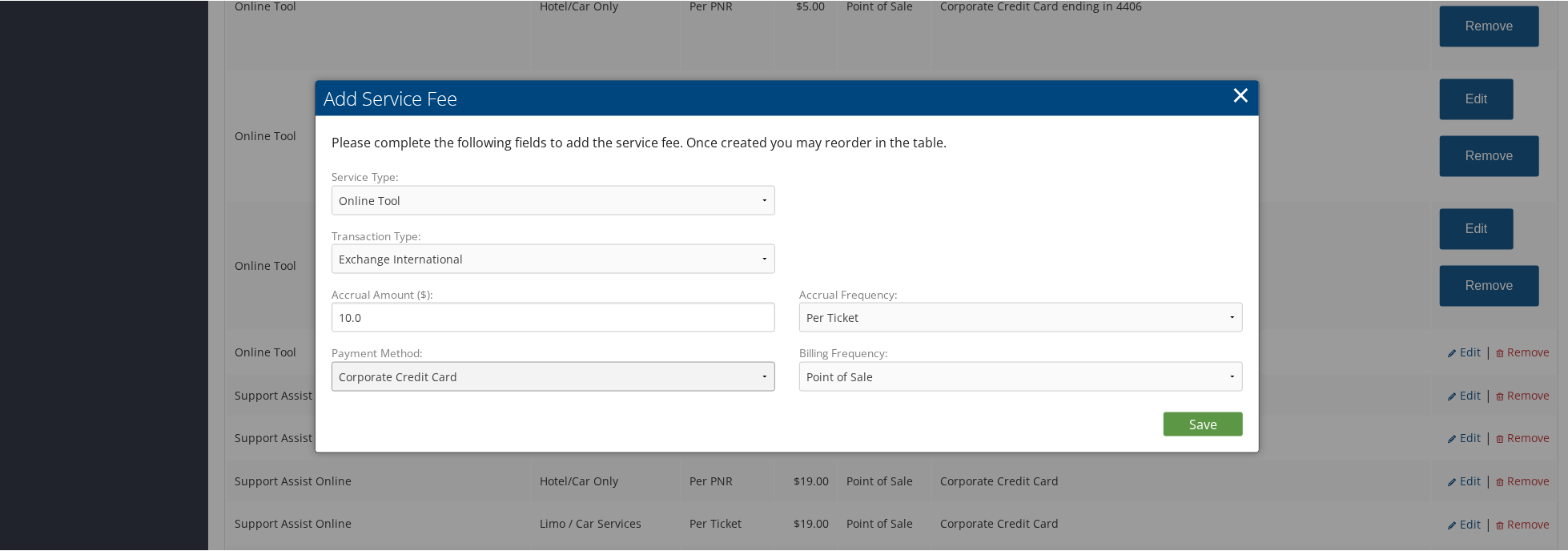
click at [465, 384] on select "ACH Transfer Cash / Check (AR) Corporate Credit Card Ghost Credit Card Hotel Gu…" at bounding box center [553, 376] width 444 height 30
select select "2_1495"
click at [331, 361] on select "ACH Transfer Cash / Check (AR) Corporate Credit Card Ghost Credit Card Hotel Gu…" at bounding box center [553, 376] width 444 height 30
click at [1185, 418] on link "Save" at bounding box center [1203, 424] width 80 height 24
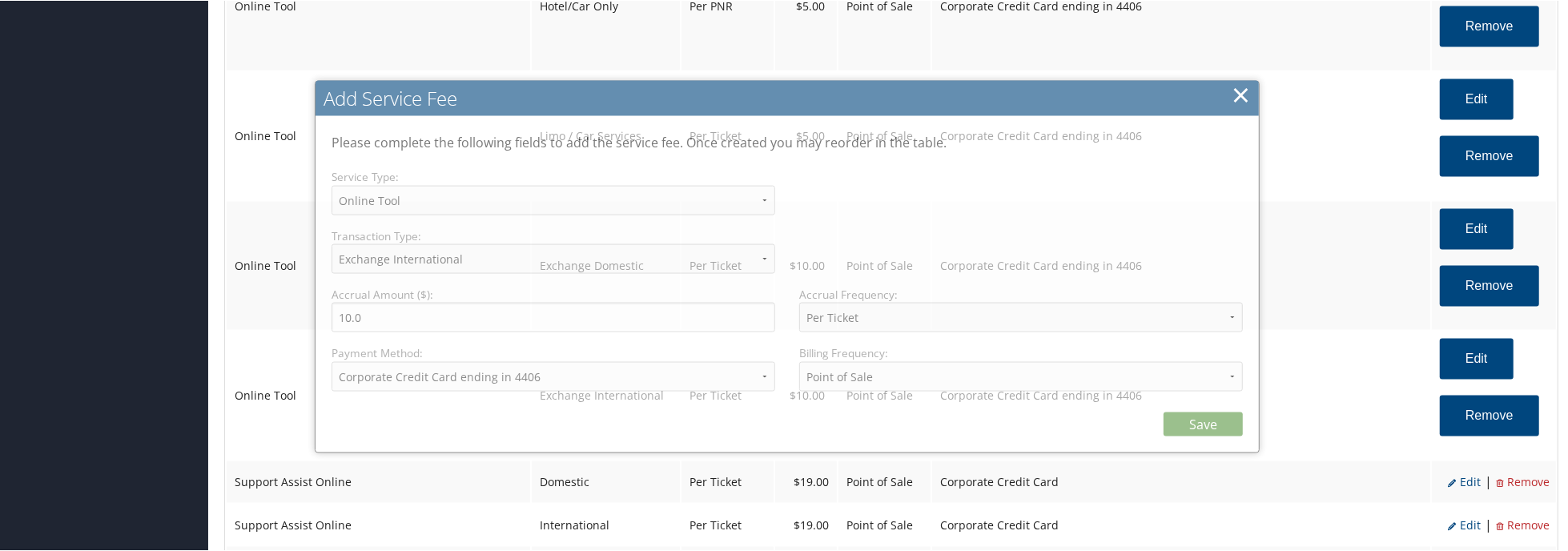
select select "6"
select select "25"
select select "4"
select select "2_1495"
select select "2"
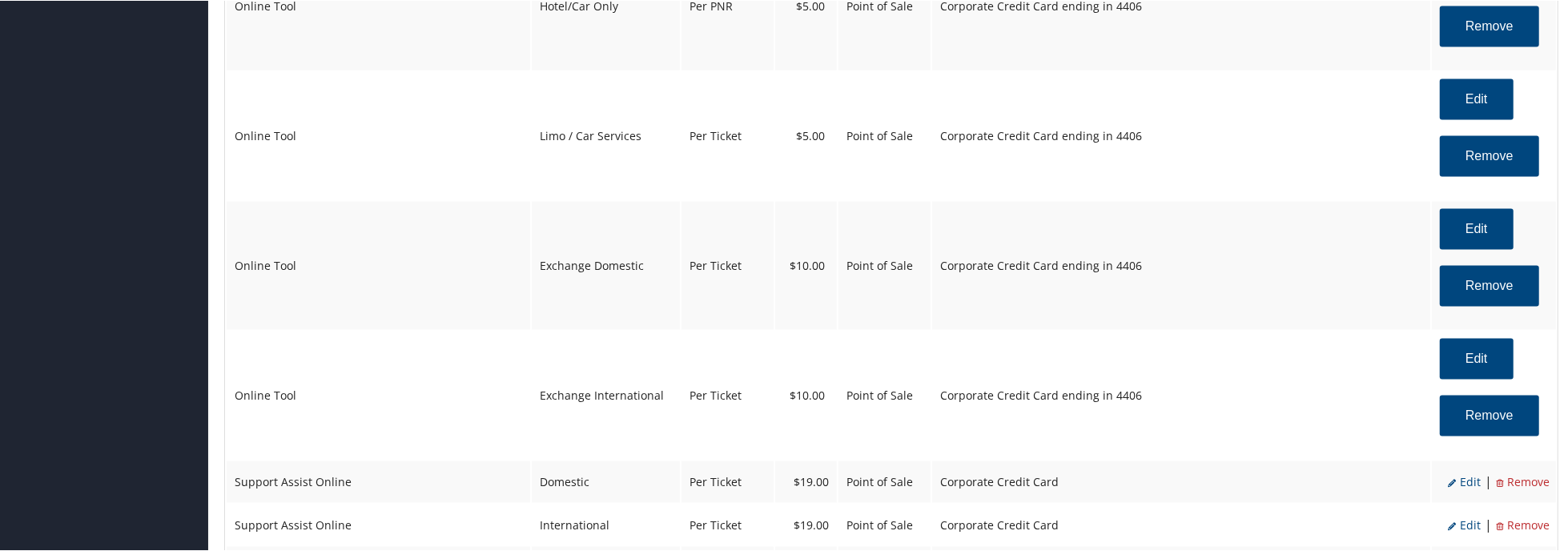
click at [1459, 483] on span "Edit" at bounding box center [1464, 481] width 33 height 15
select select "12"
select select "2"
type input "19.0"
select select "2"
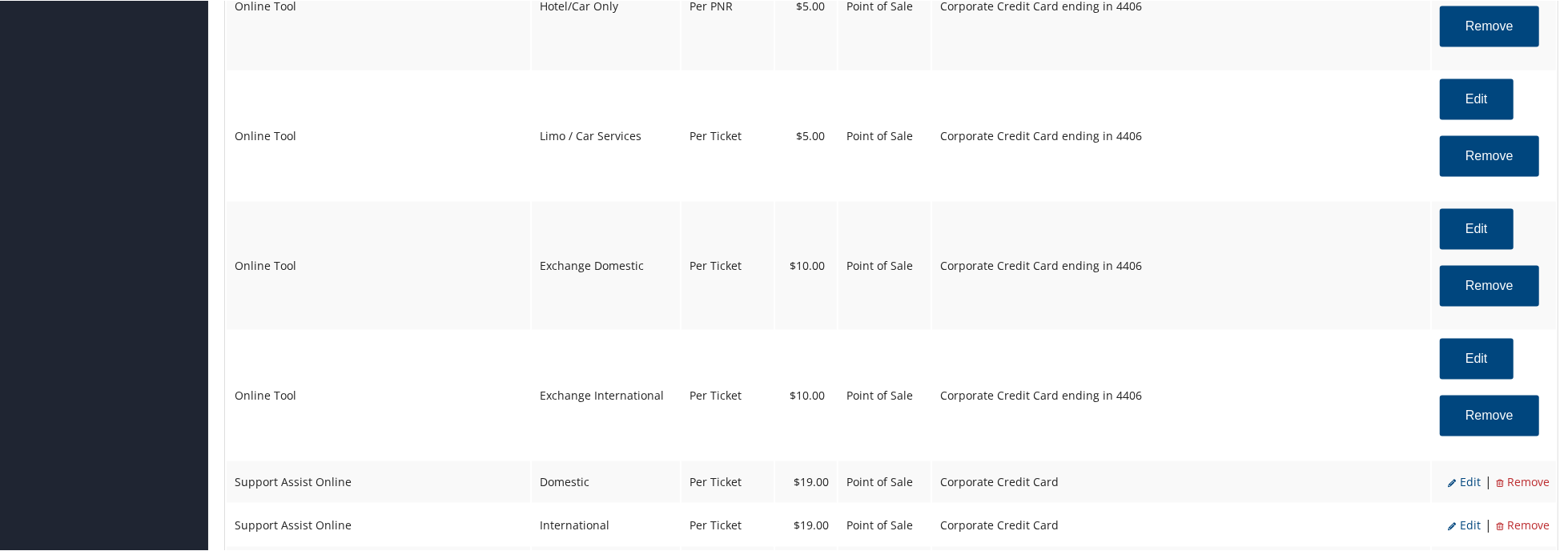
select select "12"
select select "2"
select select "4"
select select "2"
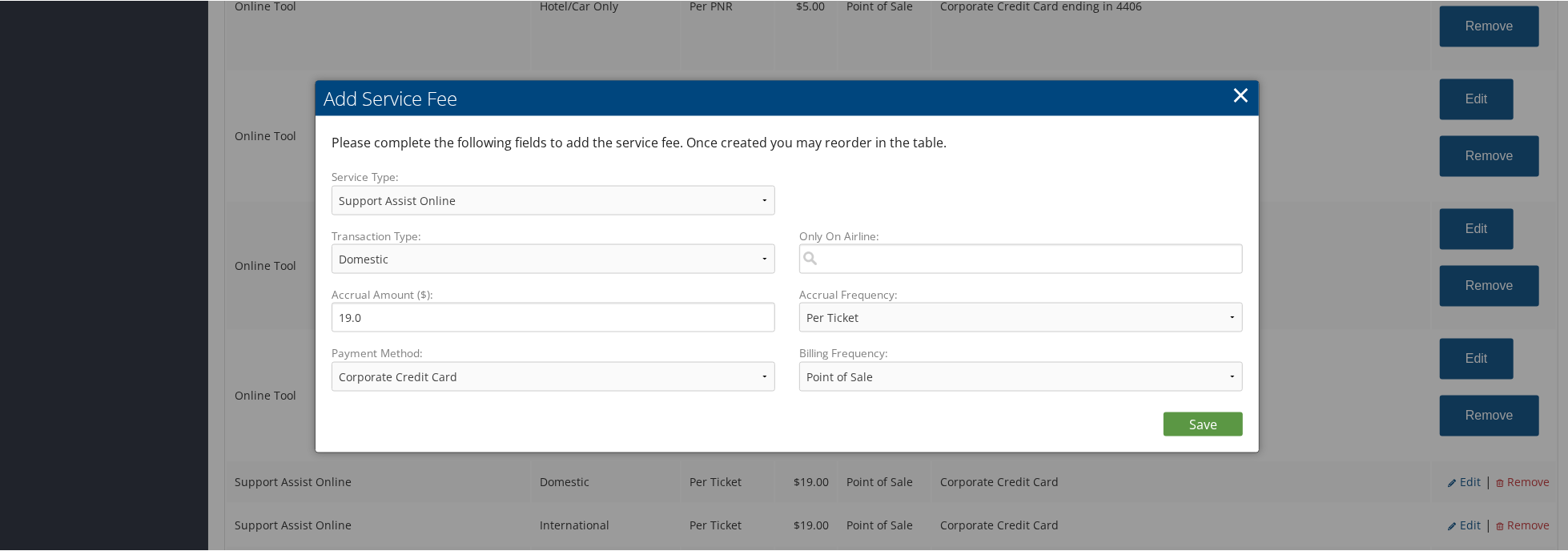
click at [650, 360] on label "Payment Method:" at bounding box center [553, 352] width 444 height 16
click at [650, 361] on select "ACH Transfer Cash / Check (AR) Corporate Credit Card Ghost Credit Card Hotel Gu…" at bounding box center [553, 376] width 444 height 30
click at [647, 379] on select "ACH Transfer Cash / Check (AR) Corporate Credit Card Ghost Credit Card Hotel Gu…" at bounding box center [553, 376] width 444 height 30
select select "2_1495"
click at [331, 361] on select "ACH Transfer Cash / Check (AR) Corporate Credit Card Ghost Credit Card Hotel Gu…" at bounding box center [553, 376] width 444 height 30
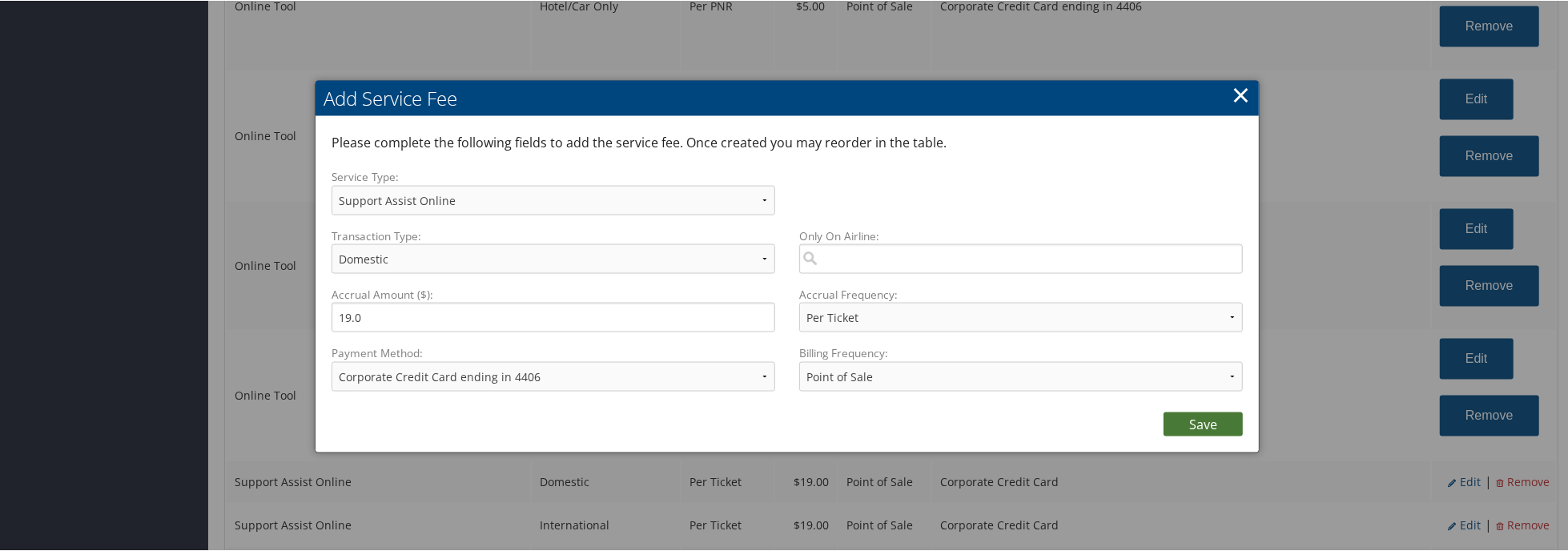
click at [1192, 419] on link "Save" at bounding box center [1203, 424] width 80 height 24
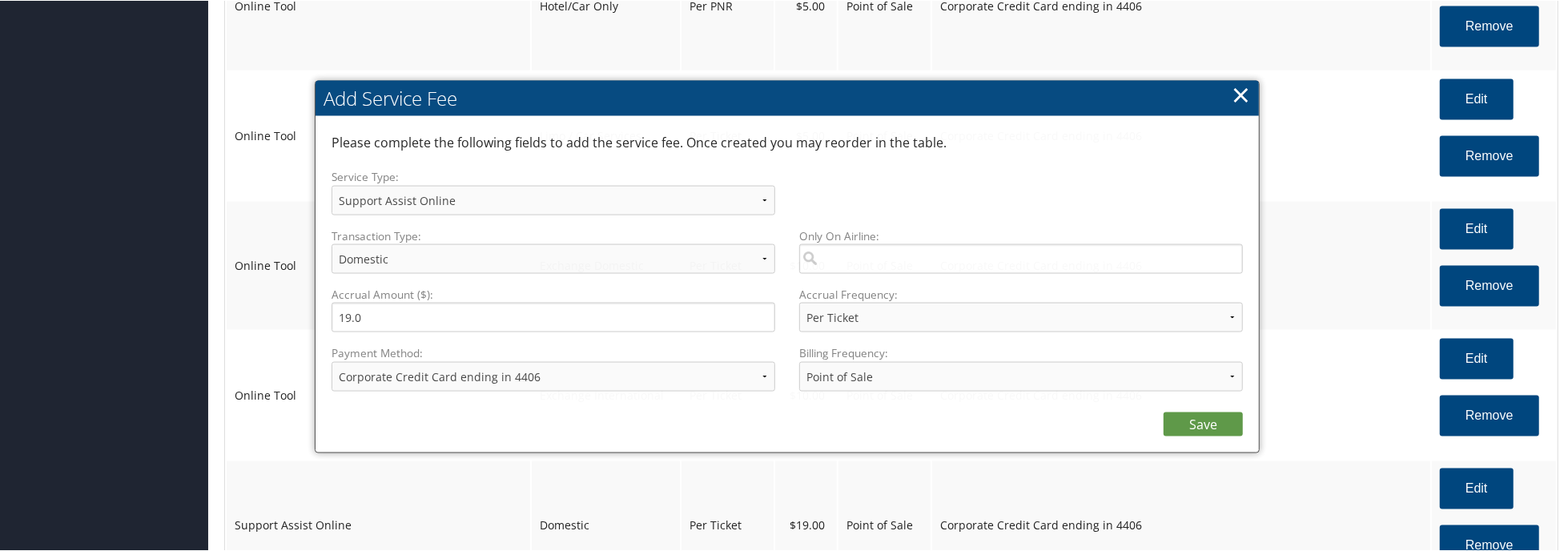
select select "12"
select select "2"
select select "4"
select select "2_1495"
select select "2"
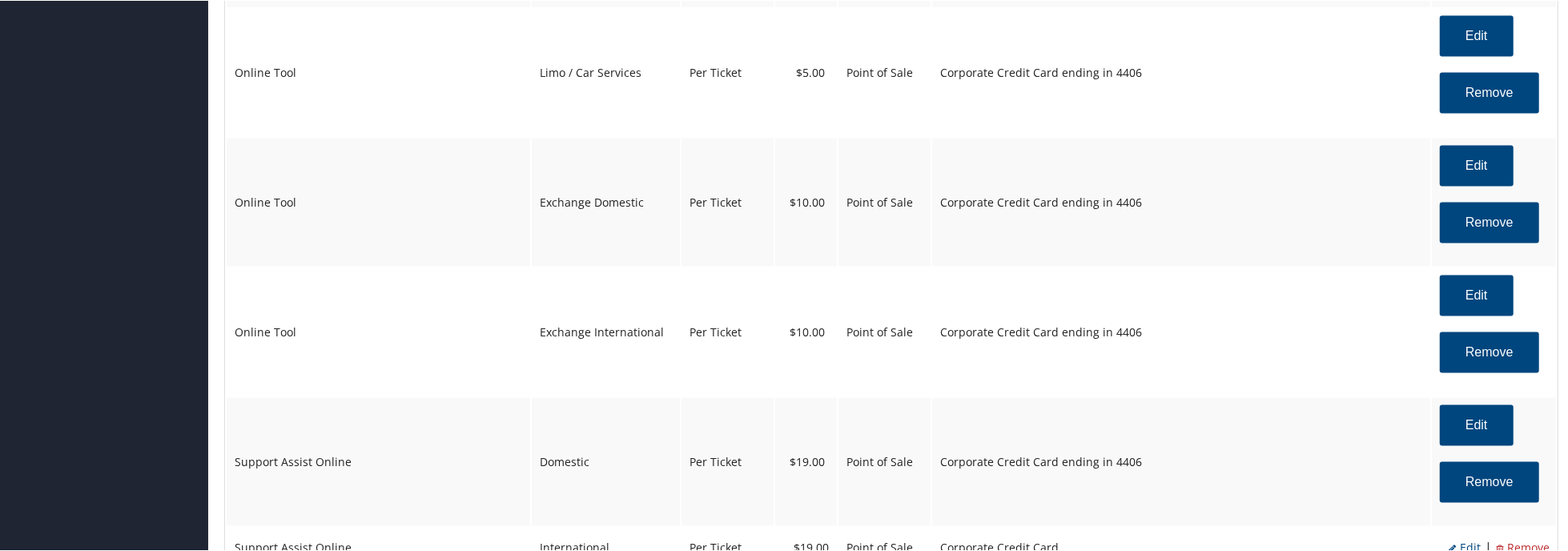
scroll to position [2485, 0]
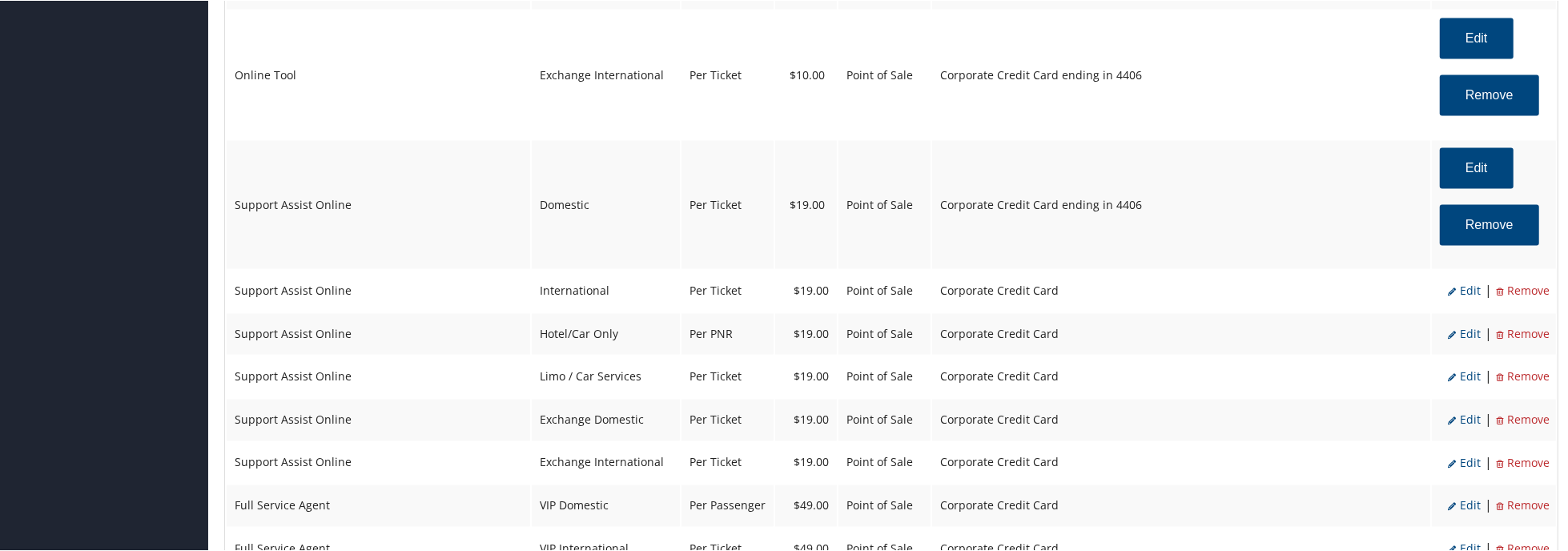
click at [1467, 293] on span "Edit" at bounding box center [1464, 290] width 33 height 15
select select "14"
select select "2"
select select "12"
select select "14"
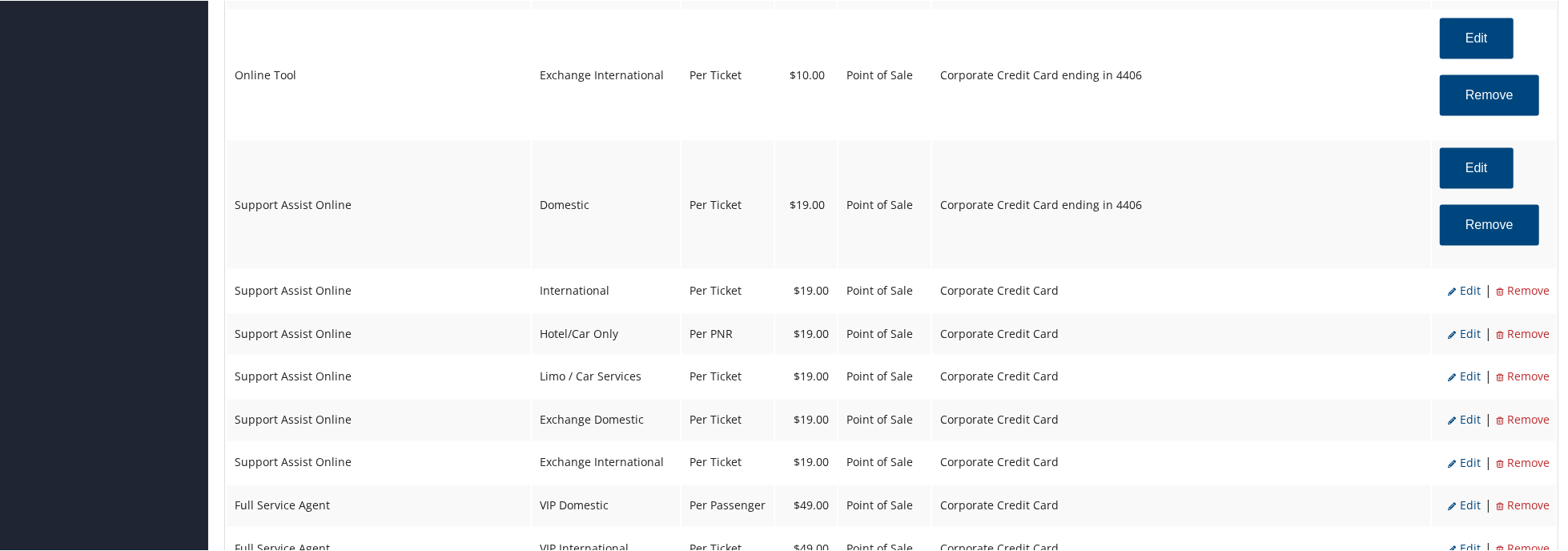
select select "4"
select select "2"
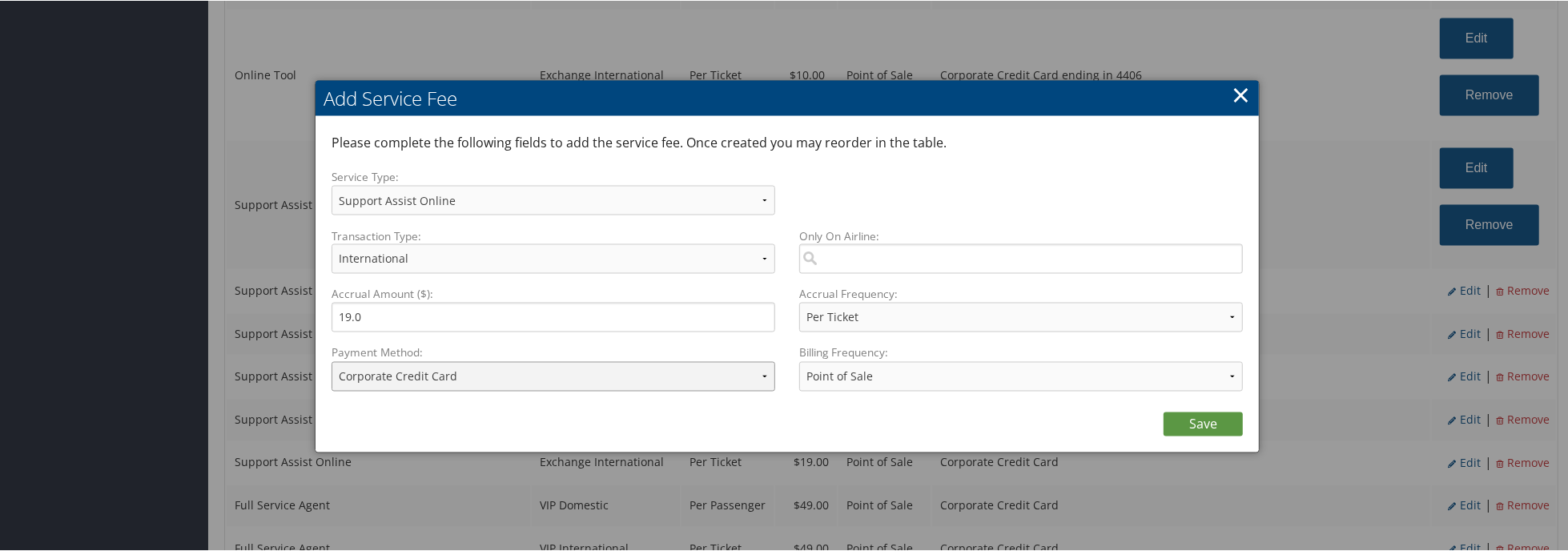
click at [616, 372] on select "ACH Transfer Cash / Check (AR) Corporate Credit Card Ghost Credit Card Hotel Gu…" at bounding box center [553, 376] width 444 height 30
select select "2_1495"
click at [331, 361] on select "ACH Transfer Cash / Check (AR) Corporate Credit Card Ghost Credit Card Hotel Gu…" at bounding box center [553, 376] width 444 height 30
click at [1180, 417] on link "Save" at bounding box center [1203, 424] width 80 height 24
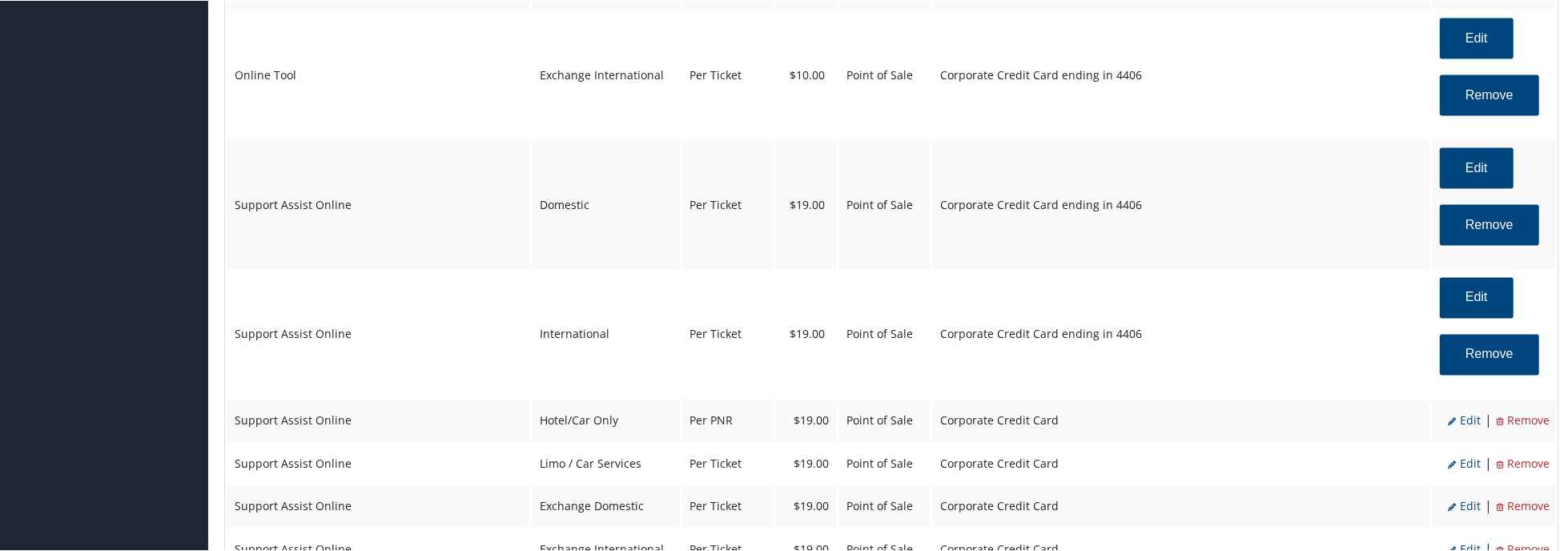
click at [1455, 427] on span "Edit" at bounding box center [1464, 420] width 33 height 15
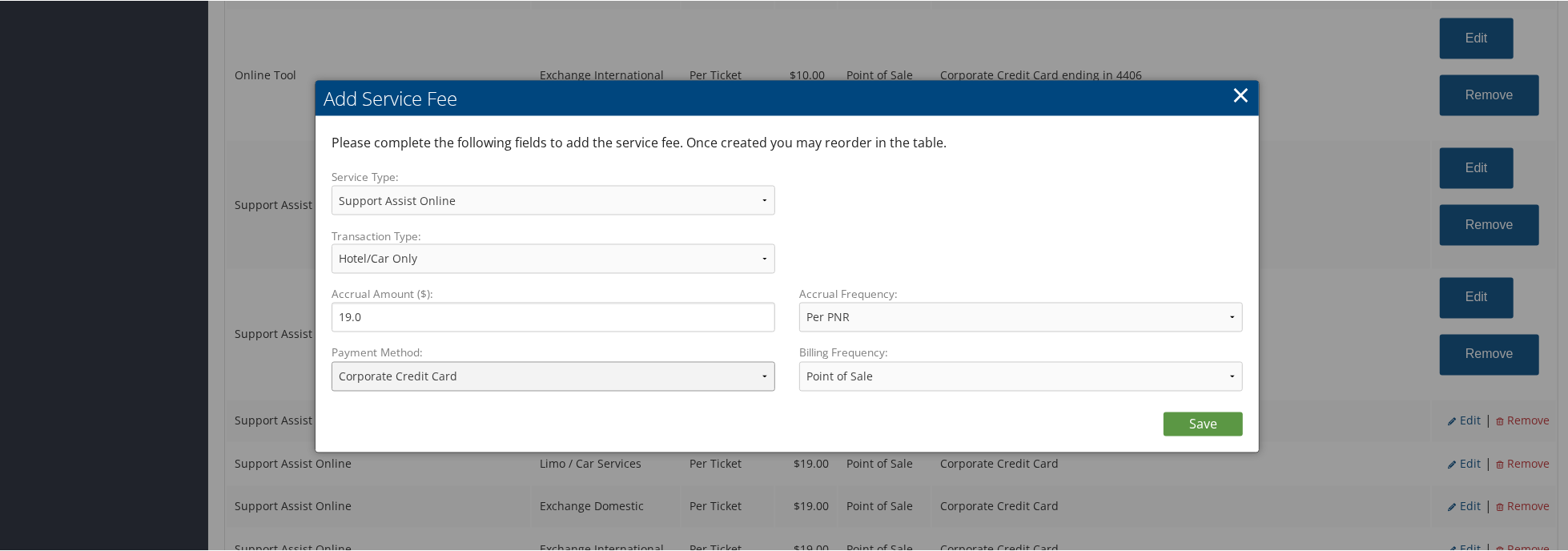
click at [678, 387] on select "ACH Transfer Cash / Check (AR) Corporate Credit Card Ghost Credit Card Hotel Gu…" at bounding box center [553, 376] width 444 height 30
select select "2_1495"
click at [331, 361] on select "ACH Transfer Cash / Check (AR) Corporate Credit Card Ghost Credit Card Hotel Gu…" at bounding box center [553, 376] width 444 height 30
click at [1222, 423] on link "Save" at bounding box center [1203, 424] width 80 height 24
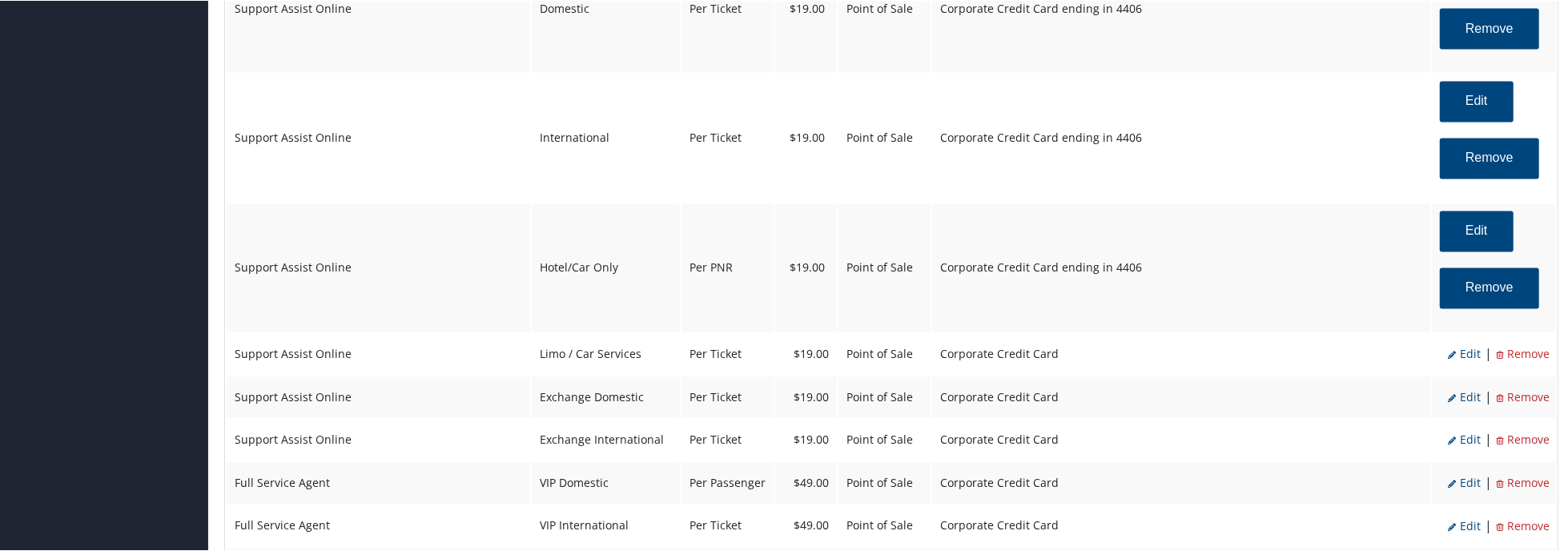
scroll to position [2725, 0]
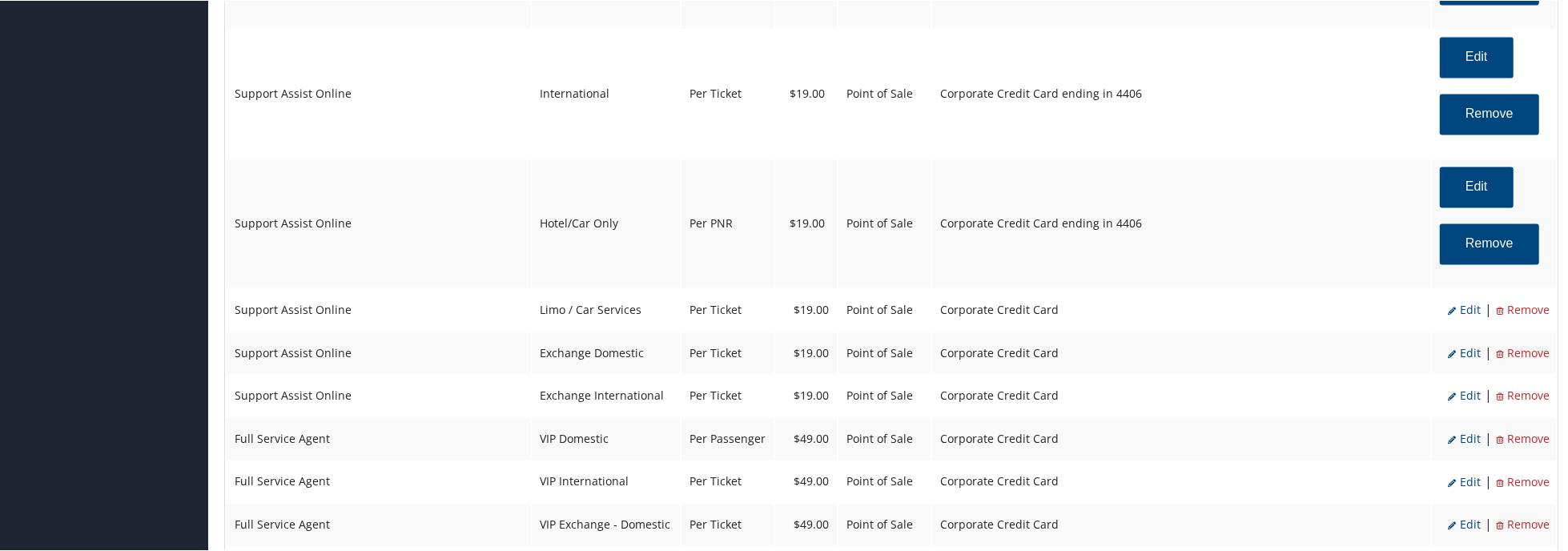
click at [1454, 318] on span "Edit" at bounding box center [1464, 310] width 33 height 15
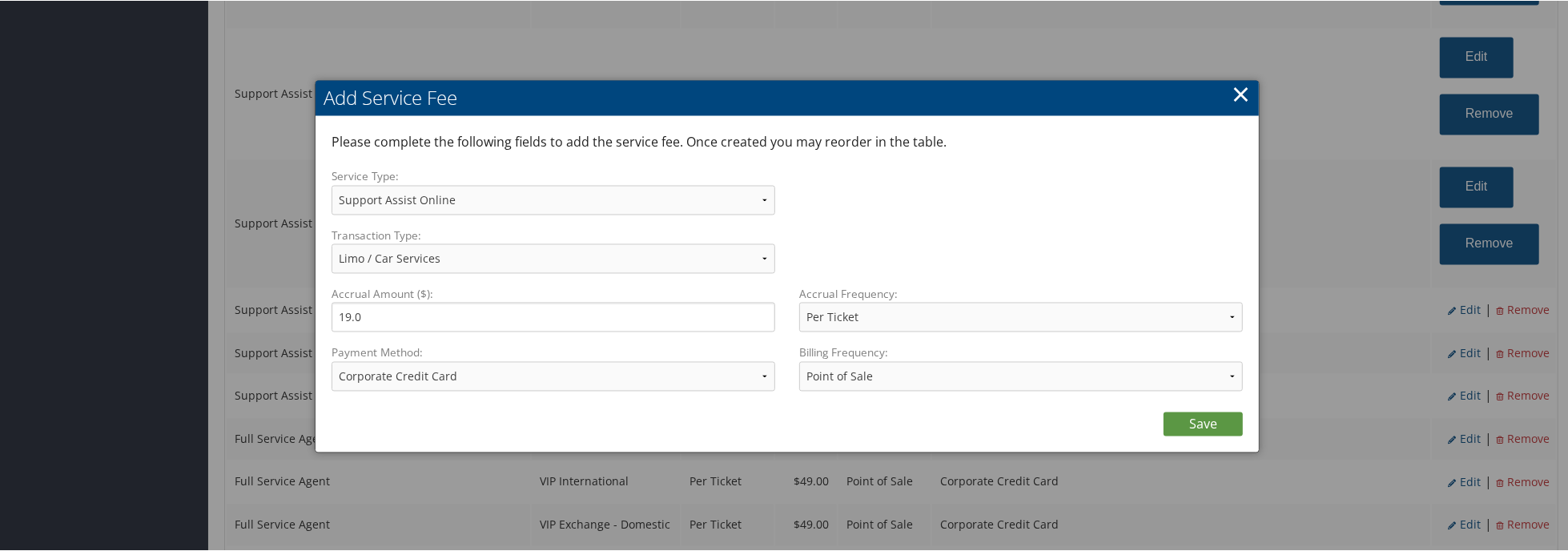
click at [620, 393] on div "Payment Method: ACH Transfer Cash / Check (AR) Corporate Credit Card Ghost Cred…" at bounding box center [559, 373] width 456 height 59
click at [620, 388] on select "ACH Transfer Cash / Check (AR) Corporate Credit Card Ghost Credit Card Hotel Gu…" at bounding box center [553, 376] width 444 height 30
click at [331, 361] on select "ACH Transfer Cash / Check (AR) Corporate Credit Card Ghost Credit Card Hotel Gu…" at bounding box center [553, 376] width 444 height 30
click at [1200, 417] on link "Save" at bounding box center [1203, 424] width 80 height 24
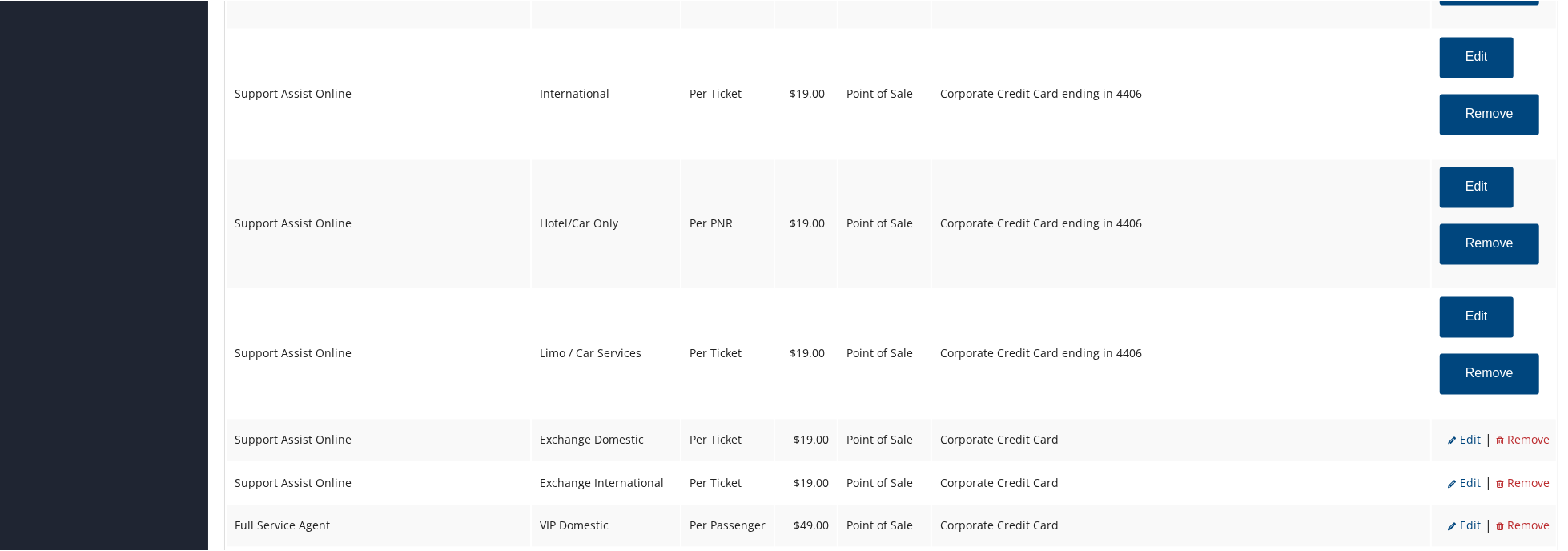
click at [1455, 440] on span "Edit" at bounding box center [1464, 439] width 33 height 15
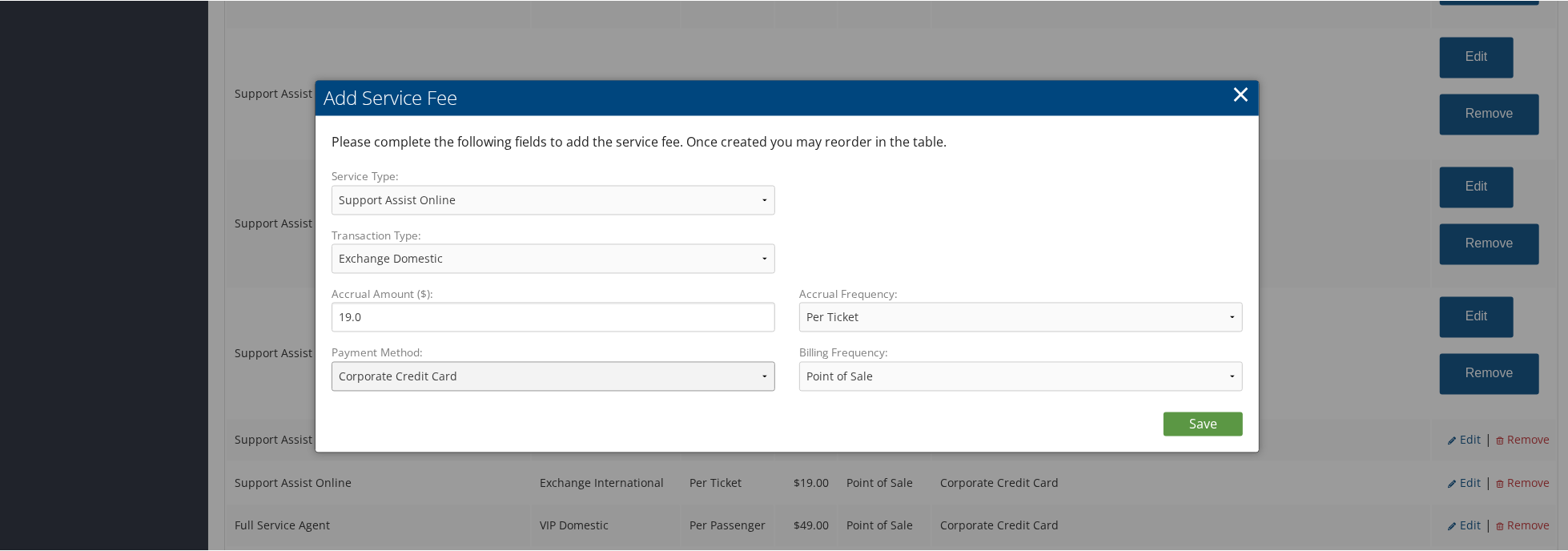
drag, startPoint x: 503, startPoint y: 383, endPoint x: 504, endPoint y: 375, distance: 8.1
click at [503, 383] on select "ACH Transfer Cash / Check (AR) Corporate Credit Card Ghost Credit Card Hotel Gu…" at bounding box center [553, 376] width 444 height 30
click at [331, 361] on select "ACH Transfer Cash / Check (AR) Corporate Credit Card Ghost Credit Card Hotel Gu…" at bounding box center [553, 376] width 444 height 30
click at [1227, 425] on link "Save" at bounding box center [1203, 424] width 80 height 24
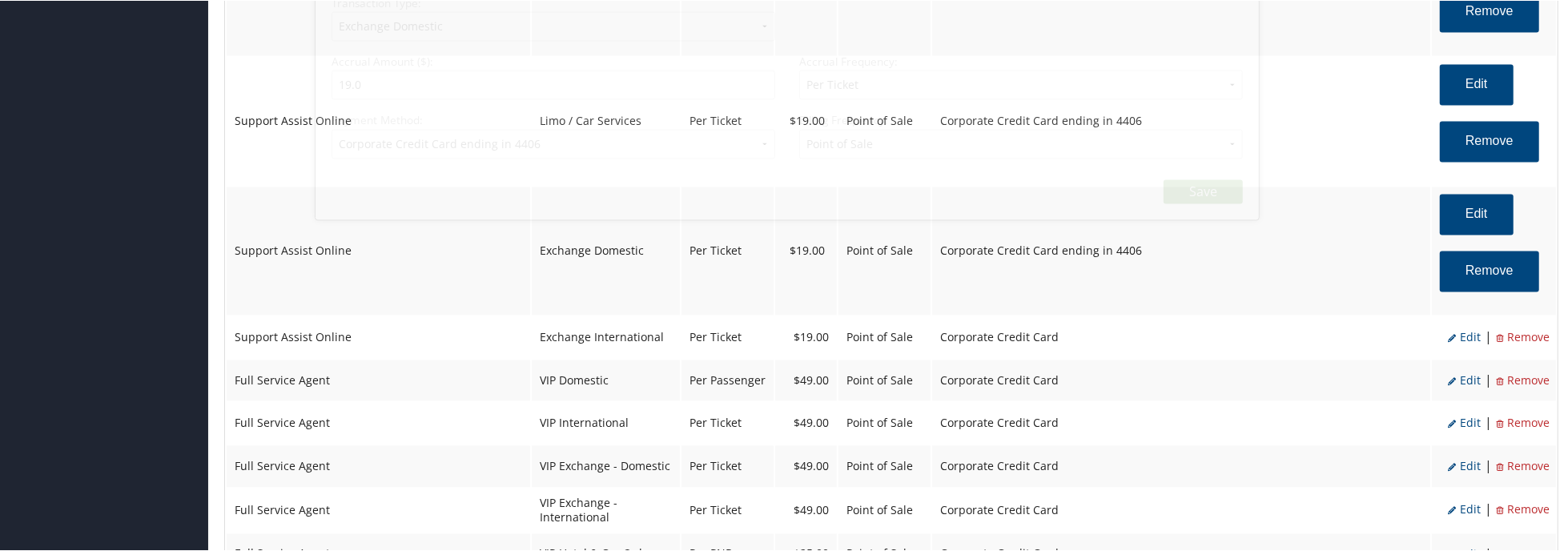
scroll to position [2965, 0]
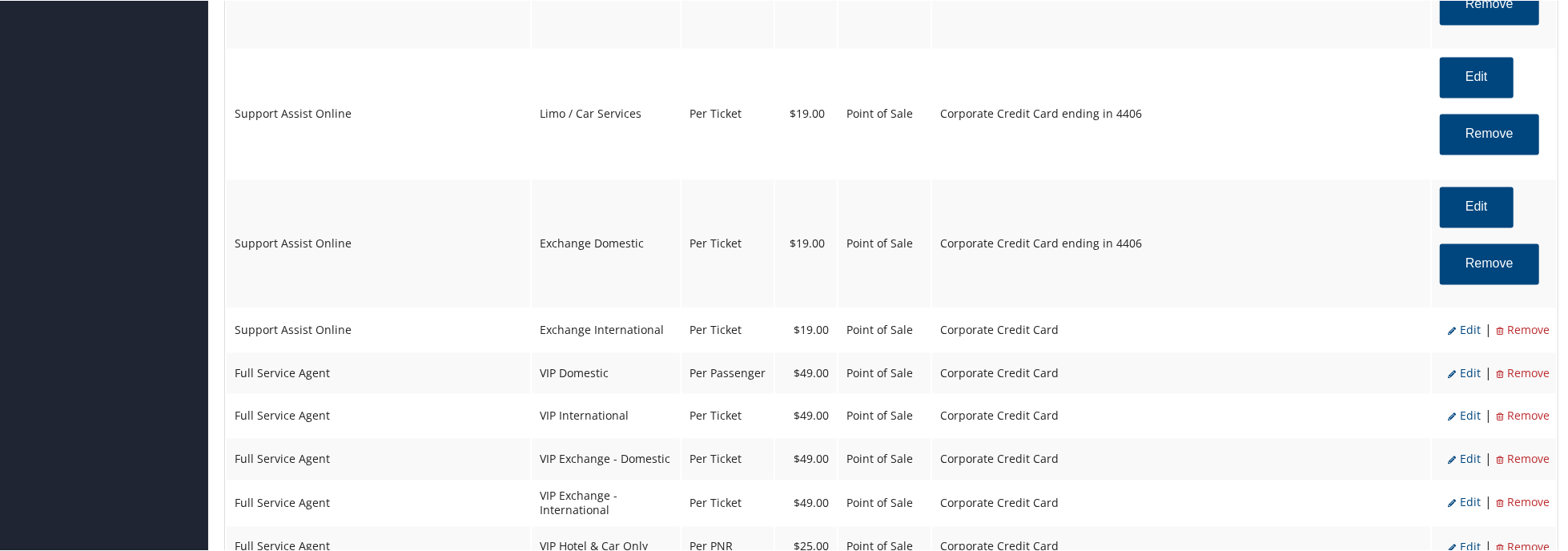
click at [1454, 334] on span "Edit" at bounding box center [1464, 329] width 33 height 15
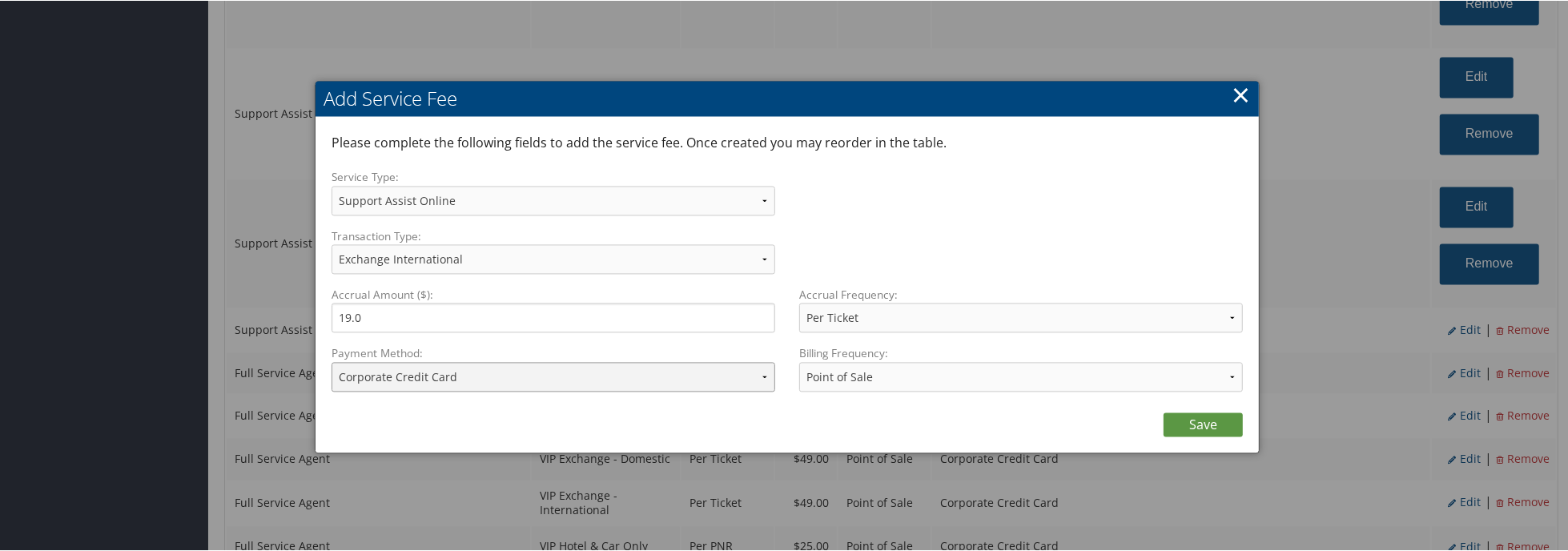
click at [534, 386] on select "ACH Transfer Cash / Check (AR) Corporate Credit Card Ghost Credit Card Hotel Gu…" at bounding box center [553, 376] width 444 height 30
click at [331, 361] on select "ACH Transfer Cash / Check (AR) Corporate Credit Card Ghost Credit Card Hotel Gu…" at bounding box center [553, 376] width 444 height 30
click at [1184, 414] on link "Save" at bounding box center [1203, 424] width 80 height 24
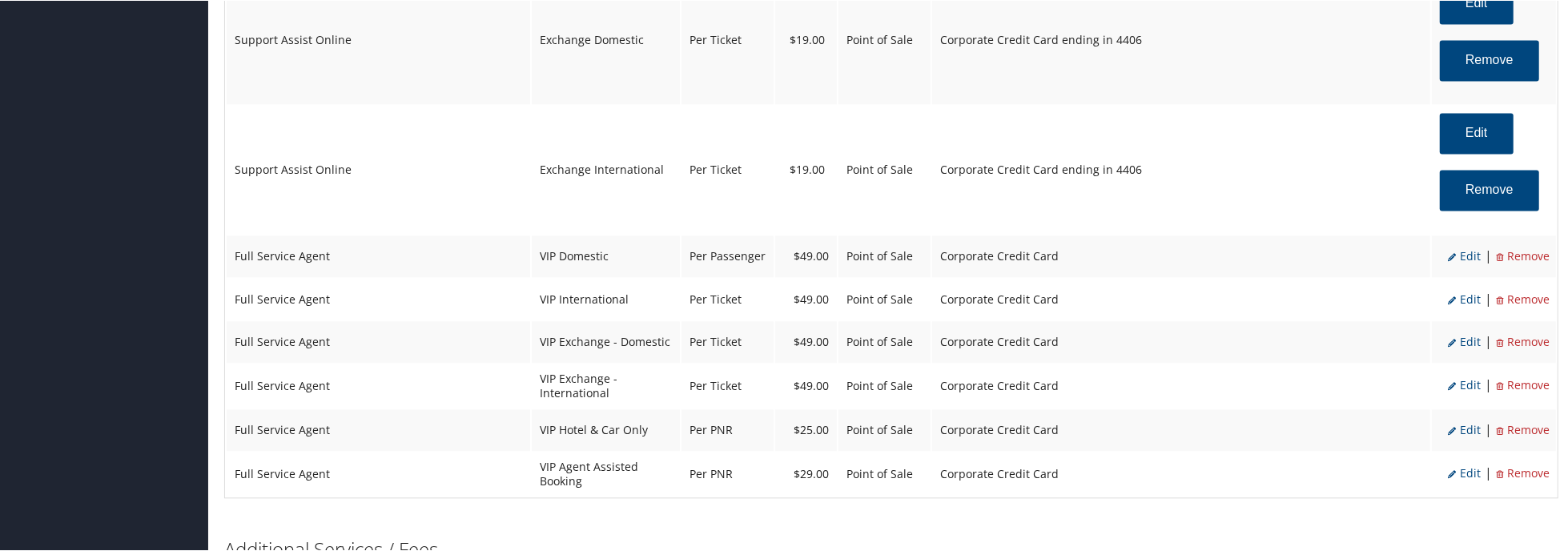
scroll to position [3286, 0]
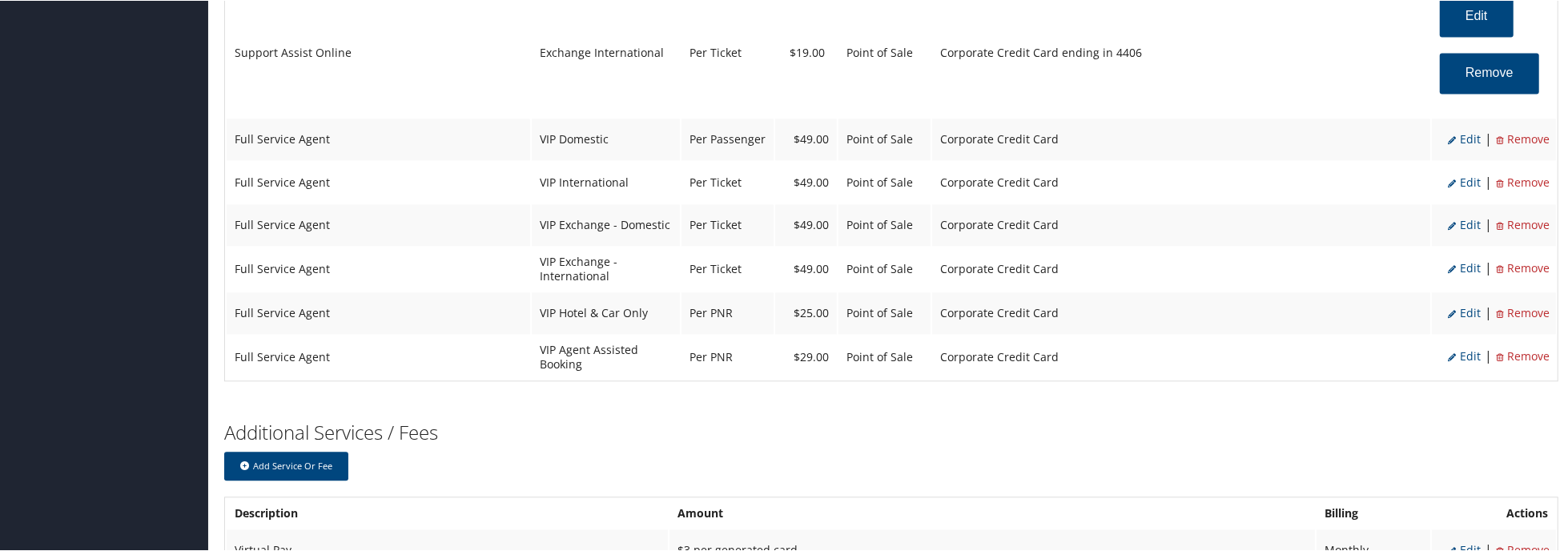
click at [1460, 142] on span "Edit" at bounding box center [1464, 138] width 33 height 15
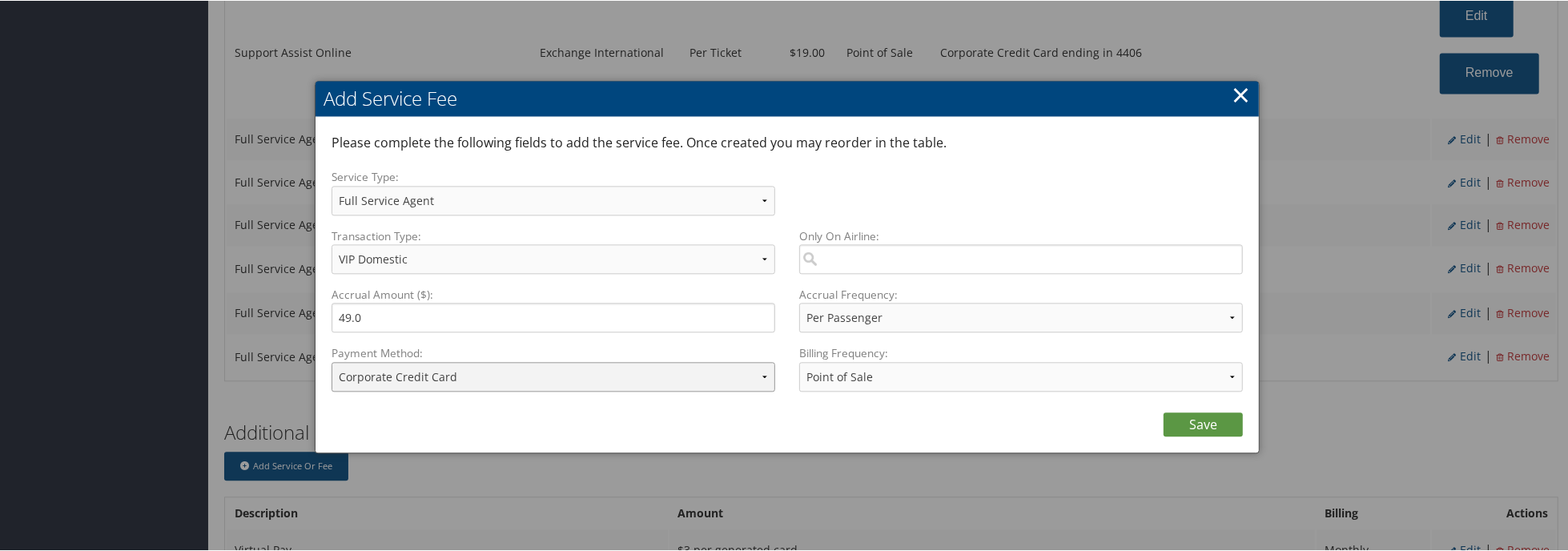
click at [622, 380] on select "ACH Transfer Cash / Check (AR) Corporate Credit Card Ghost Credit Card Hotel Gu…" at bounding box center [553, 376] width 444 height 30
click at [331, 361] on select "ACH Transfer Cash / Check (AR) Corporate Credit Card Ghost Credit Card Hotel Gu…" at bounding box center [553, 376] width 444 height 30
click at [1193, 421] on link "Save" at bounding box center [1203, 424] width 80 height 24
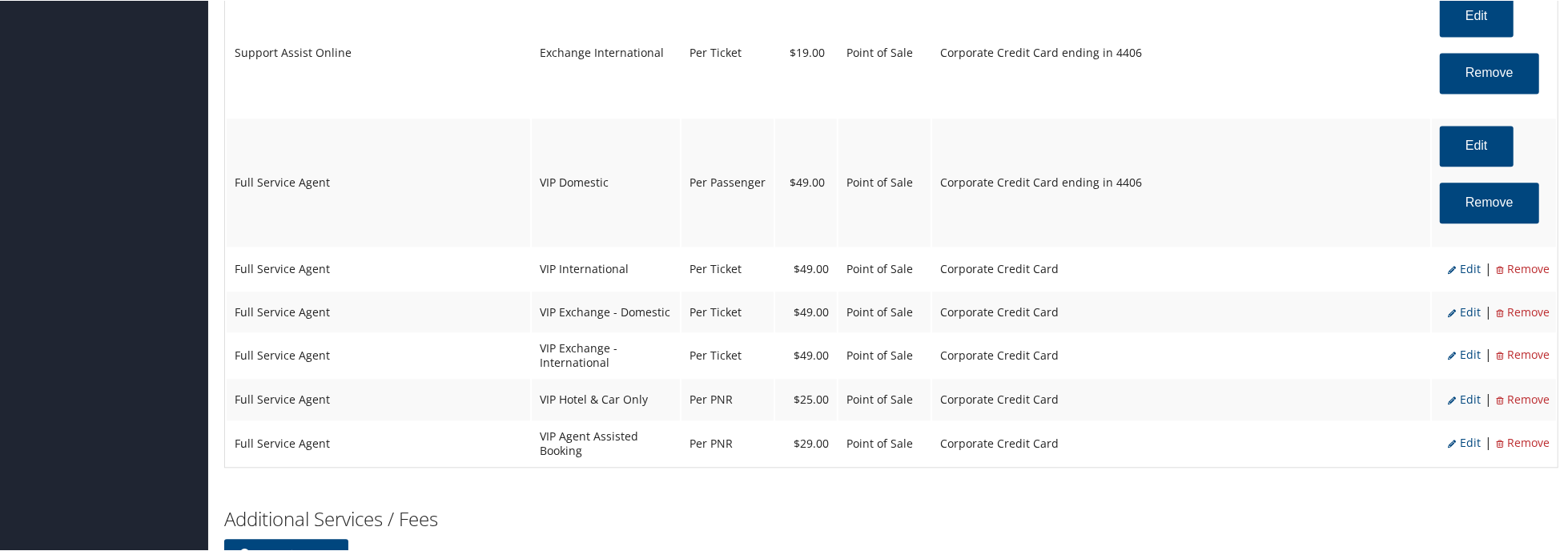
click at [1455, 276] on span "Edit" at bounding box center [1464, 268] width 33 height 15
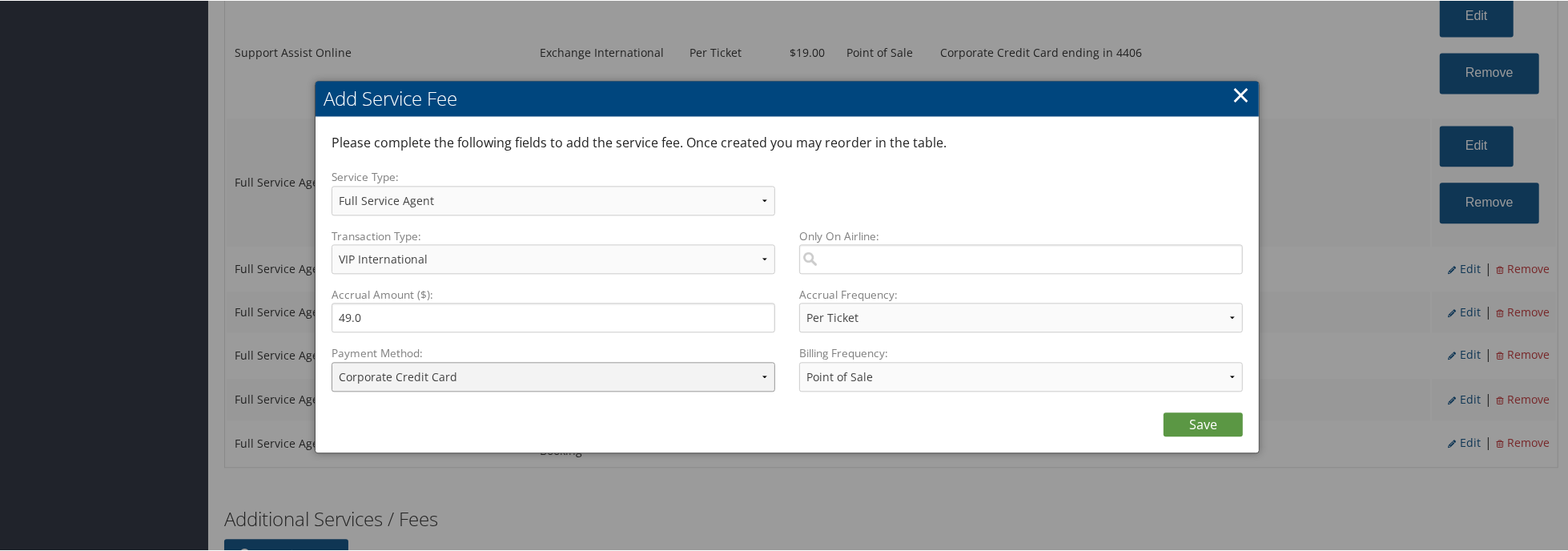
click at [506, 374] on select "ACH Transfer Cash / Check (AR) Corporate Credit Card Ghost Credit Card Hotel Gu…" at bounding box center [553, 376] width 444 height 30
click at [331, 361] on select "ACH Transfer Cash / Check (AR) Corporate Credit Card Ghost Credit Card Hotel Gu…" at bounding box center [553, 376] width 444 height 30
click at [1187, 416] on link "Save" at bounding box center [1203, 424] width 80 height 24
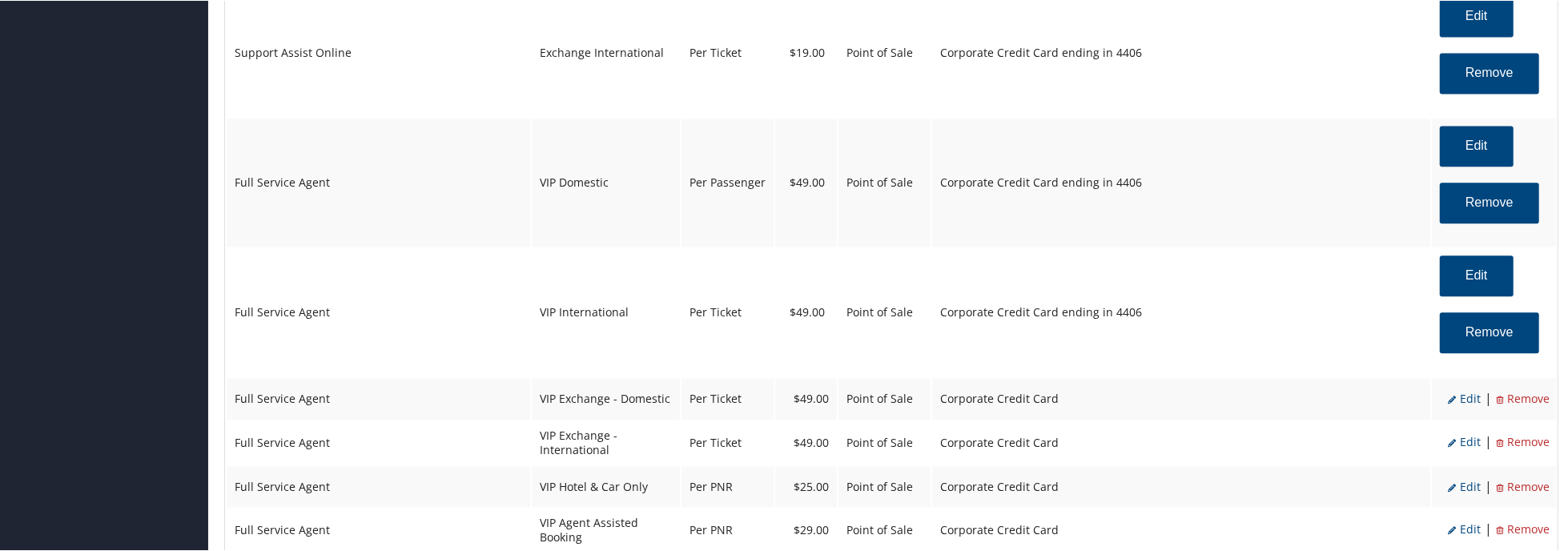
click at [1455, 403] on span "Edit" at bounding box center [1464, 397] width 33 height 15
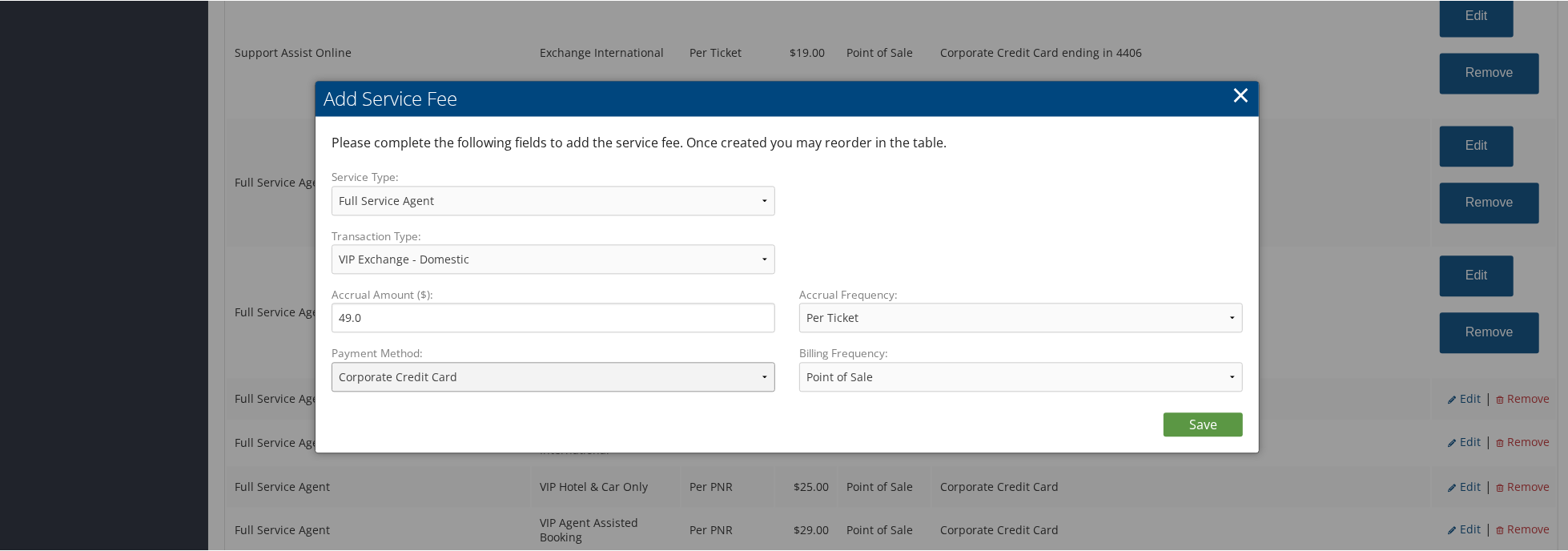
click at [465, 389] on select "ACH Transfer Cash / Check (AR) Corporate Credit Card Ghost Credit Card Hotel Gu…" at bounding box center [553, 376] width 444 height 30
click at [331, 361] on select "ACH Transfer Cash / Check (AR) Corporate Credit Card Ghost Credit Card Hotel Gu…" at bounding box center [553, 376] width 444 height 30
click at [1182, 421] on link "Save" at bounding box center [1203, 424] width 80 height 24
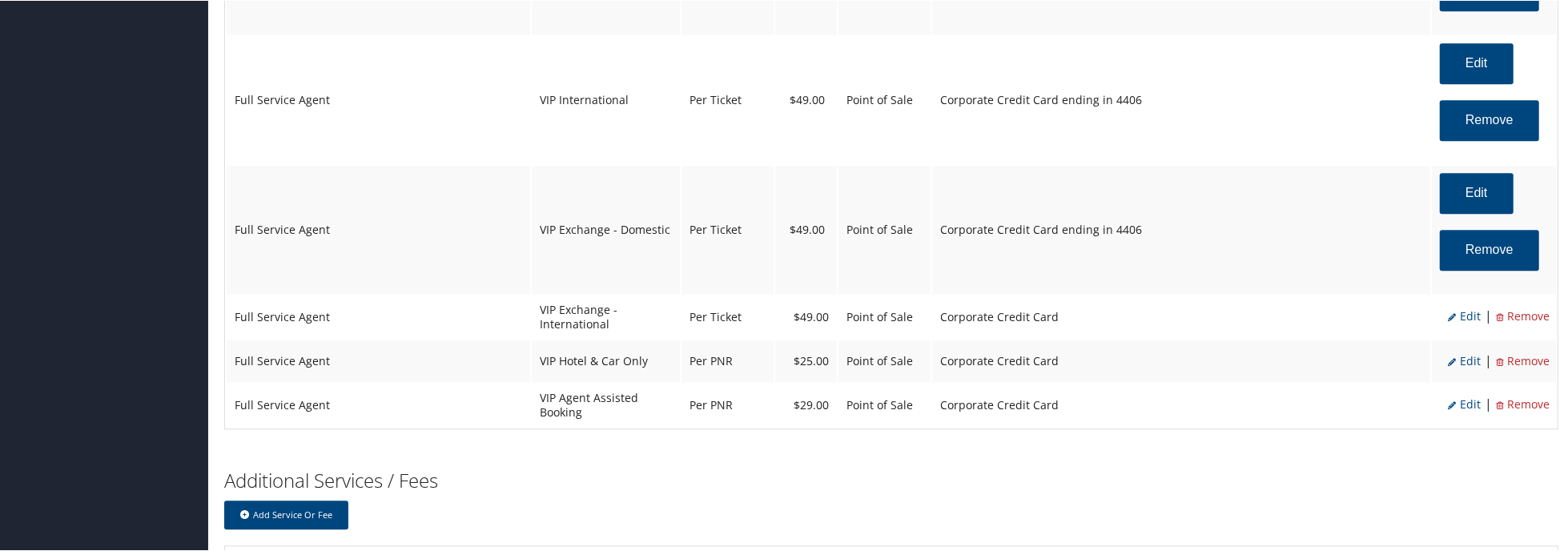
scroll to position [3607, 0]
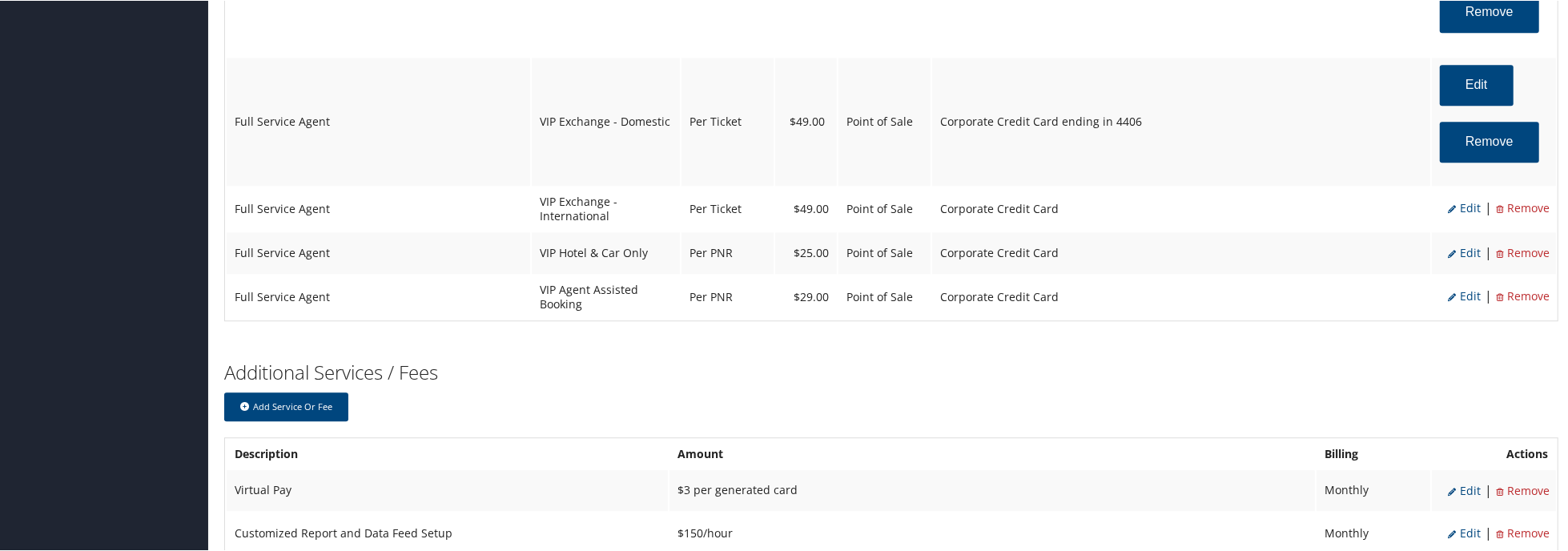
click at [1450, 212] on icon at bounding box center [1453, 208] width 12 height 8
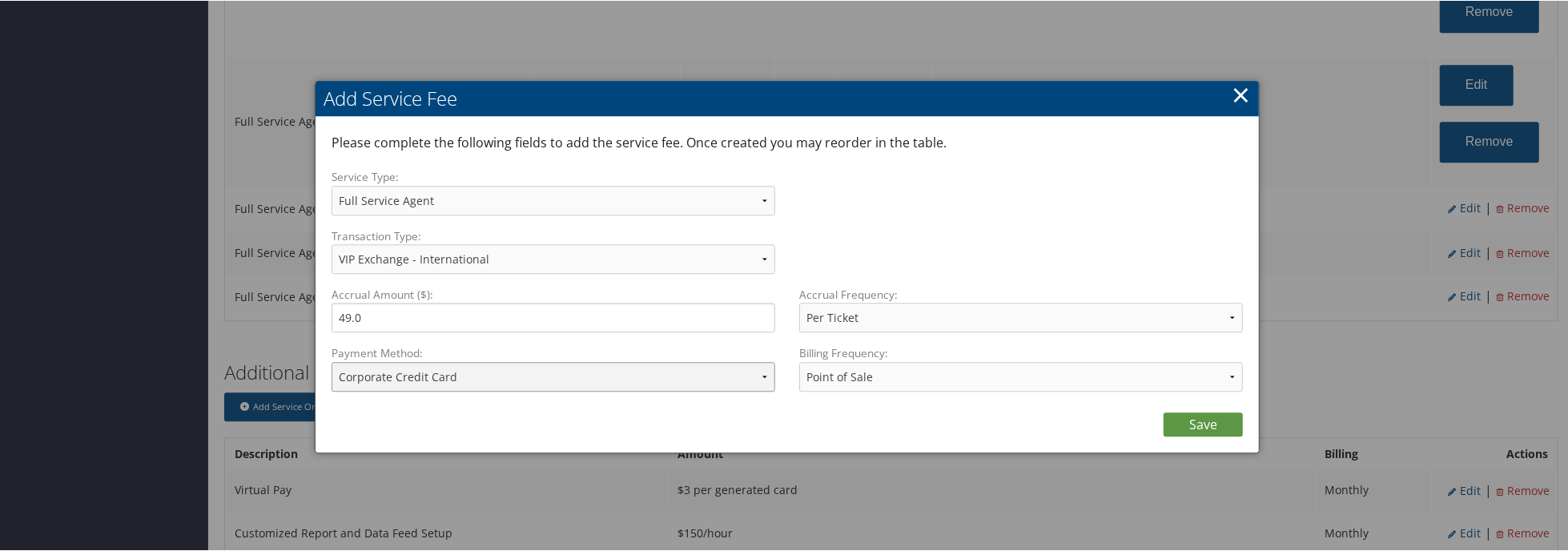
click at [524, 385] on select "ACH Transfer Cash / Check (AR) Corporate Credit Card Ghost Credit Card Hotel Gu…" at bounding box center [553, 376] width 444 height 30
click at [331, 361] on select "ACH Transfer Cash / Check (AR) Corporate Credit Card Ghost Credit Card Hotel Gu…" at bounding box center [553, 376] width 444 height 30
click at [1209, 430] on link "Save" at bounding box center [1203, 424] width 80 height 24
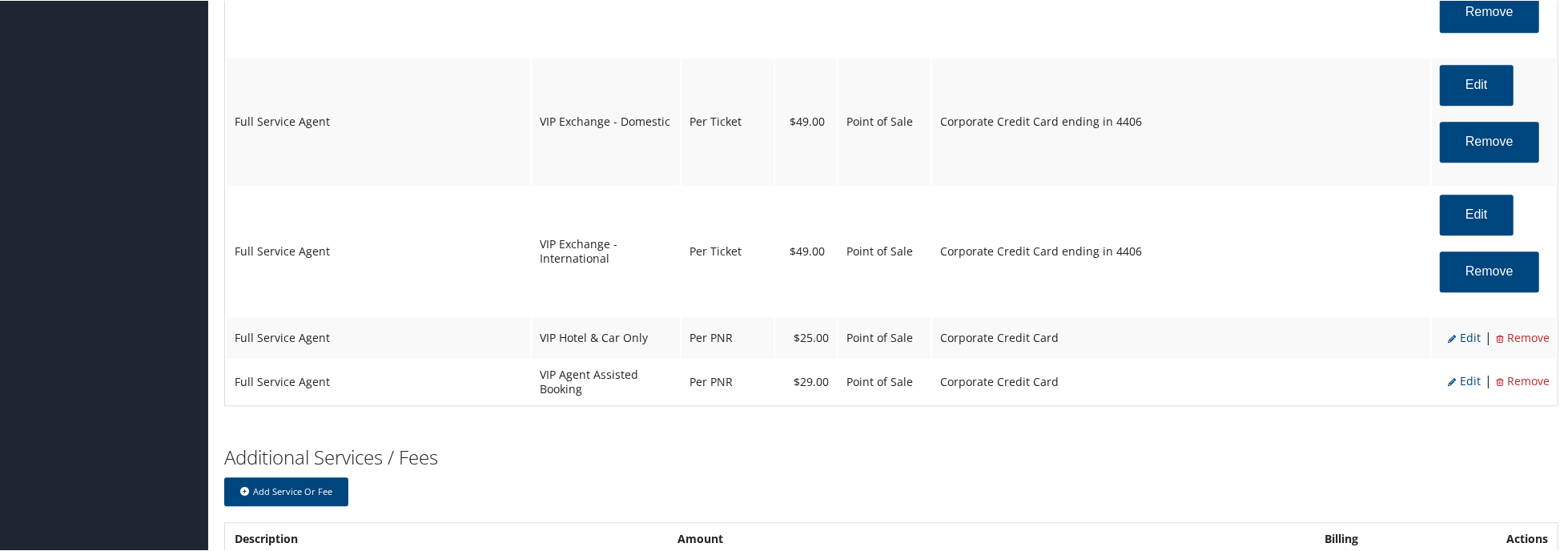
click at [1464, 339] on span "Edit" at bounding box center [1464, 336] width 33 height 15
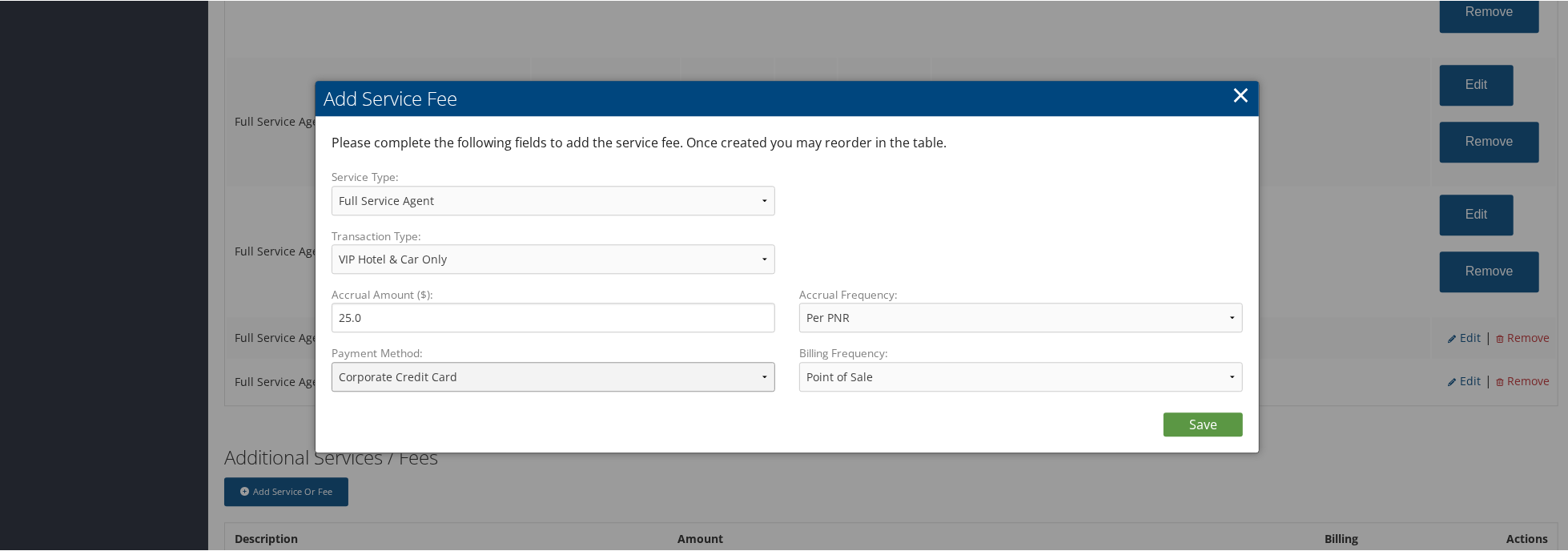
click at [569, 379] on select "ACH Transfer Cash / Check (AR) Corporate Credit Card Ghost Credit Card Hotel Gu…" at bounding box center [553, 376] width 444 height 30
click at [331, 361] on select "ACH Transfer Cash / Check (AR) Corporate Credit Card Ghost Credit Card Hotel Gu…" at bounding box center [553, 376] width 444 height 30
click at [1182, 416] on link "Save" at bounding box center [1203, 424] width 80 height 24
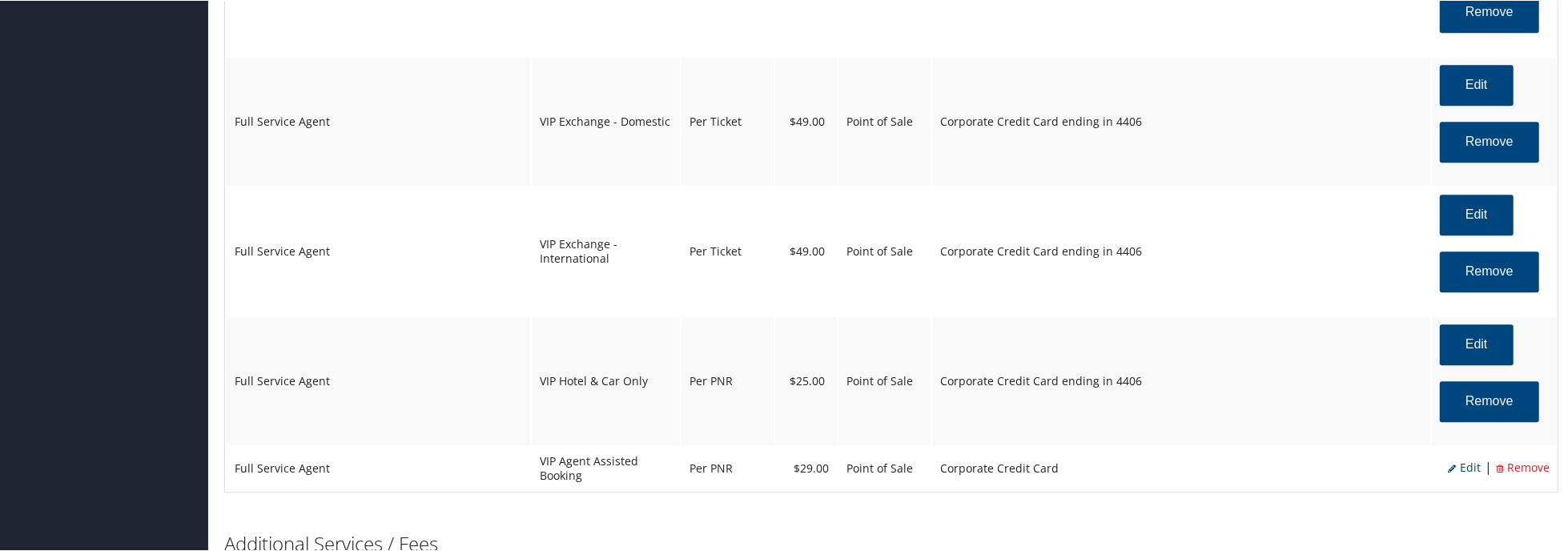
click at [1461, 471] on span "Edit" at bounding box center [1464, 467] width 33 height 15
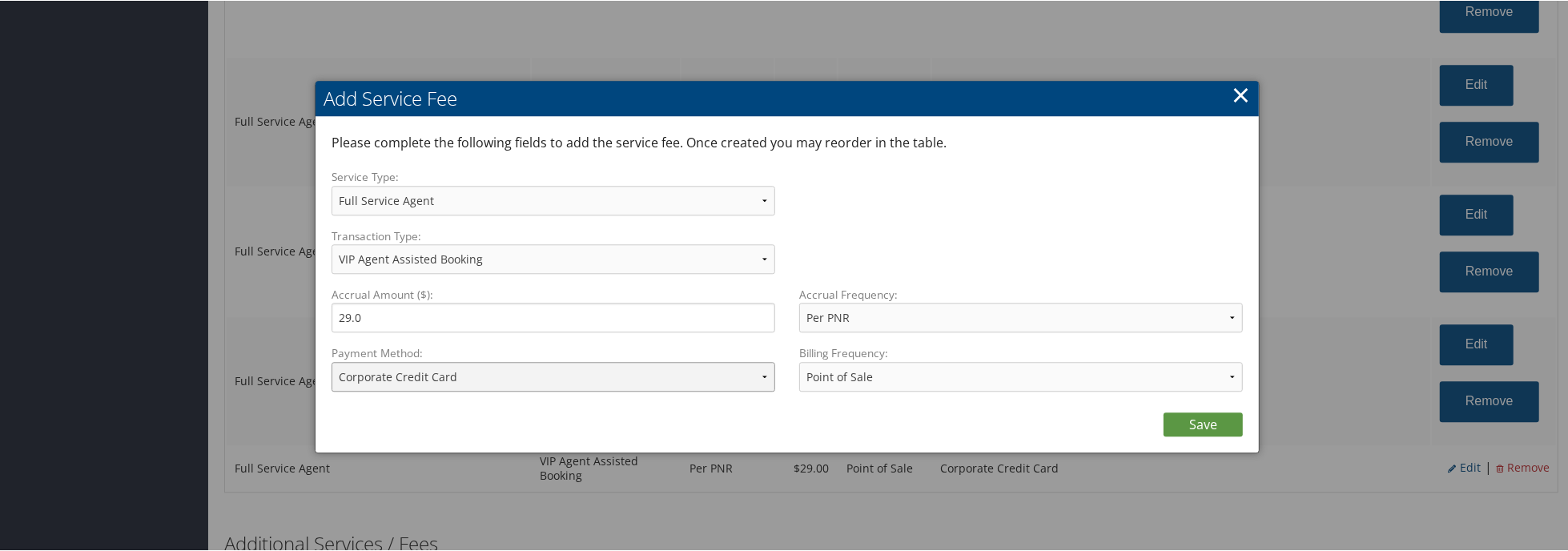
click at [485, 379] on select "ACH Transfer Cash / Check (AR) Corporate Credit Card Ghost Credit Card Hotel Gu…" at bounding box center [553, 376] width 444 height 30
click at [331, 361] on select "ACH Transfer Cash / Check (AR) Corporate Credit Card Ghost Credit Card Hotel Gu…" at bounding box center [553, 376] width 444 height 30
click at [1174, 421] on link "Save" at bounding box center [1203, 424] width 80 height 24
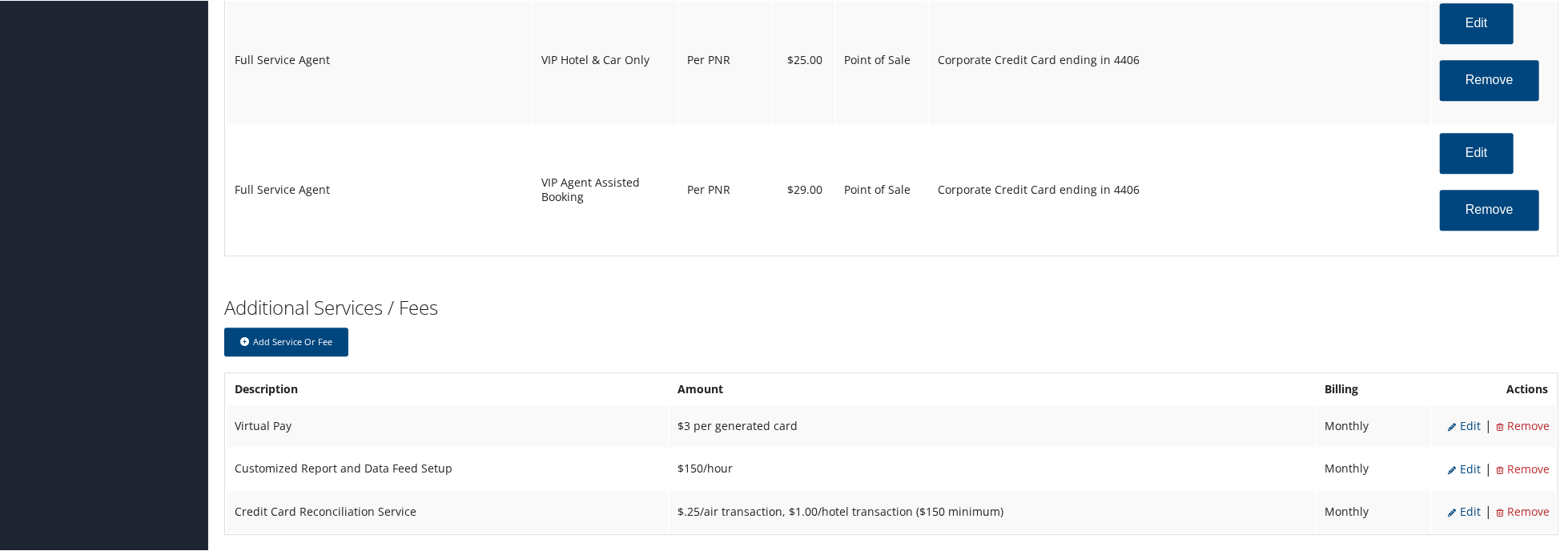
scroll to position [4033, 0]
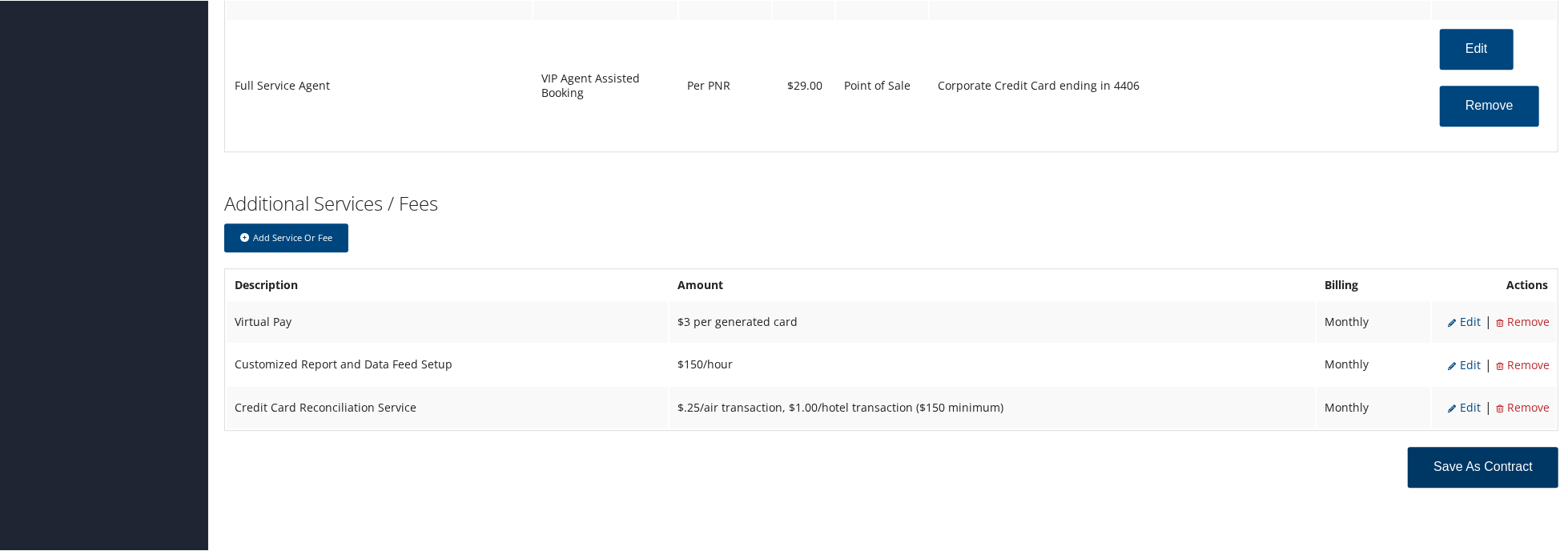
click at [1455, 468] on button "Save as Contract" at bounding box center [1483, 467] width 150 height 41
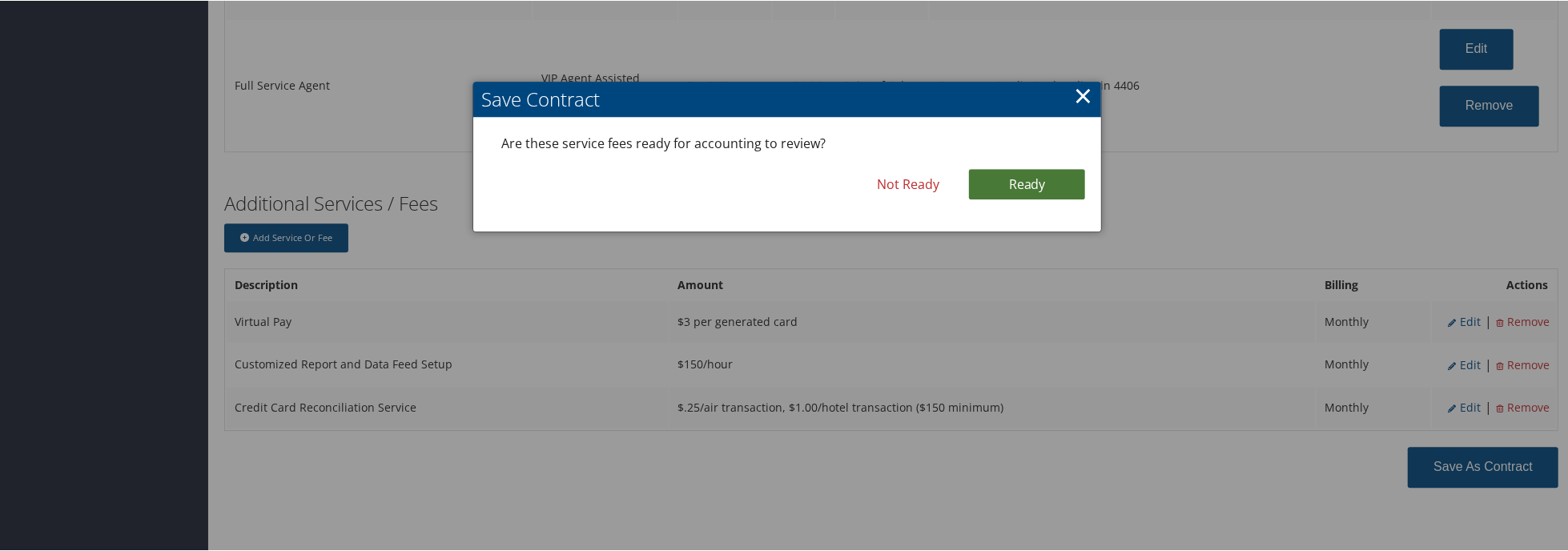
click at [1020, 183] on link "Ready" at bounding box center [1027, 183] width 116 height 31
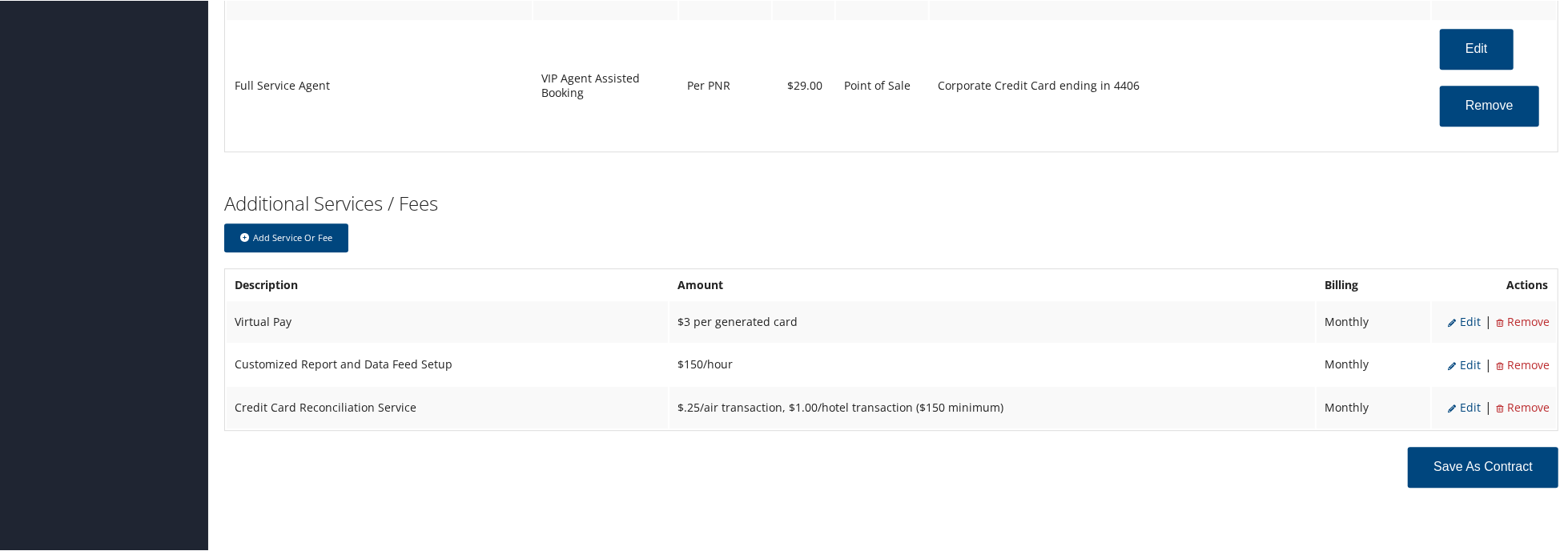
scroll to position [4084, 0]
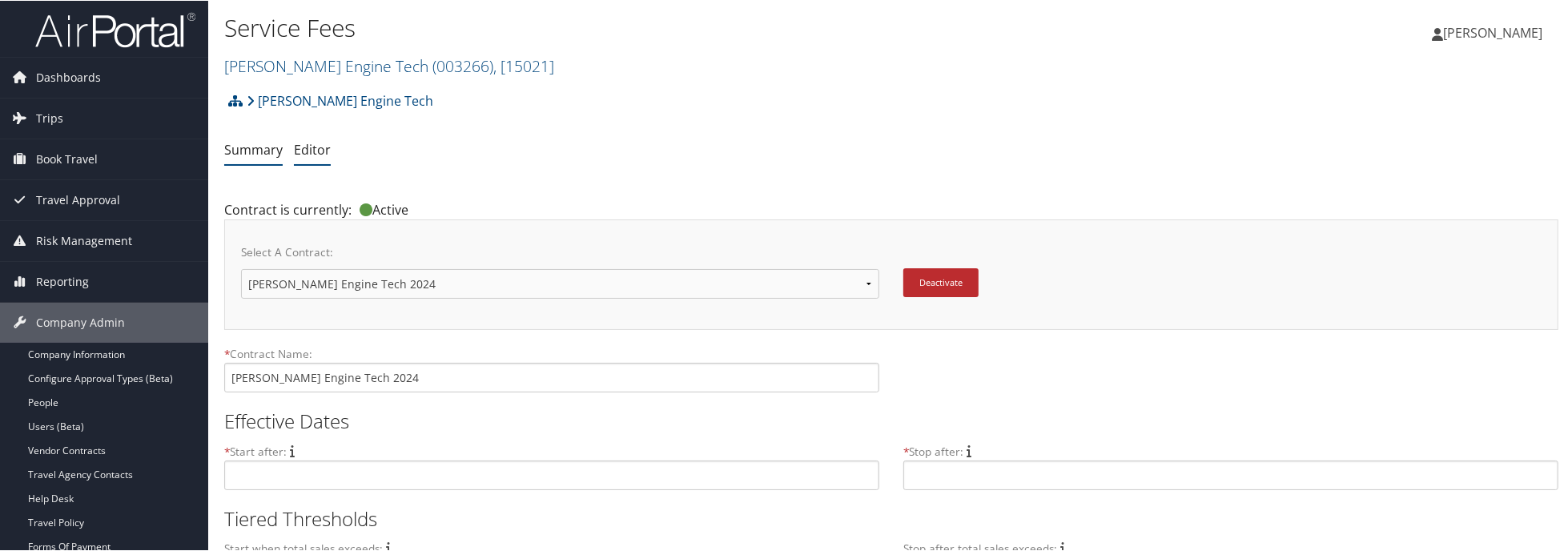
click at [253, 147] on link "Summary" at bounding box center [253, 149] width 59 height 18
